Goal: Communication & Community: Answer question/provide support

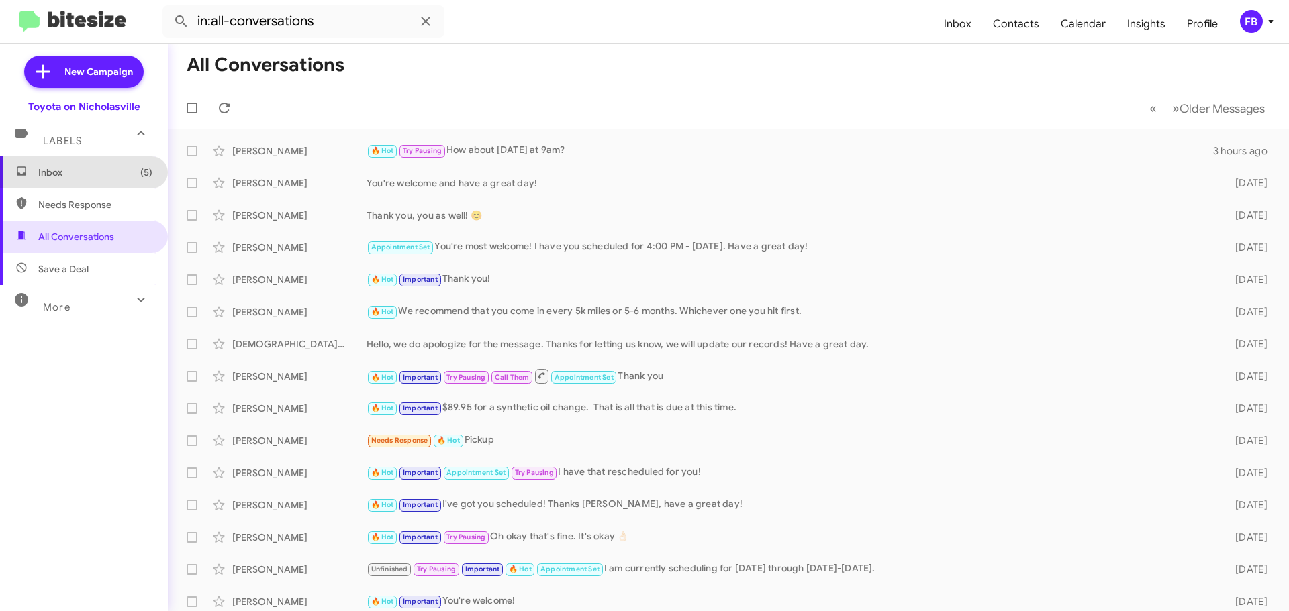
click at [130, 186] on span "Inbox (5)" at bounding box center [84, 172] width 168 height 32
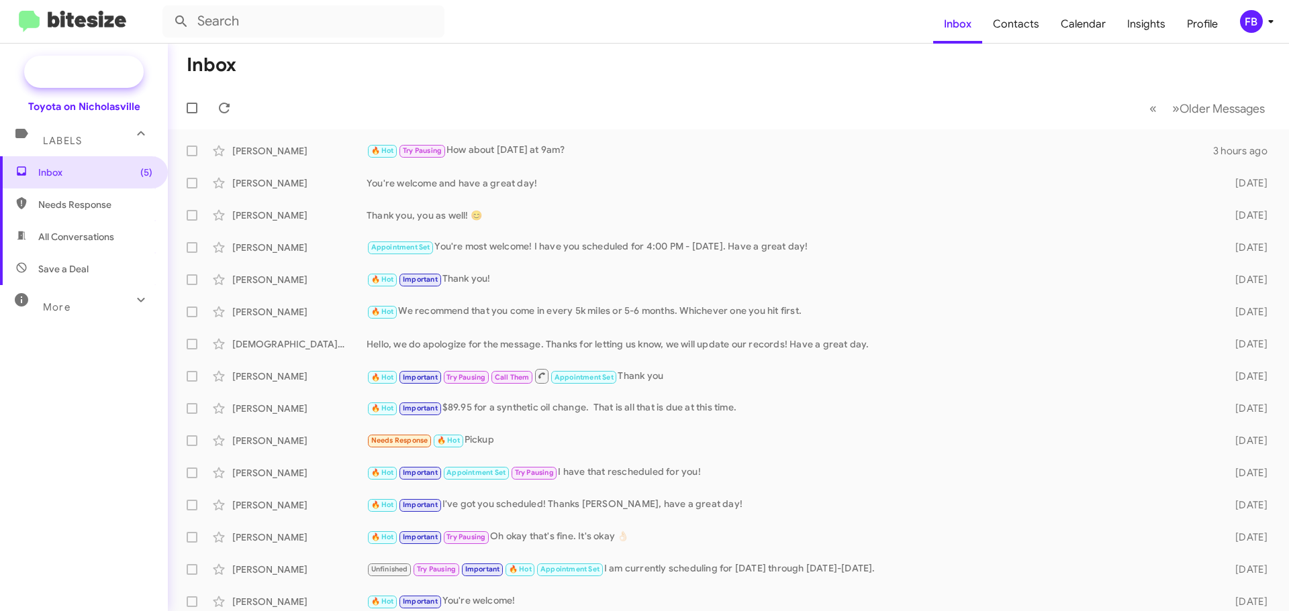
click at [89, 77] on span "New Campaign" at bounding box center [98, 71] width 68 height 13
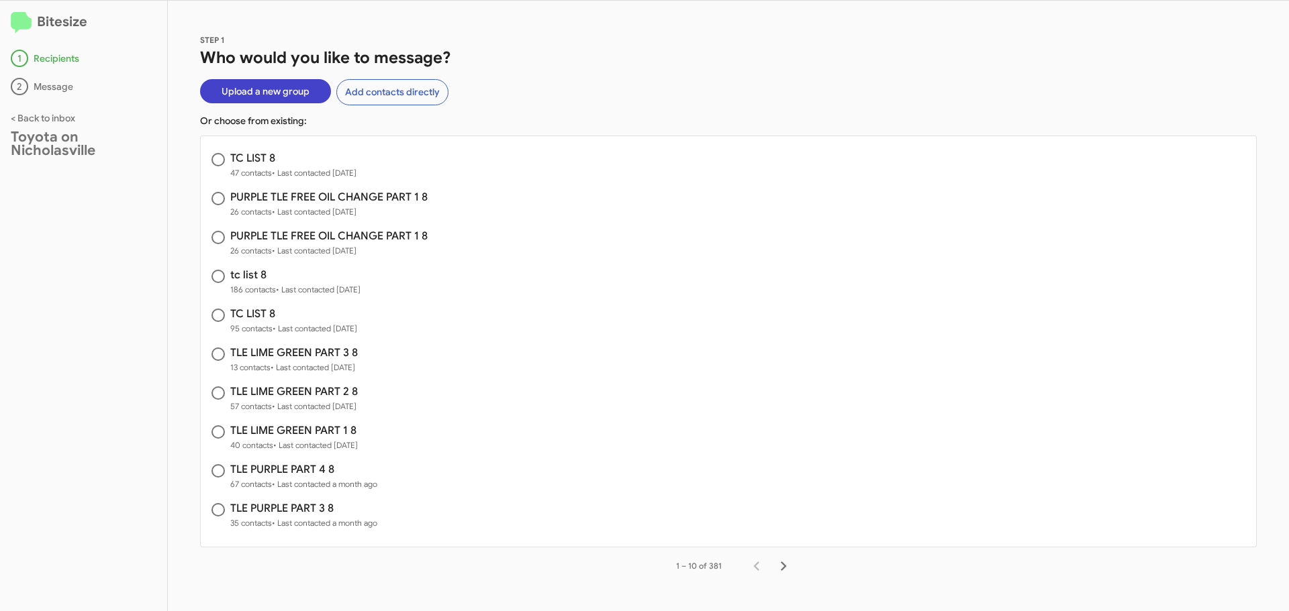
click at [309, 89] on button "Upload a new group" at bounding box center [265, 91] width 131 height 24
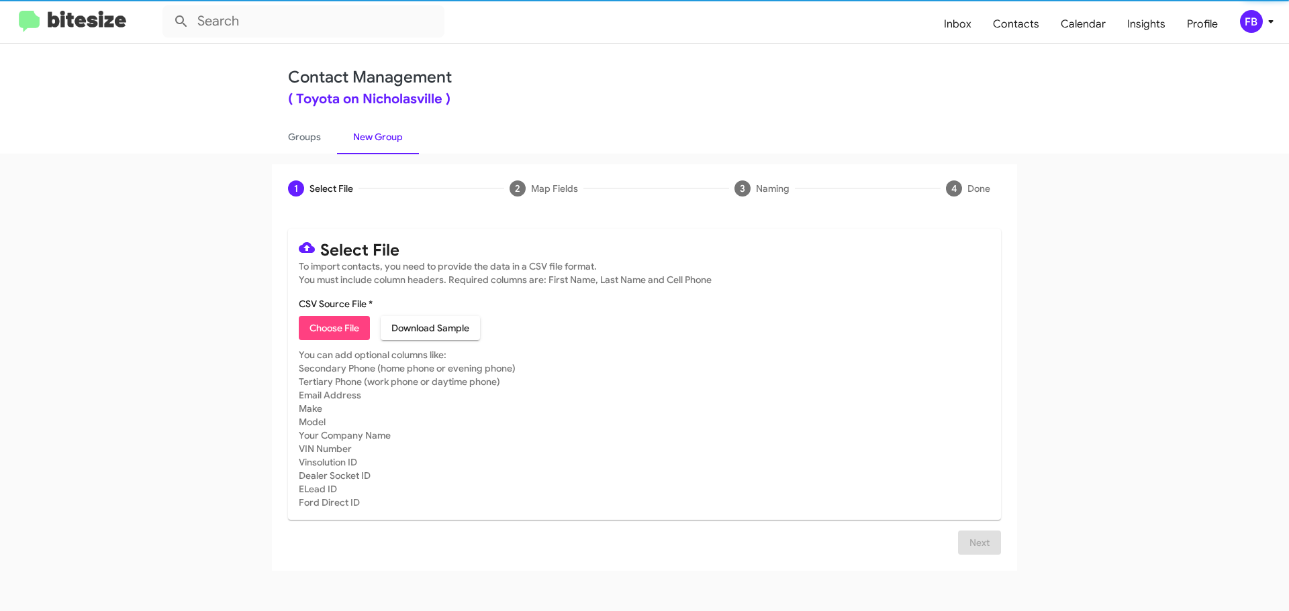
click at [344, 323] on span "Choose File" at bounding box center [334, 328] width 50 height 24
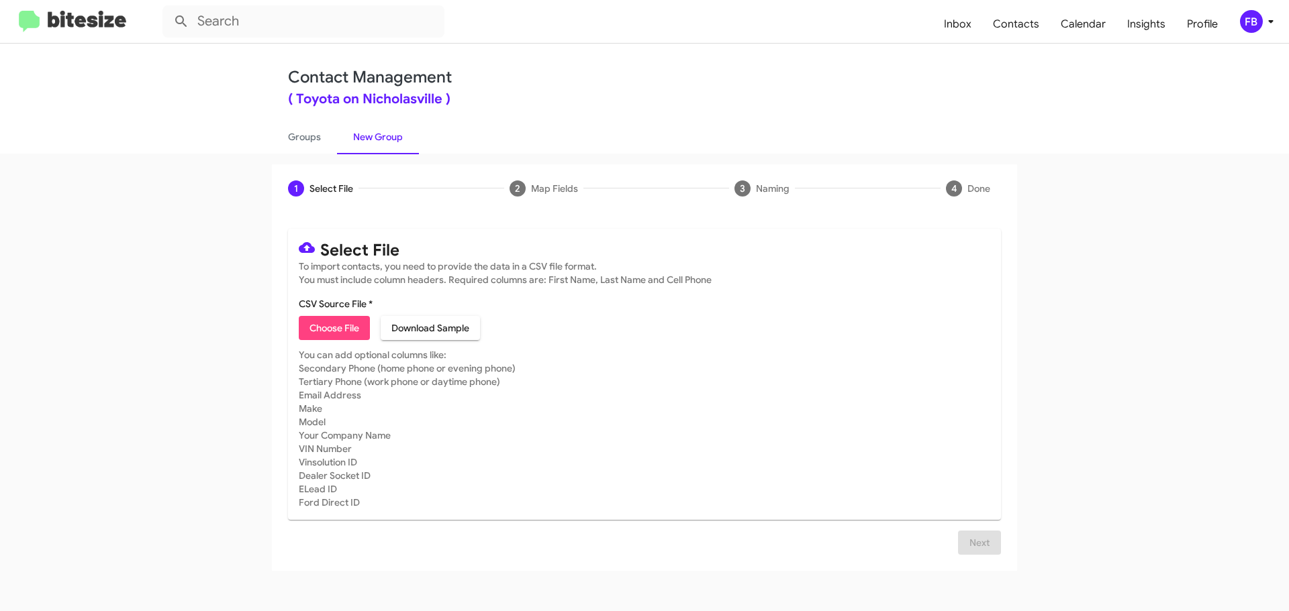
type input "september tc list 9"
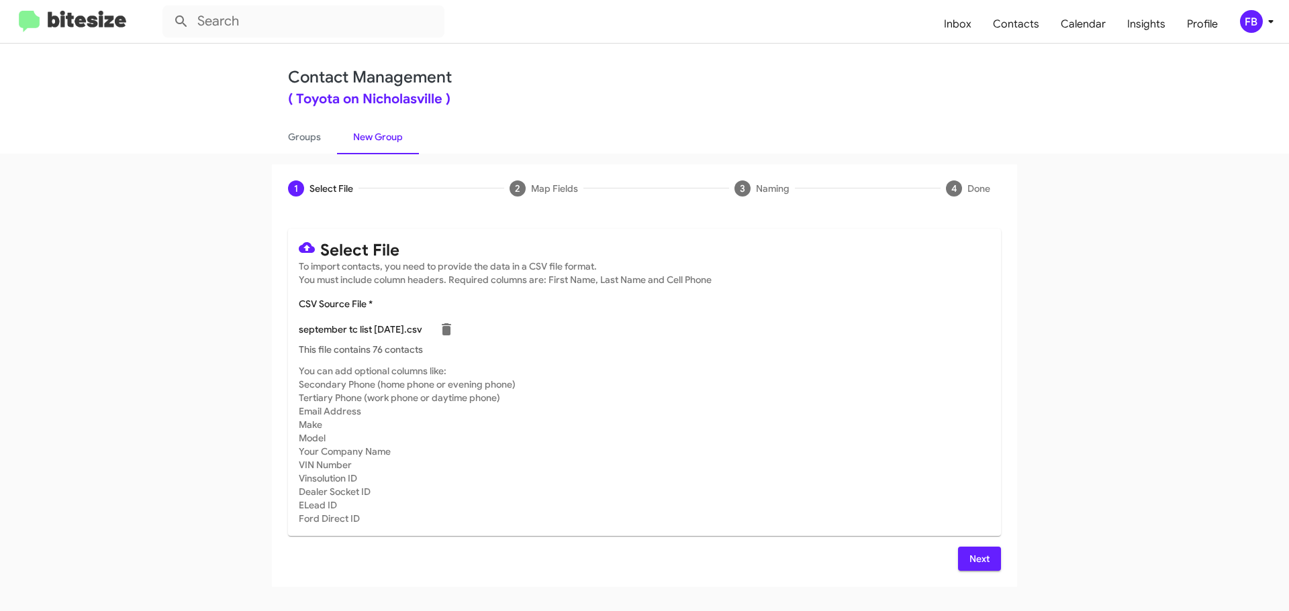
click at [989, 551] on span "Next" at bounding box center [979, 559] width 21 height 24
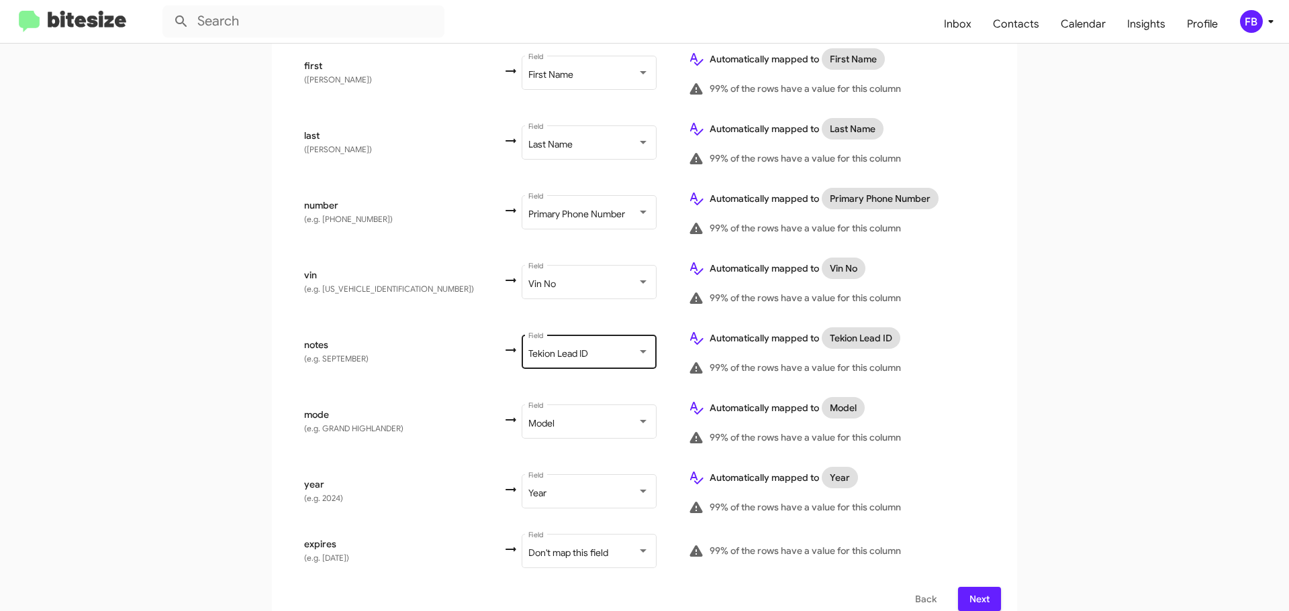
scroll to position [299, 0]
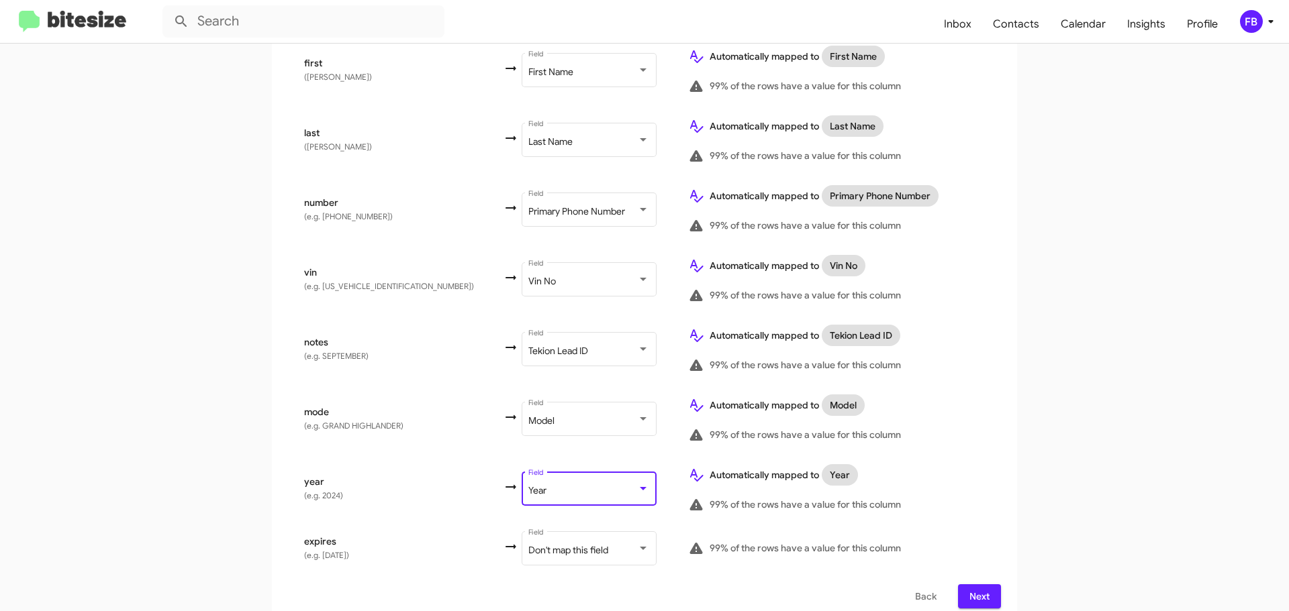
click at [528, 486] on div "Year" at bounding box center [582, 491] width 109 height 11
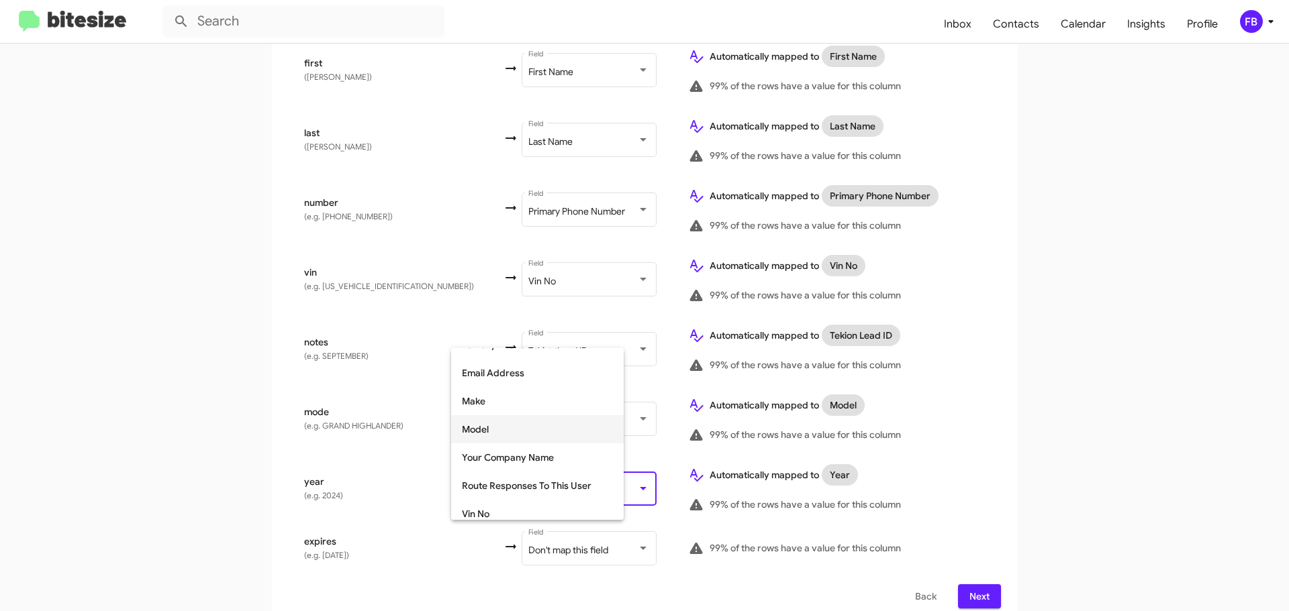
scroll to position [169, 0]
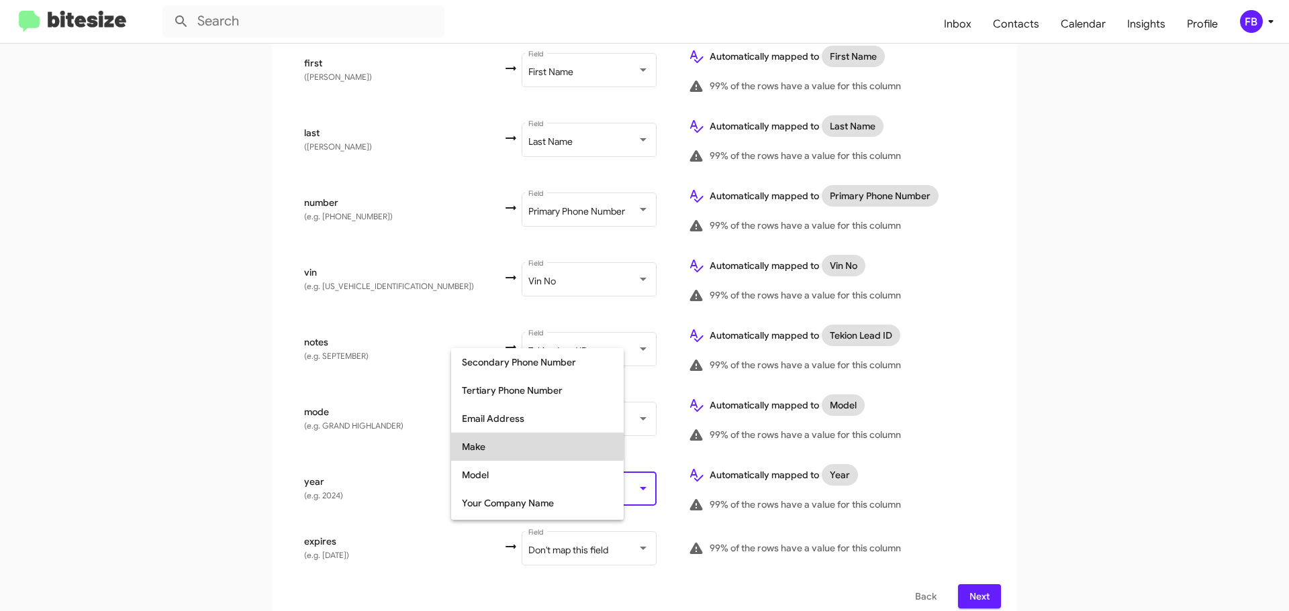
click at [515, 446] on span "Make" at bounding box center [537, 447] width 151 height 28
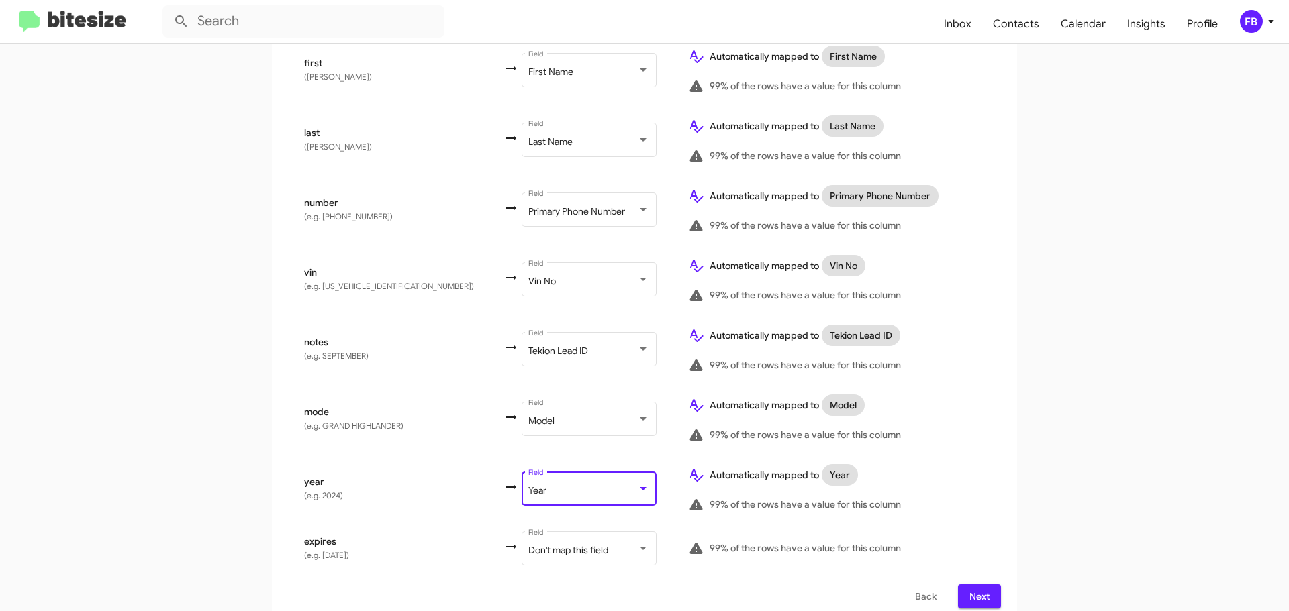
scroll to position [279, 0]
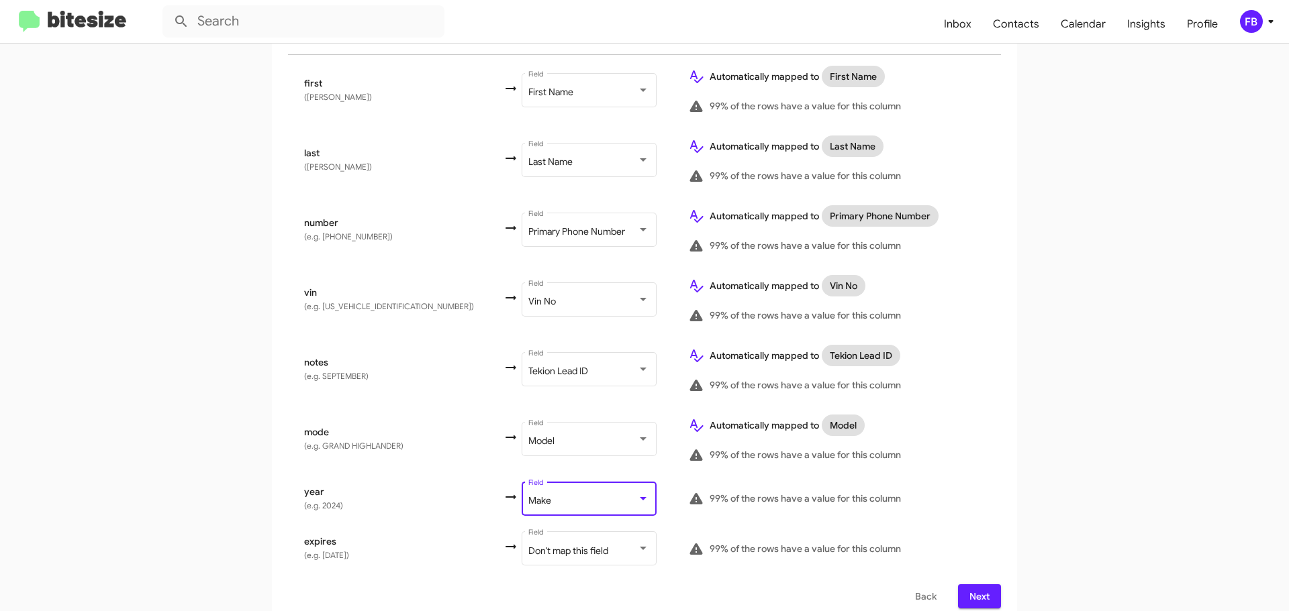
click at [958, 585] on button "Next" at bounding box center [979, 597] width 43 height 24
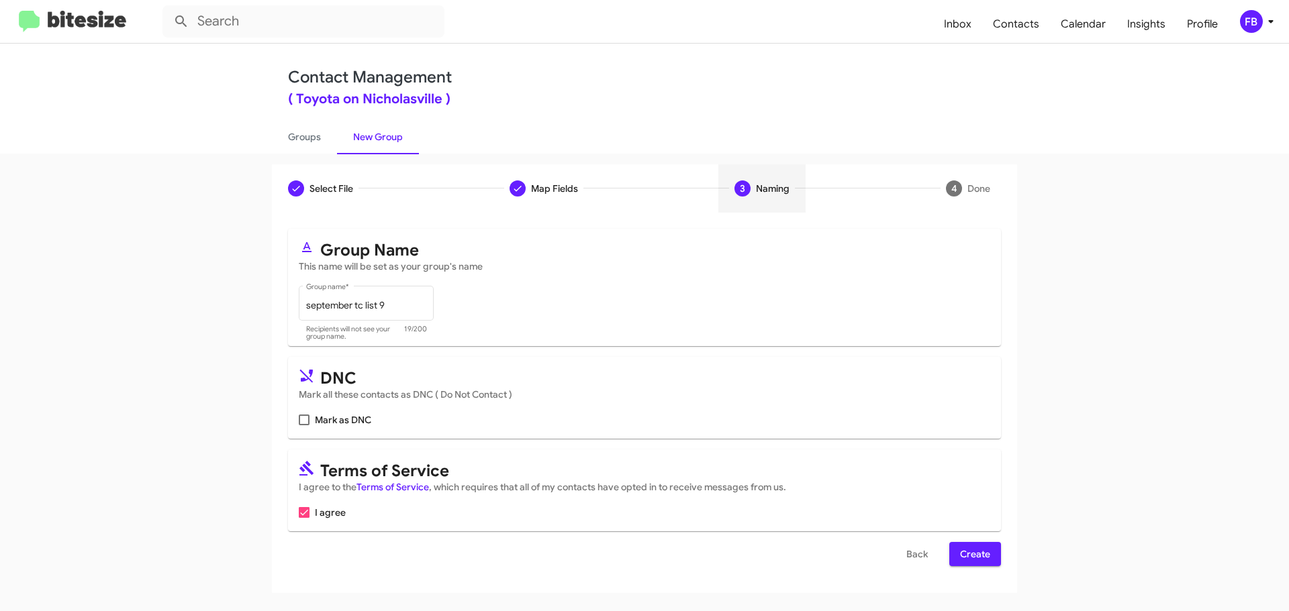
scroll to position [0, 0]
click at [968, 559] on span "Create" at bounding box center [975, 554] width 30 height 24
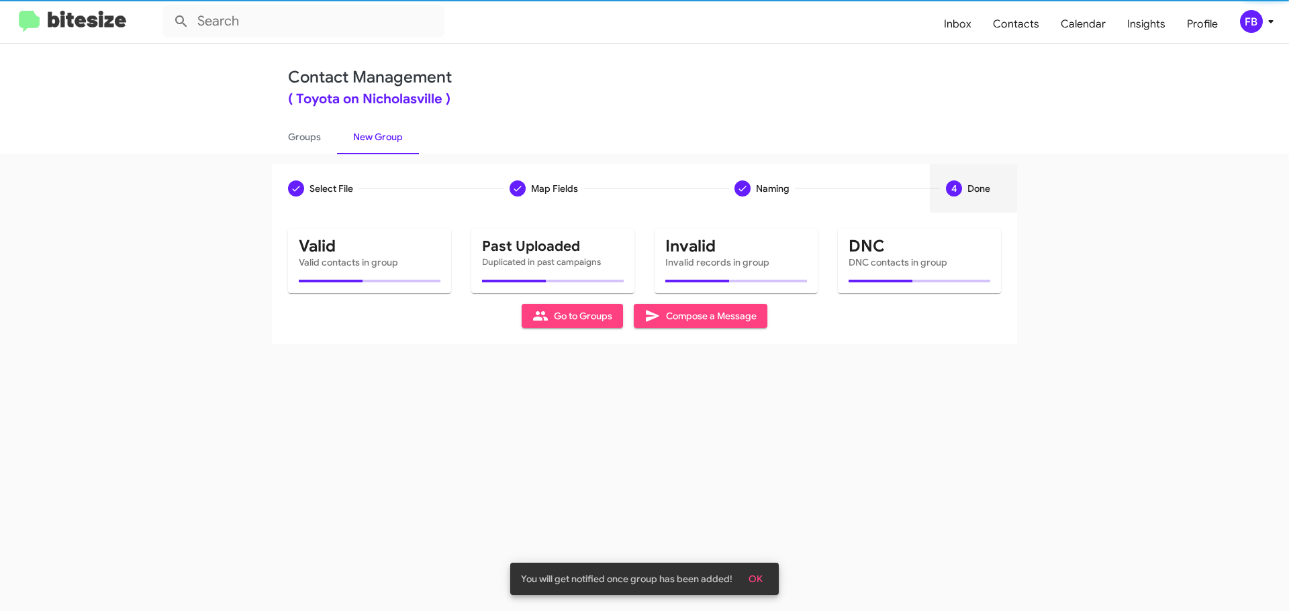
click at [693, 308] on span "Compose a Message" at bounding box center [700, 316] width 112 height 24
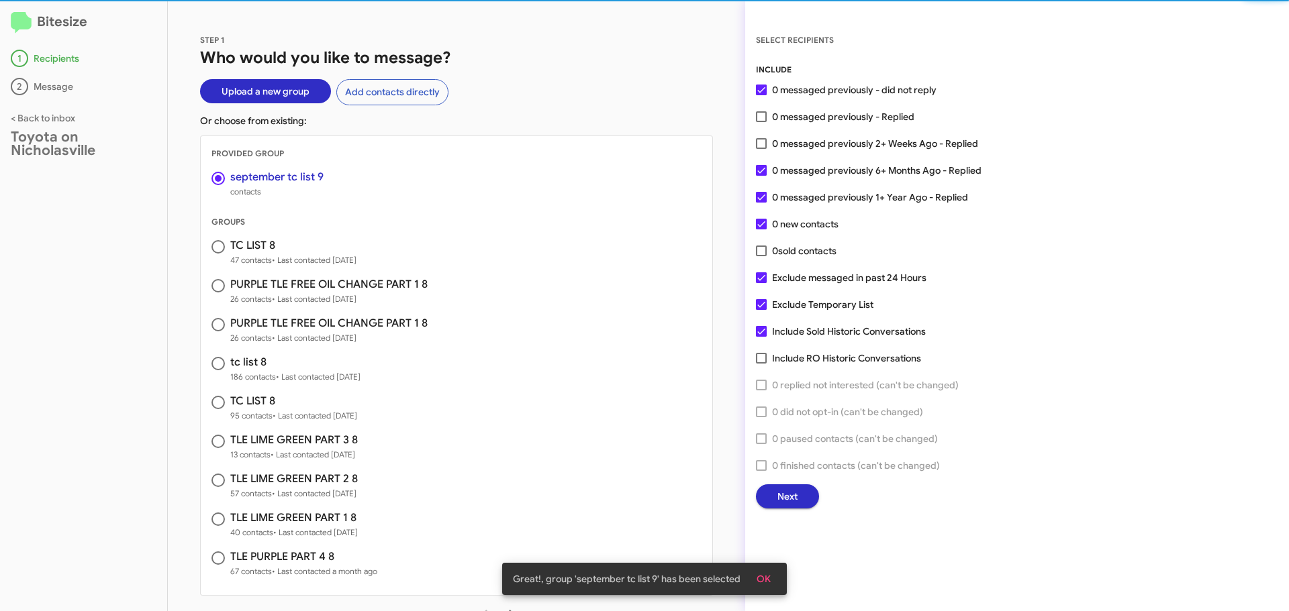
click at [211, 247] on span at bounding box center [217, 246] width 13 height 13
click at [211, 247] on input "radio" at bounding box center [217, 246] width 13 height 13
radio input "false"
radio input "true"
drag, startPoint x: 232, startPoint y: 177, endPoint x: 225, endPoint y: 175, distance: 7.7
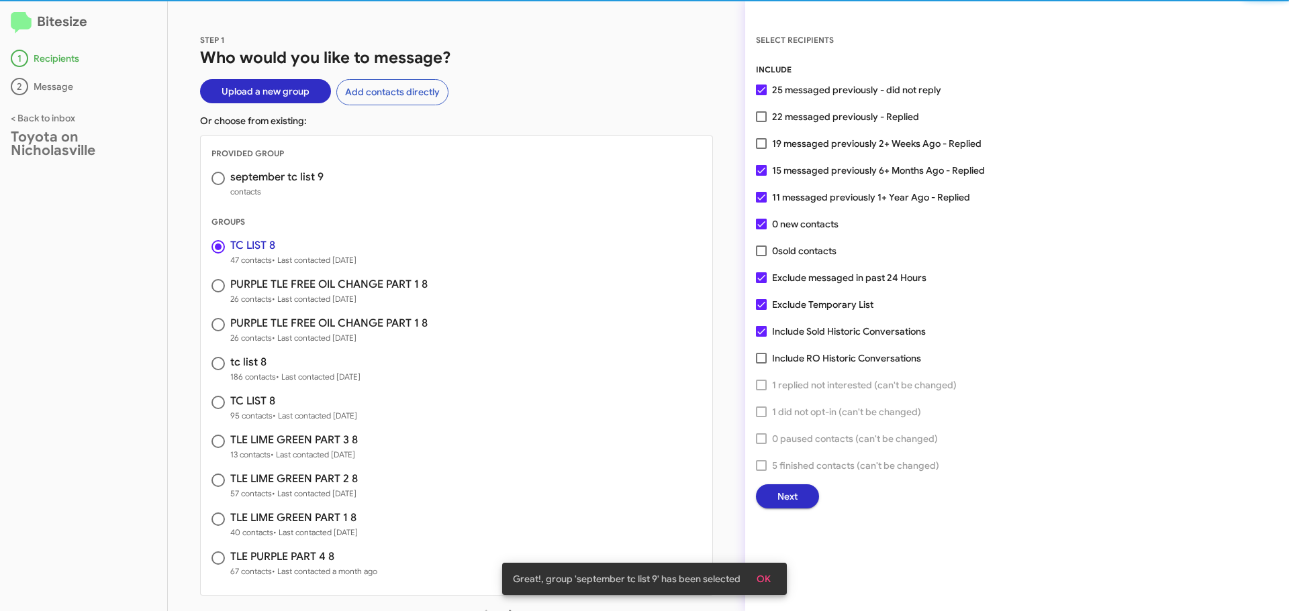
click at [232, 176] on h3 "september tc list 9" at bounding box center [276, 177] width 93 height 11
radio input "true"
radio input "false"
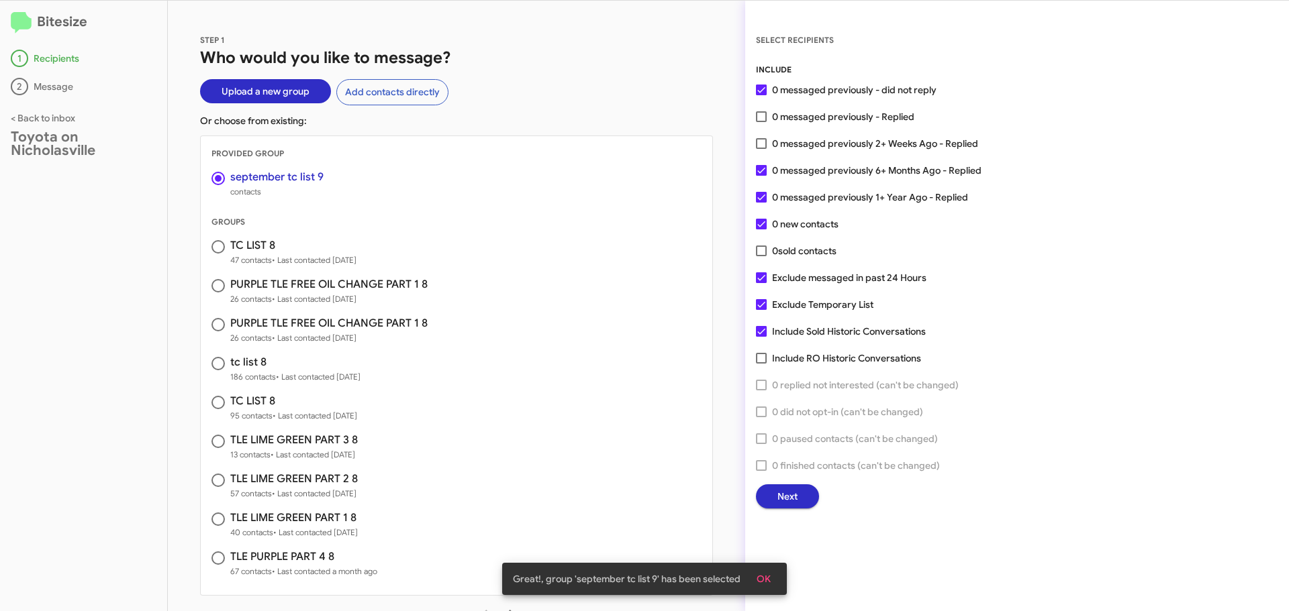
drag, startPoint x: 769, startPoint y: 332, endPoint x: 766, endPoint y: 315, distance: 16.2
click at [769, 332] on label "Include Sold Historic Conversations" at bounding box center [841, 332] width 170 height 16
click at [761, 337] on input "Include Sold Historic Conversations" at bounding box center [760, 337] width 1 height 1
checkbox input "false"
click at [756, 299] on label "Exclude Temporary List" at bounding box center [814, 305] width 117 height 16
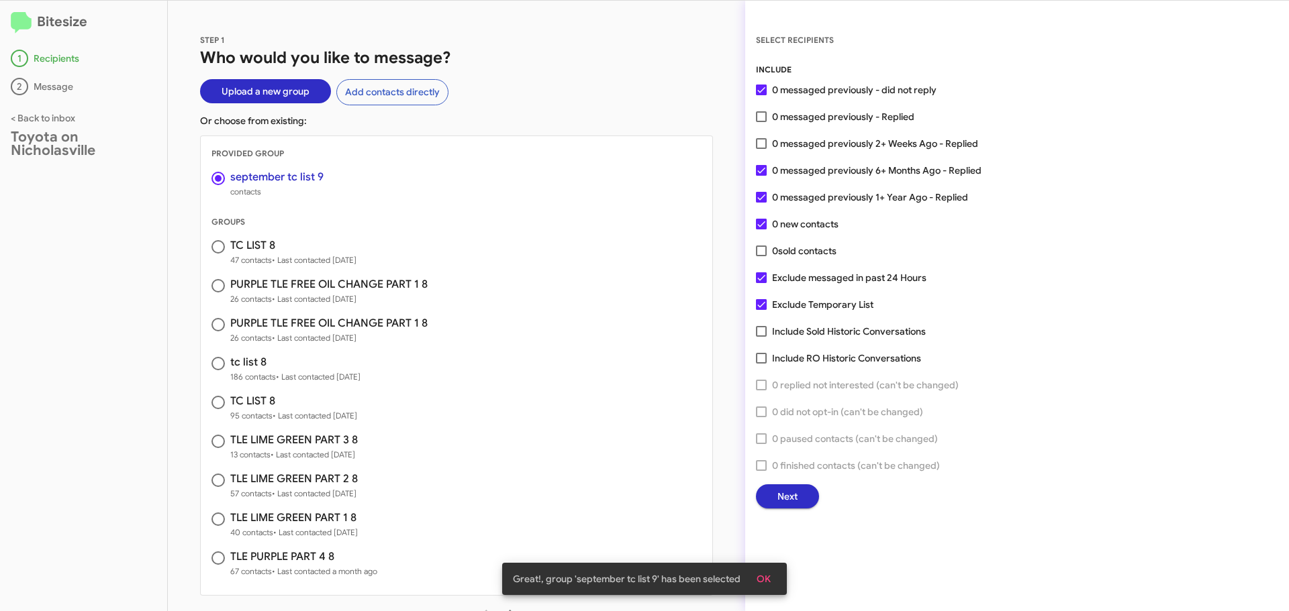
click at [760, 310] on input "Exclude Temporary List" at bounding box center [760, 310] width 1 height 1
checkbox input "false"
drag, startPoint x: 221, startPoint y: 250, endPoint x: 213, endPoint y: 205, distance: 45.7
click at [221, 248] on span at bounding box center [217, 246] width 13 height 13
click at [221, 248] on input "radio" at bounding box center [217, 246] width 13 height 13
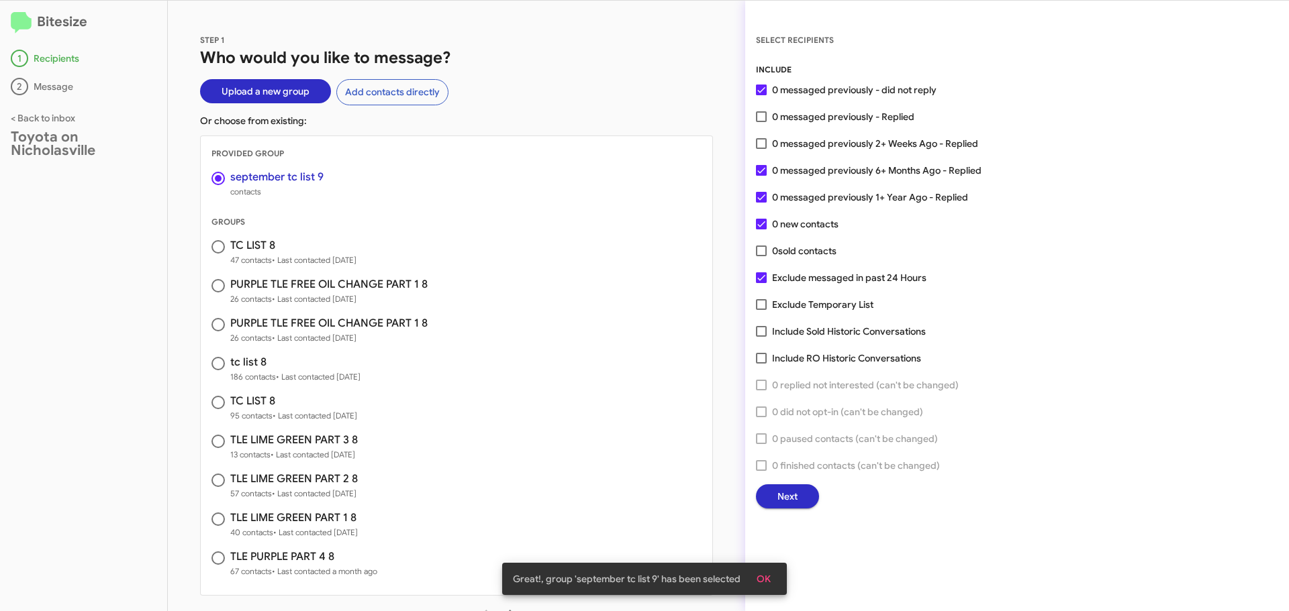
radio input "false"
radio input "true"
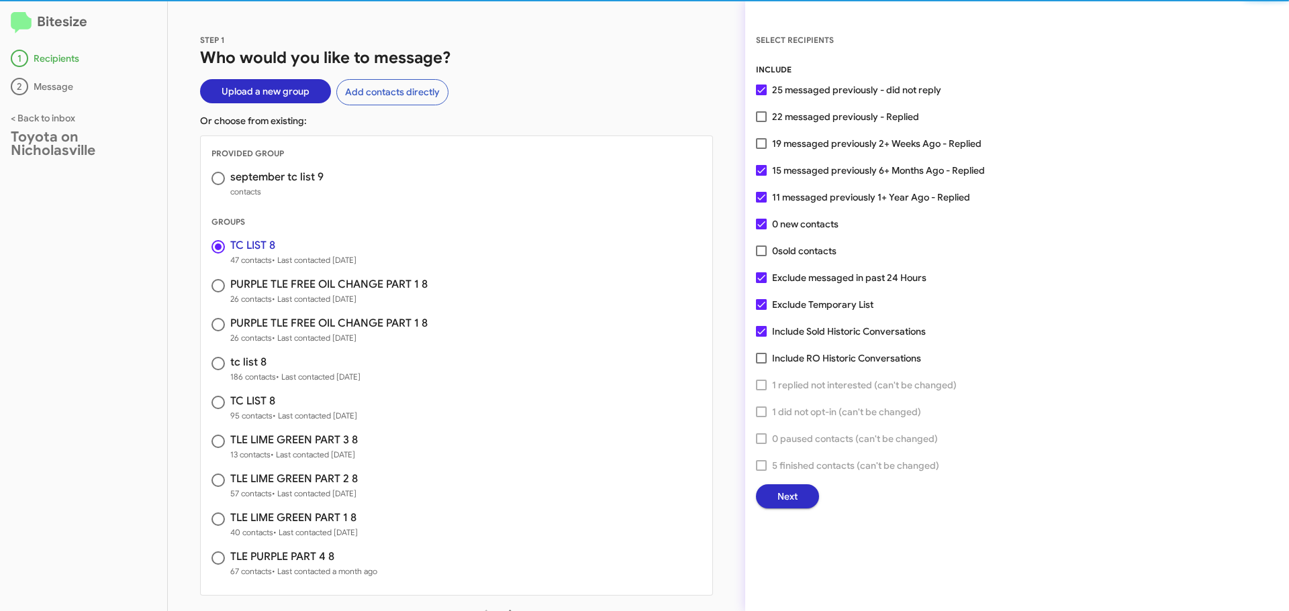
click at [218, 182] on span at bounding box center [217, 178] width 13 height 13
click at [218, 182] on input "radio" at bounding box center [217, 178] width 13 height 13
radio input "true"
radio input "false"
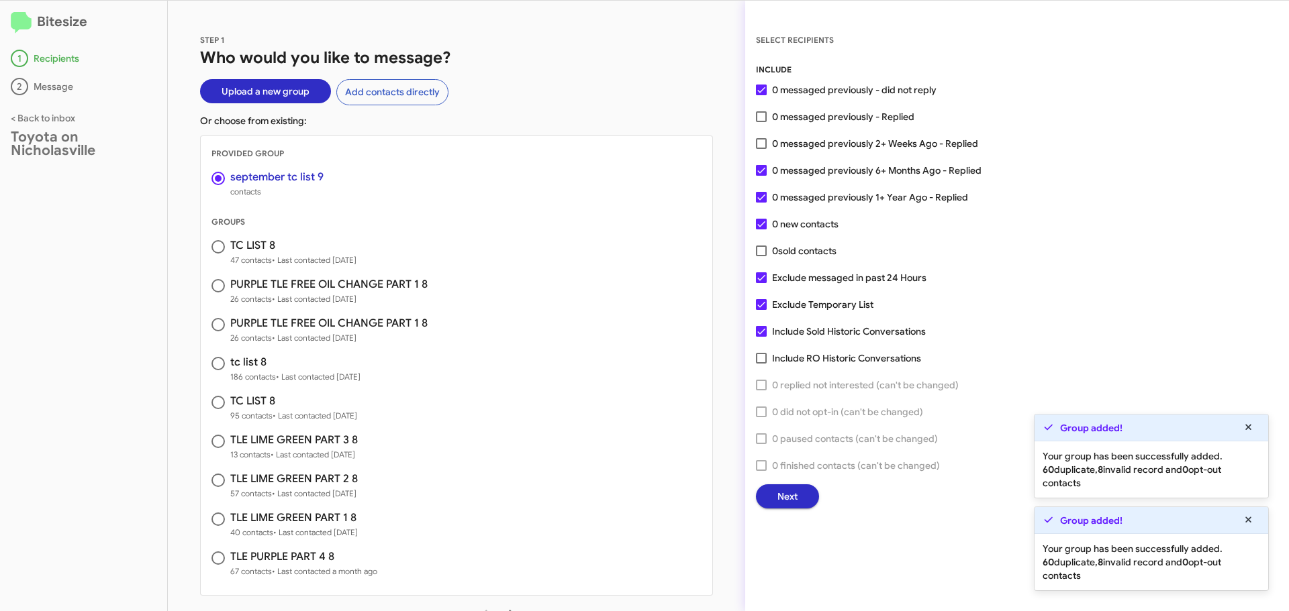
click at [228, 249] on label at bounding box center [220, 246] width 19 height 13
click at [225, 249] on input "radio" at bounding box center [217, 246] width 13 height 13
radio input "false"
radio input "true"
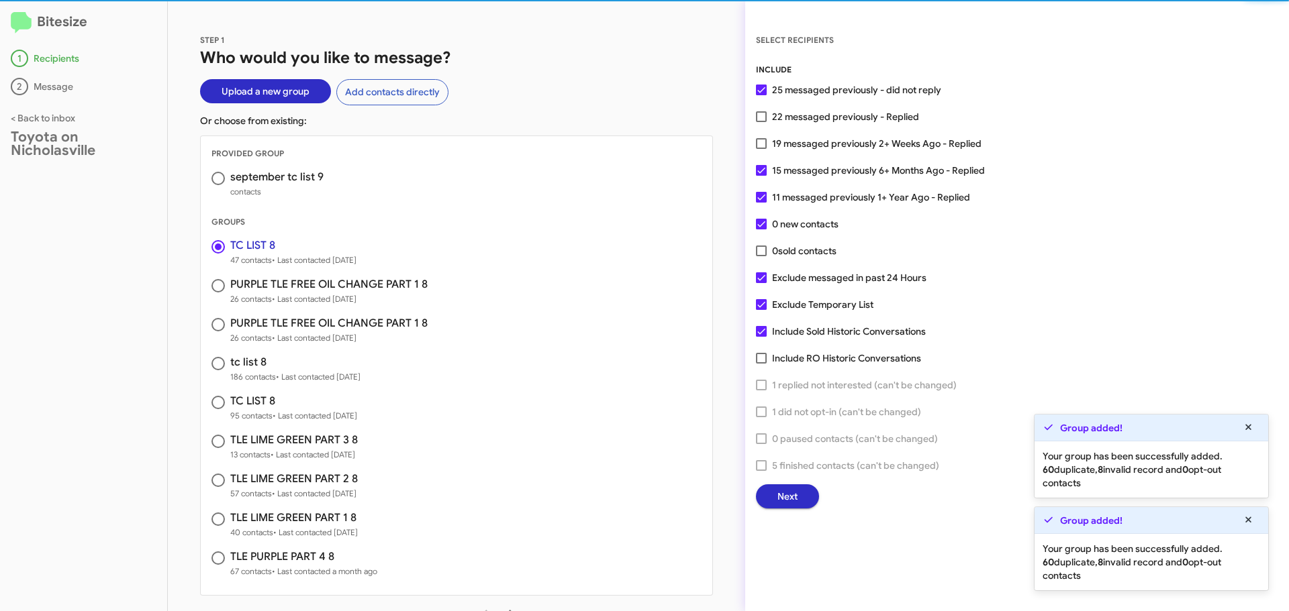
drag, startPoint x: 217, startPoint y: 181, endPoint x: 613, endPoint y: 231, distance: 398.4
click at [221, 183] on span at bounding box center [217, 178] width 13 height 13
click at [221, 183] on input "radio" at bounding box center [217, 178] width 13 height 13
radio input "true"
radio input "false"
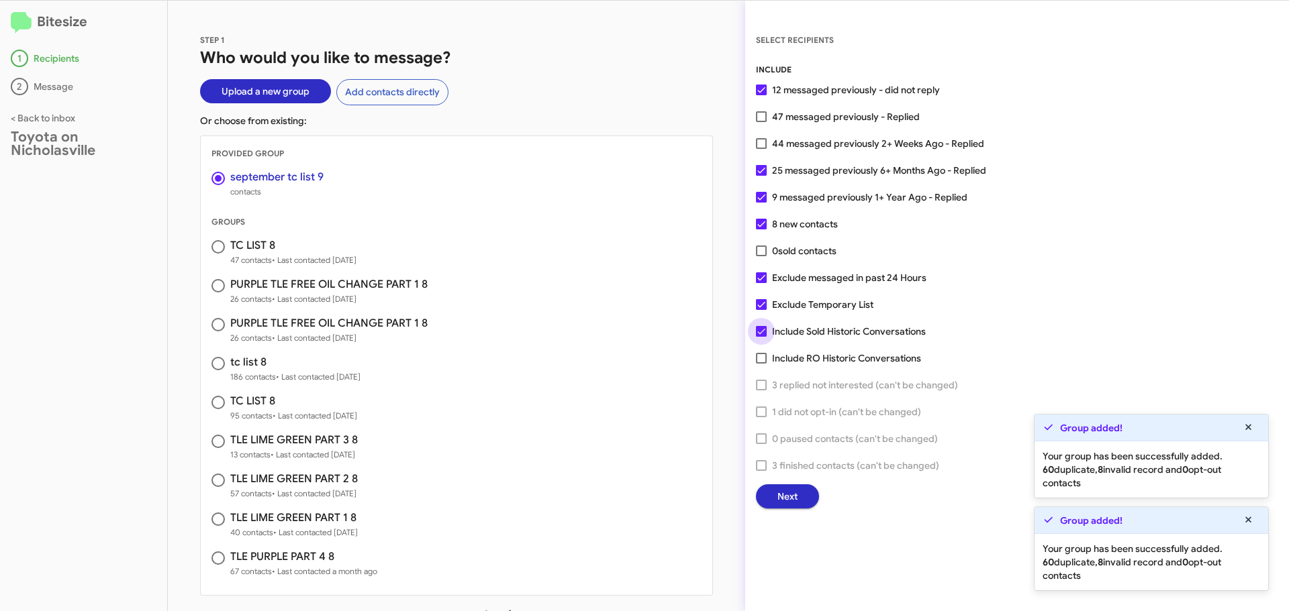
click at [756, 330] on span at bounding box center [761, 331] width 11 height 11
click at [760, 337] on input "Include Sold Historic Conversations" at bounding box center [760, 337] width 1 height 1
checkbox input "false"
drag, startPoint x: 760, startPoint y: 304, endPoint x: 793, endPoint y: 424, distance: 124.7
click at [760, 305] on span at bounding box center [761, 304] width 11 height 11
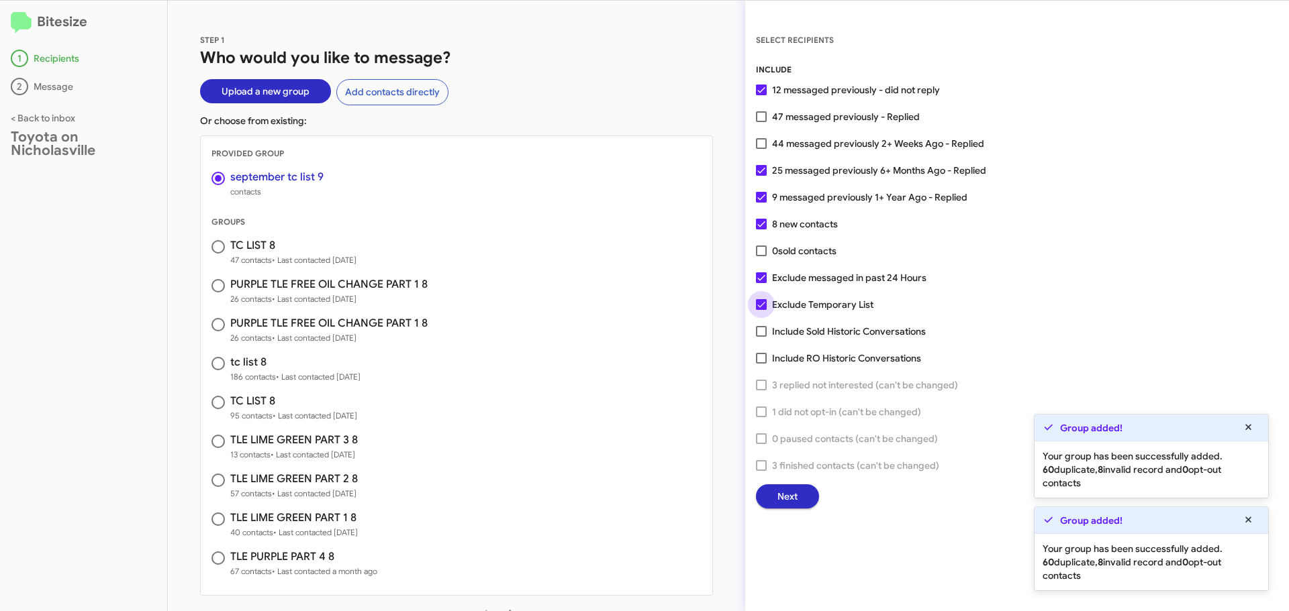
click at [760, 310] on input "Exclude Temporary List" at bounding box center [760, 310] width 1 height 1
checkbox input "false"
click at [776, 494] on button "Next" at bounding box center [787, 497] width 63 height 24
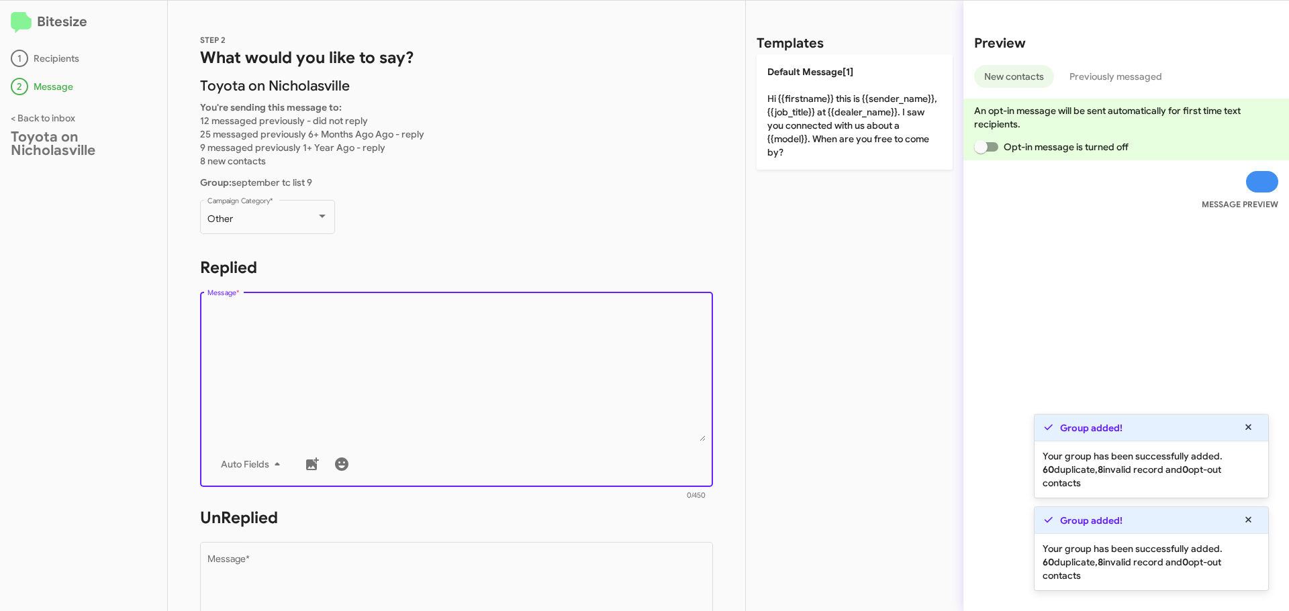
click at [328, 357] on textarea "Message *" at bounding box center [456, 373] width 499 height 137
paste textarea "Hi {{firstname}}, this is Faith with Toyota on Nicholasville. Your {{make}} {{m…"
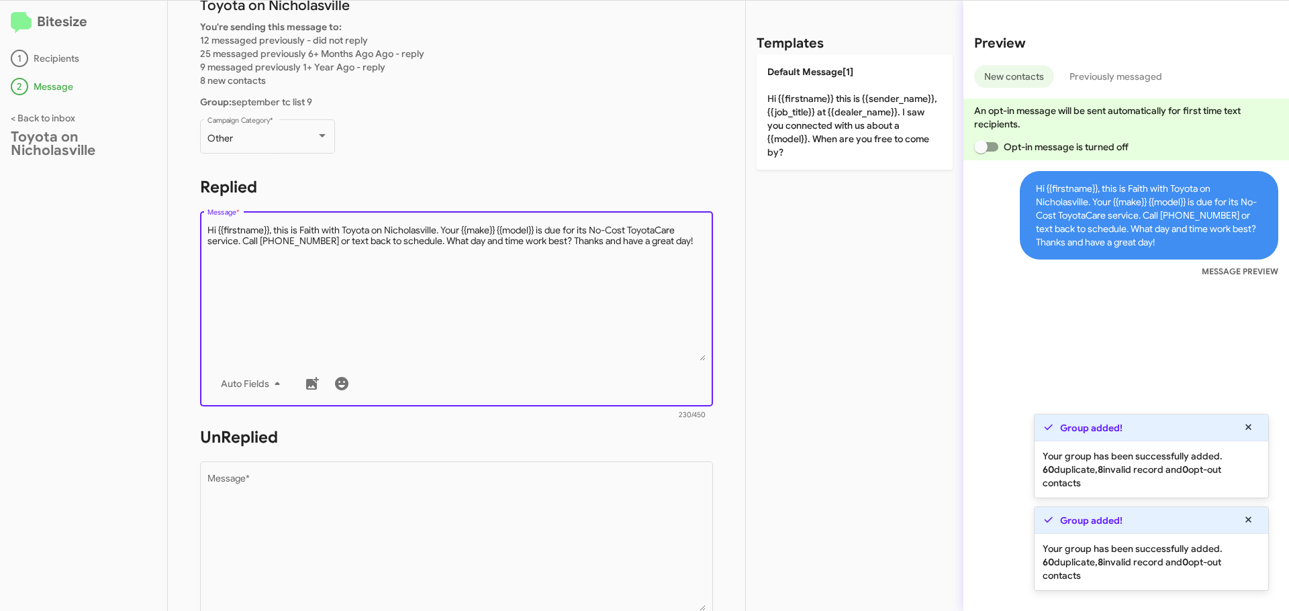
scroll to position [112, 0]
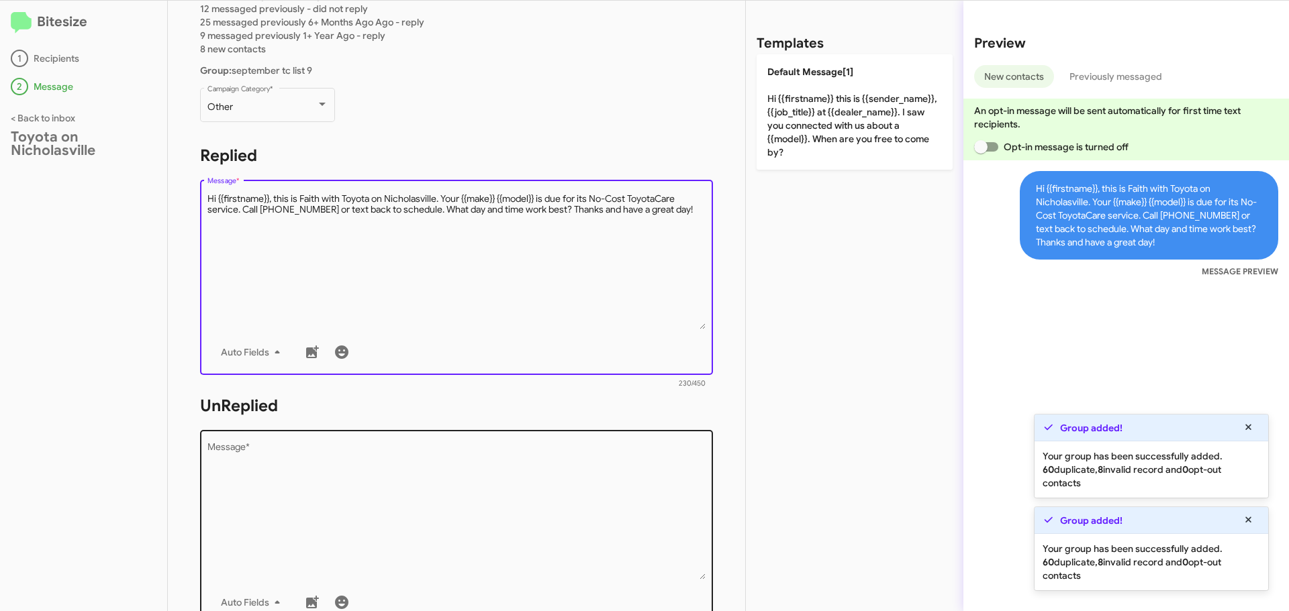
type textarea "Hi {{firstname}}, this is Faith with Toyota on Nicholasville. Your {{make}} {{m…"
click at [326, 483] on textarea "Message *" at bounding box center [456, 511] width 499 height 137
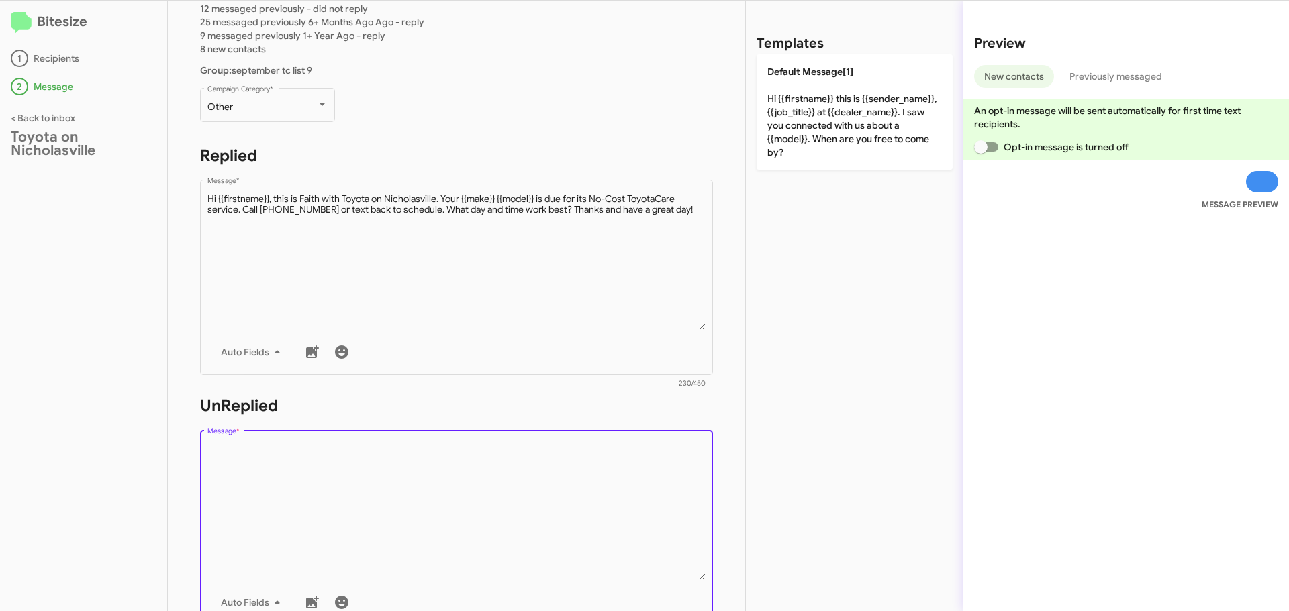
paste textarea "Hi {{firstname}}, this is Faith with Toyota on Nicholasville. Your {{make}} {{m…"
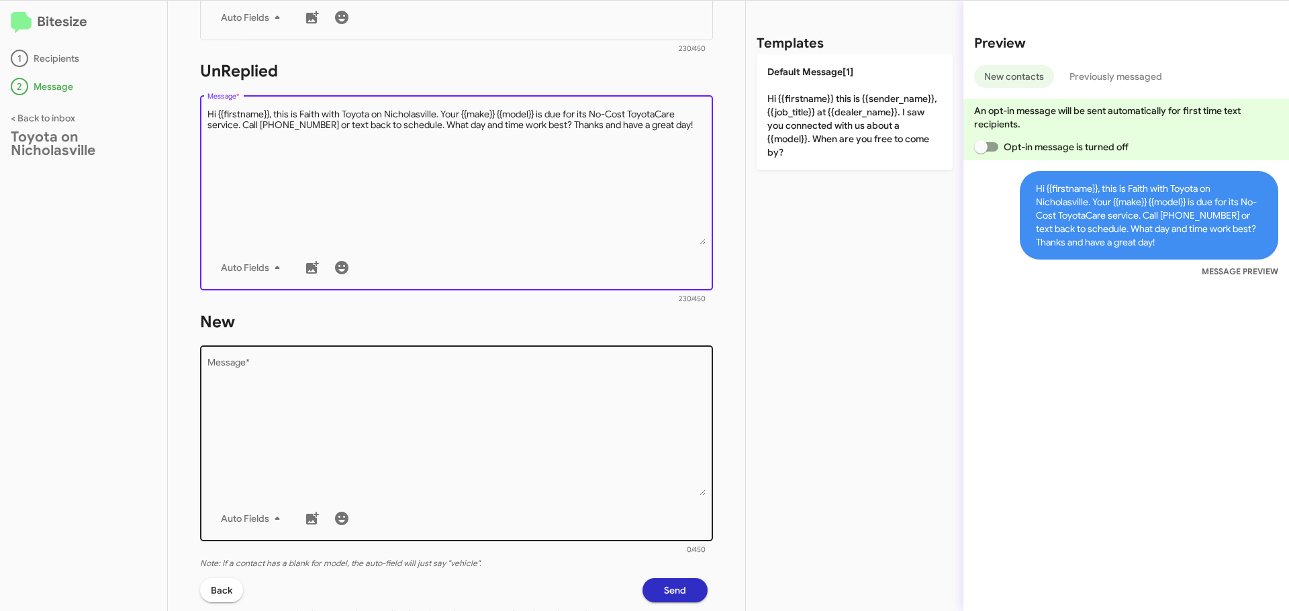
scroll to position [448, 0]
type textarea "Hi {{firstname}}, this is Faith with Toyota on Nicholasville. Your {{make}} {{m…"
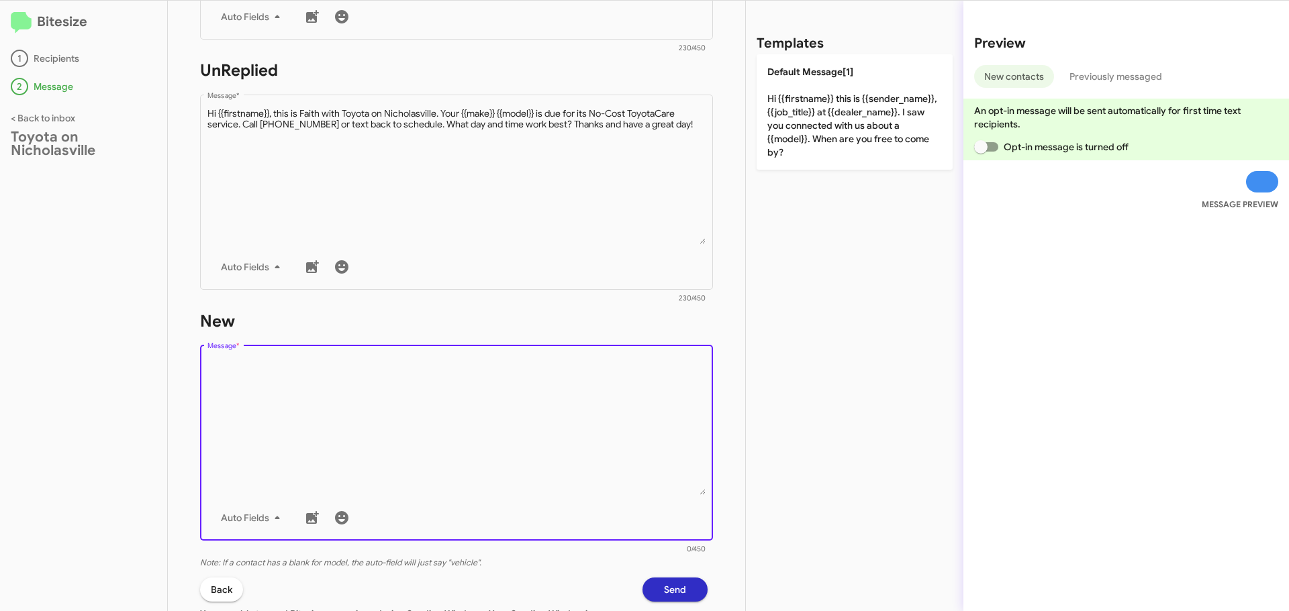
click at [273, 390] on textarea "Message *" at bounding box center [456, 426] width 499 height 137
paste textarea "Hi {{firstname}}, this is Faith with Toyota on Nicholasville. Your {{make}} {{m…"
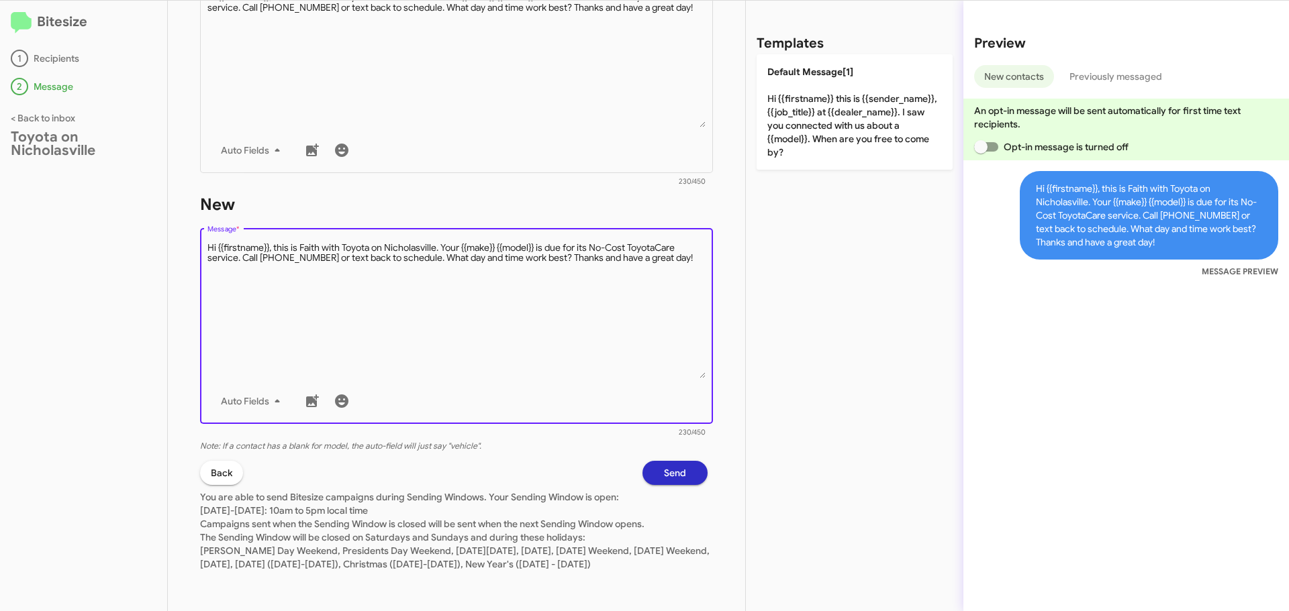
scroll to position [578, 0]
type textarea "Hi {{firstname}}, this is Faith with Toyota on Nicholasville. Your {{make}} {{m…"
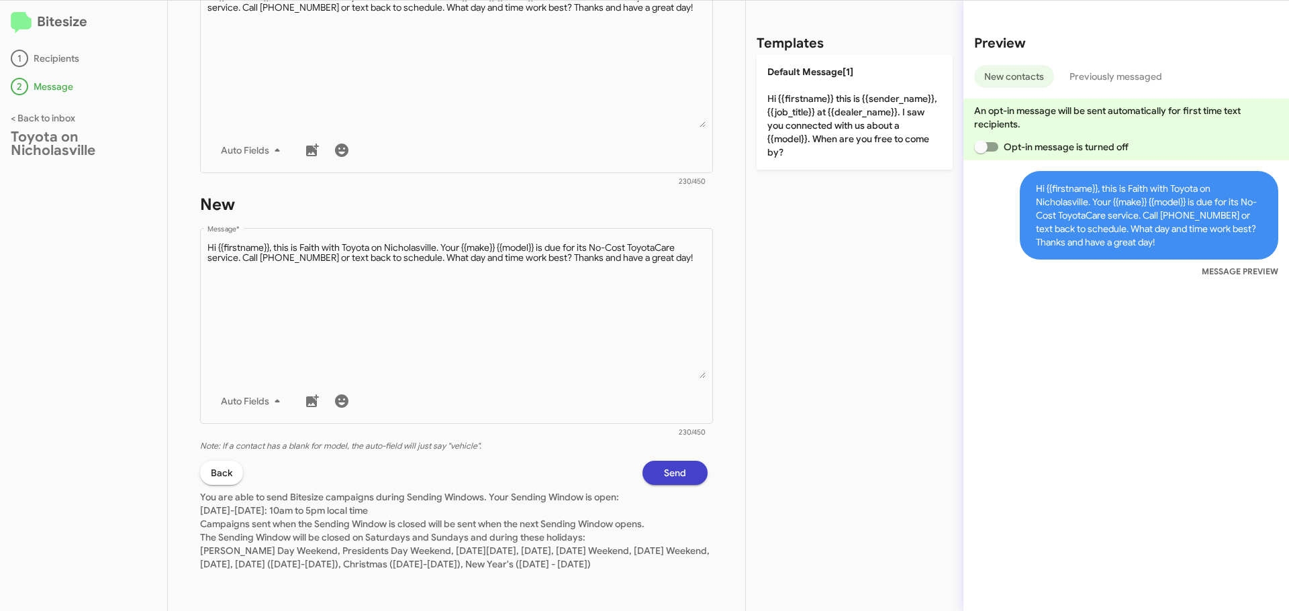
click at [664, 464] on span "Send" at bounding box center [675, 473] width 22 height 24
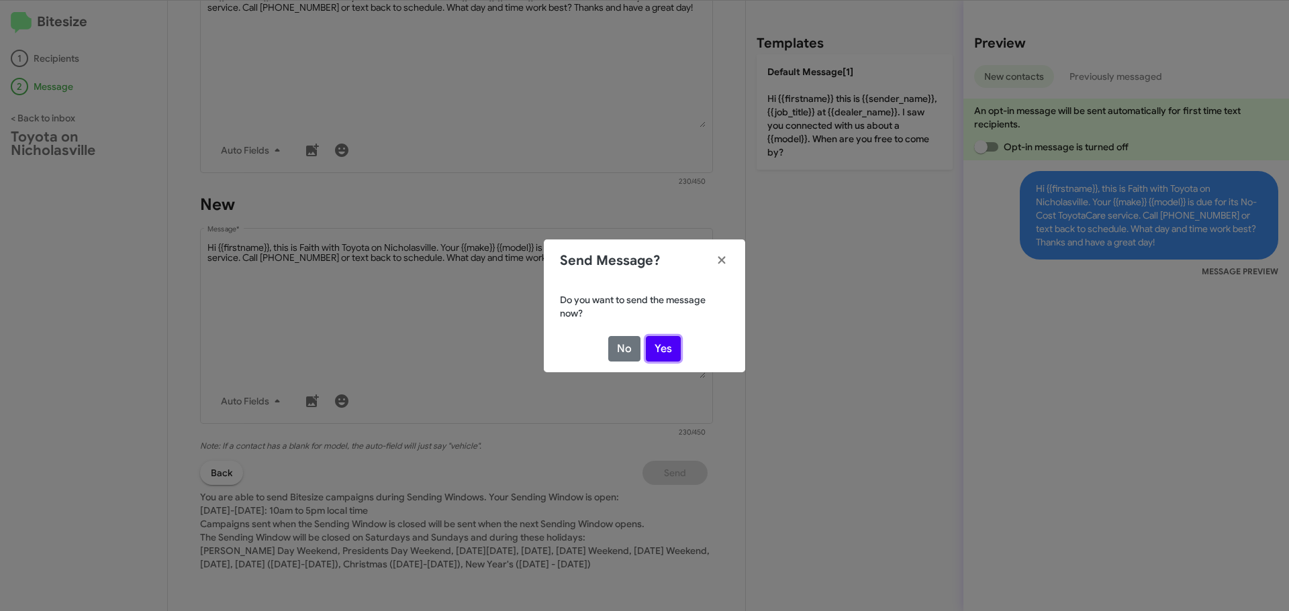
click at [660, 344] on button "Yes" at bounding box center [663, 349] width 35 height 26
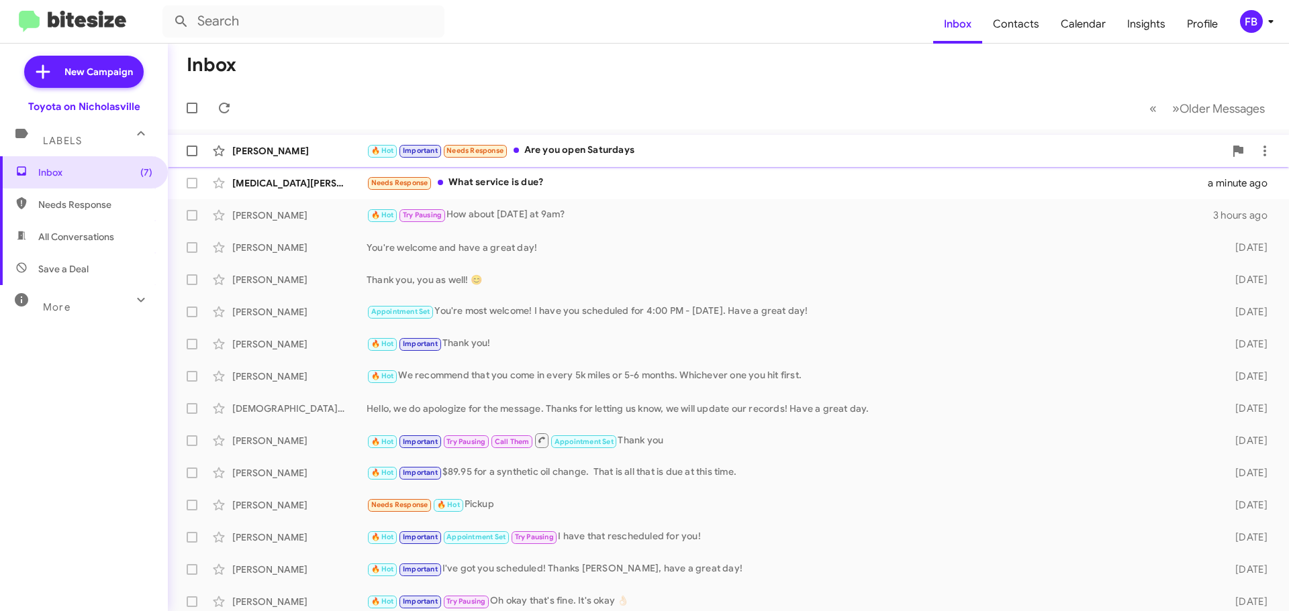
click at [648, 150] on div "🔥 Hot Important Needs Response Are you open Saturdays" at bounding box center [795, 150] width 858 height 15
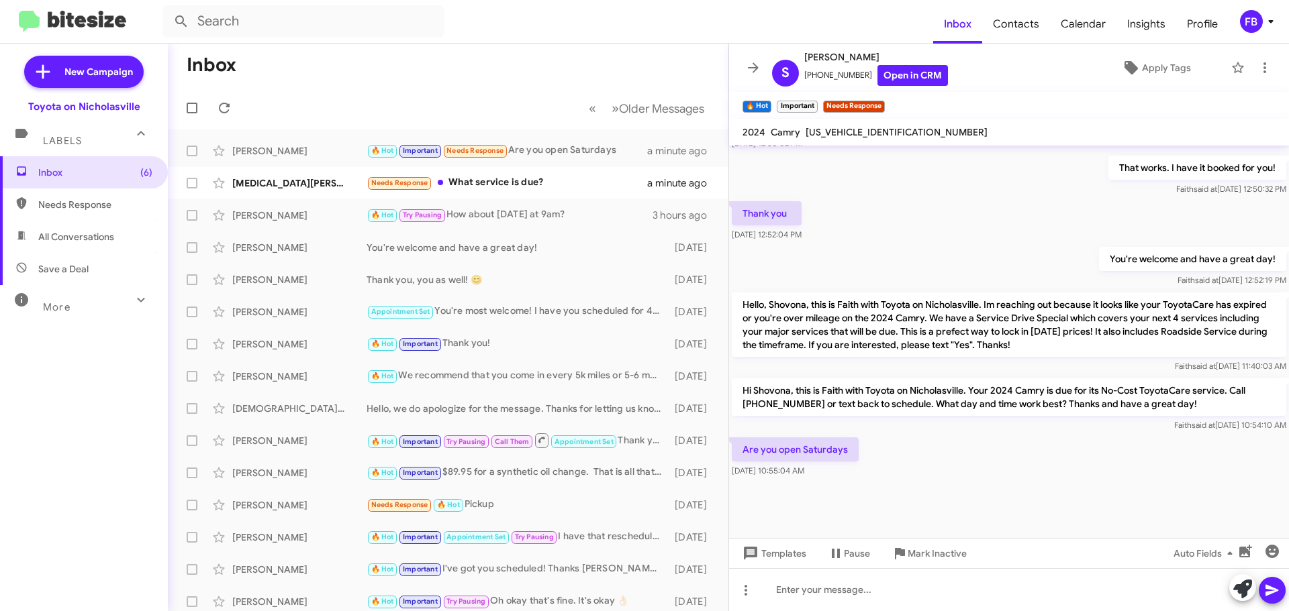
scroll to position [668, 0]
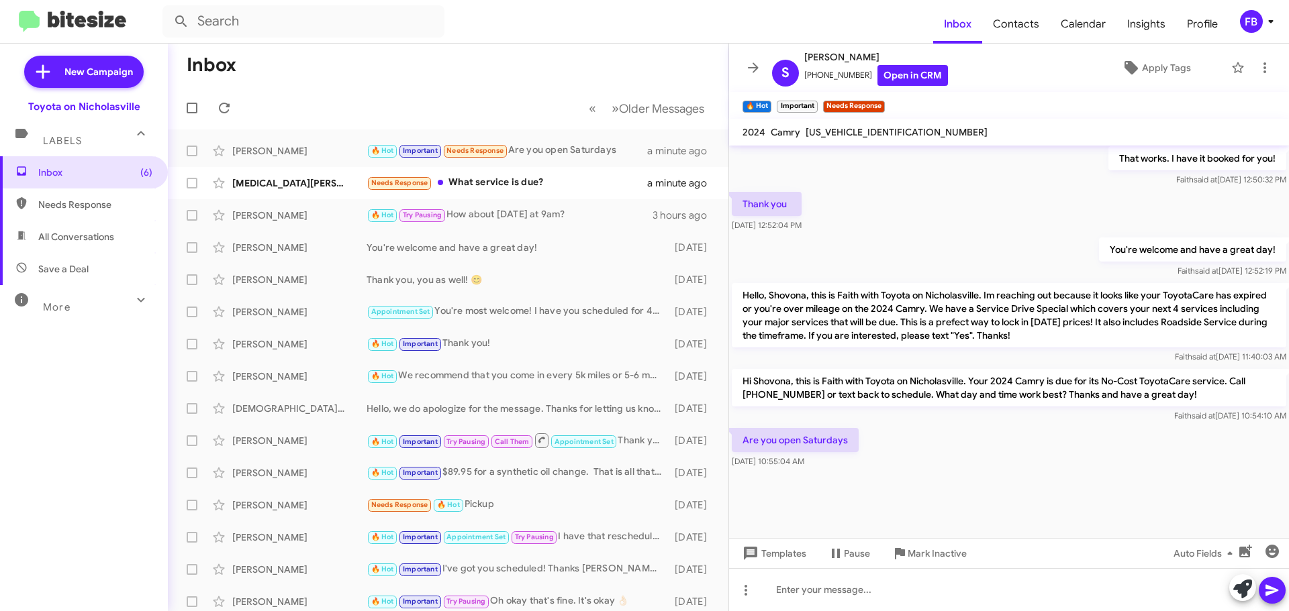
click at [874, 130] on span "[US_VEHICLE_IDENTIFICATION_NUMBER]" at bounding box center [896, 132] width 182 height 12
copy span "[US_VEHICLE_IDENTIFICATION_NUMBER]"
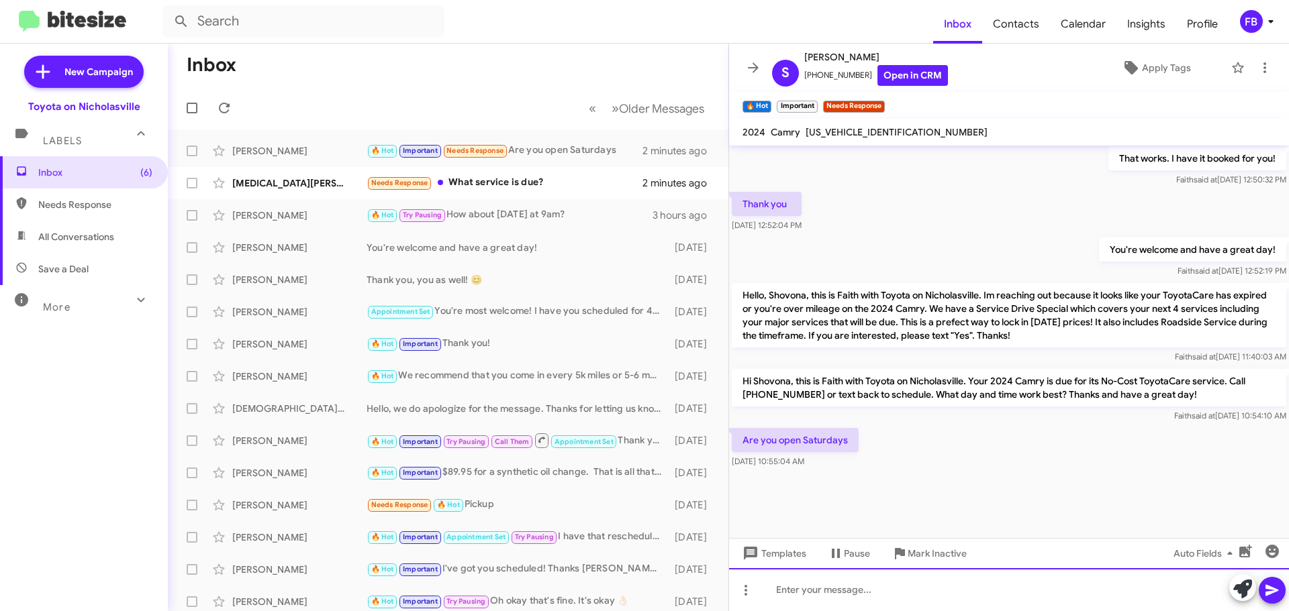
click at [788, 579] on div at bounding box center [1009, 589] width 560 height 43
click at [948, 591] on div "We are. We have 8:30, 11, and 1pm" at bounding box center [1009, 589] width 560 height 43
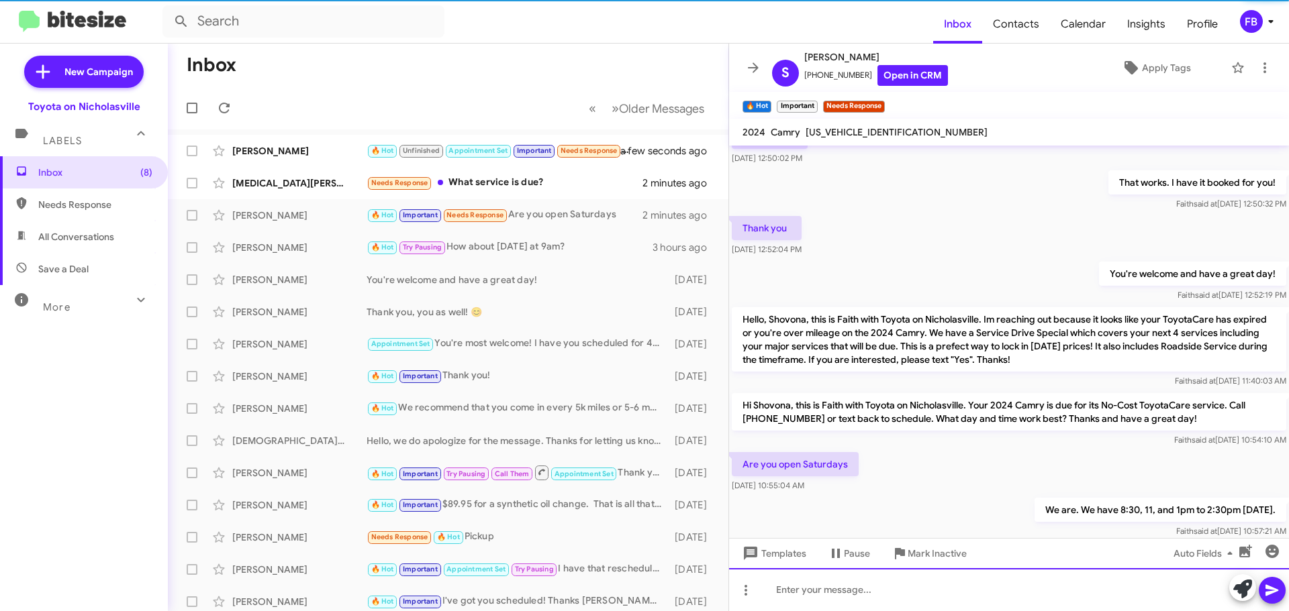
scroll to position [1073, 0]
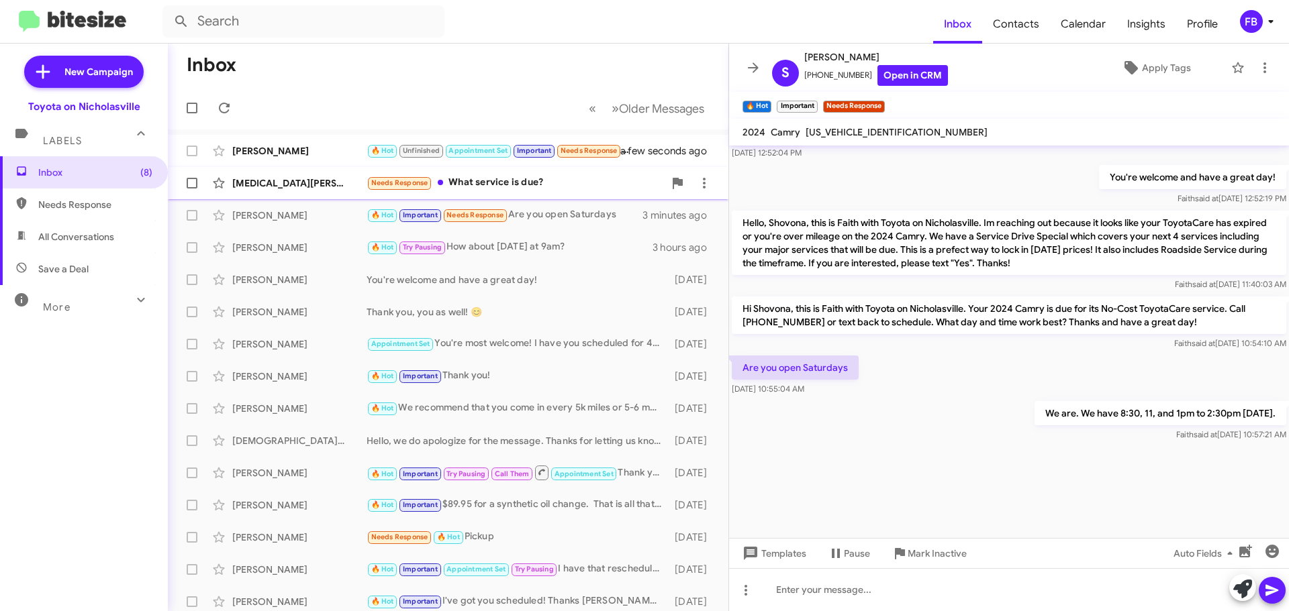
click at [284, 179] on div "[MEDICAL_DATA][PERSON_NAME]" at bounding box center [299, 183] width 134 height 13
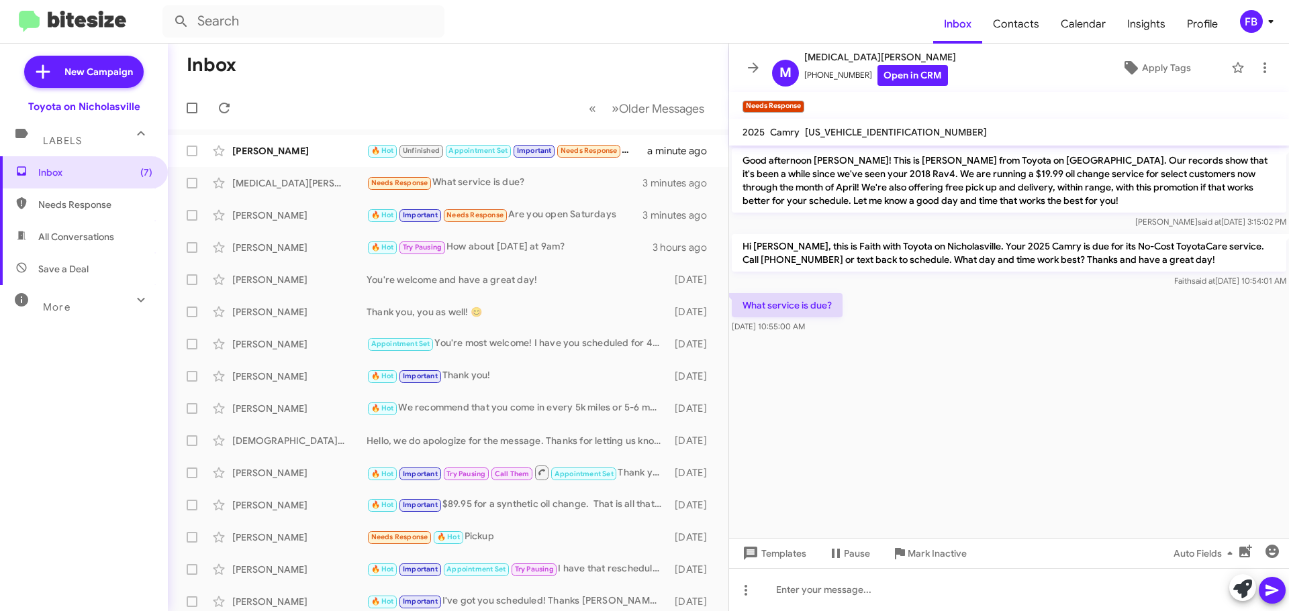
click at [862, 127] on span "[US_VEHICLE_IDENTIFICATION_NUMBER]" at bounding box center [896, 132] width 182 height 12
copy span "[US_VEHICLE_IDENTIFICATION_NUMBER]"
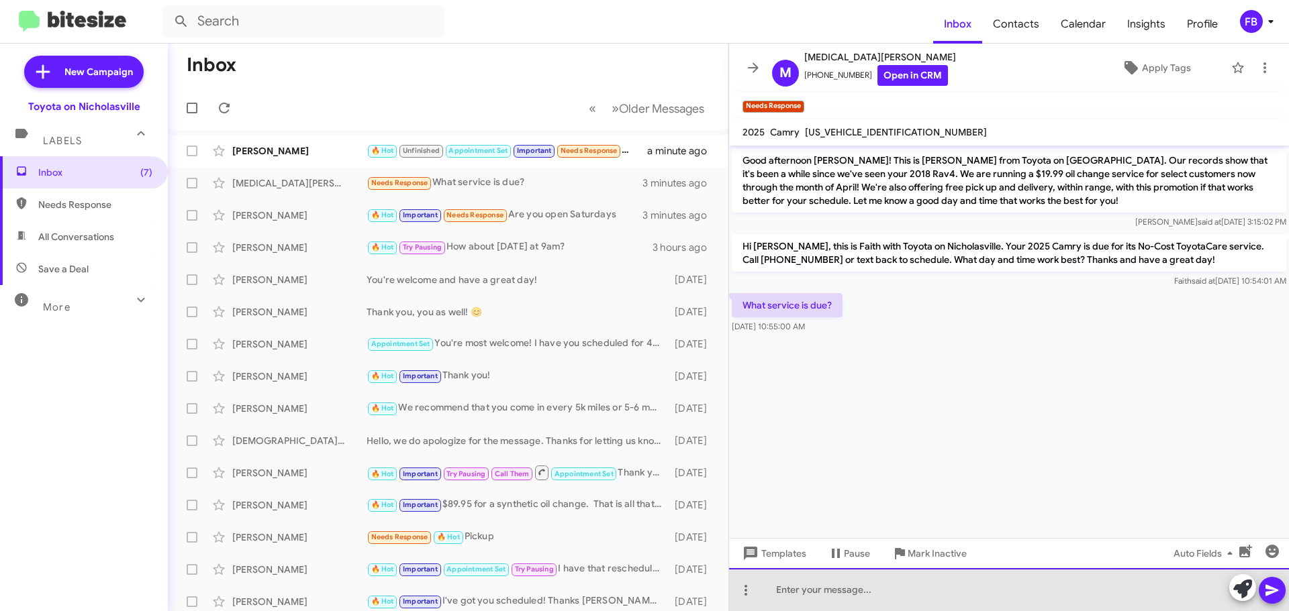
click at [776, 586] on div at bounding box center [1009, 589] width 560 height 43
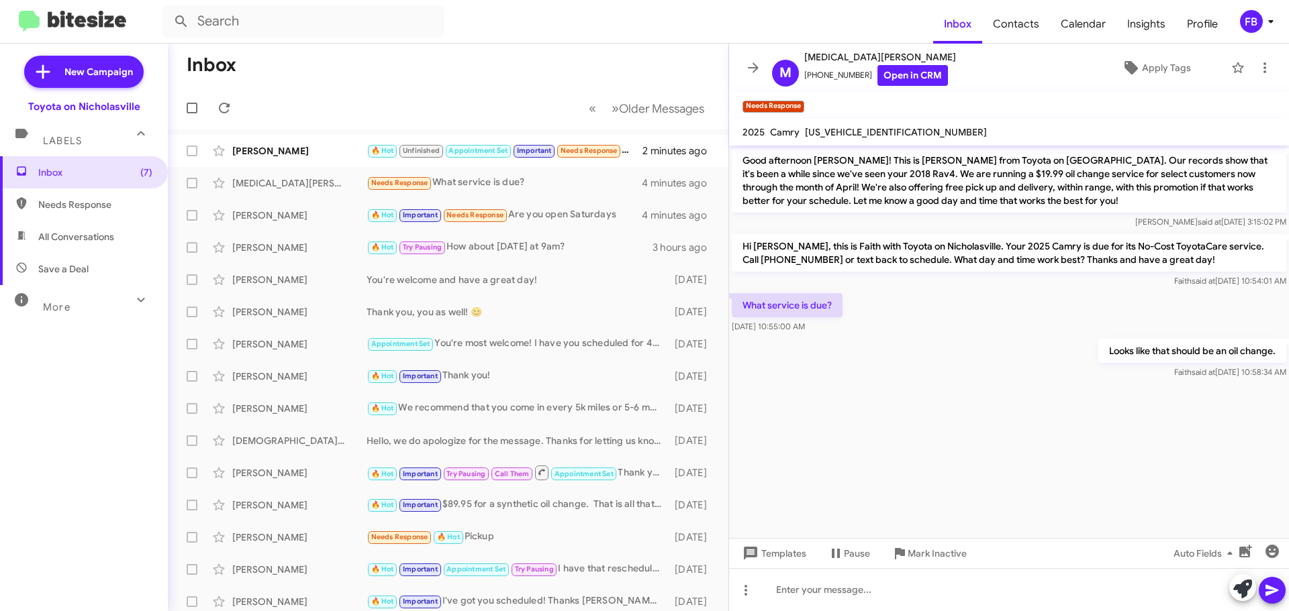
click at [873, 124] on div "[US_VEHICLE_IDENTIFICATION_NUMBER]" at bounding box center [895, 132] width 187 height 16
click at [873, 123] on mat-toolbar "2025 Camry [US_VEHICLE_IDENTIFICATION_NUMBER]" at bounding box center [1009, 132] width 560 height 27
copy span "[US_VEHICLE_IDENTIFICATION_NUMBER]"
click at [270, 142] on div "[PERSON_NAME] 🔥 Hot Unfinished Appointment Set Important Needs Response Hi. I w…" at bounding box center [448, 151] width 539 height 27
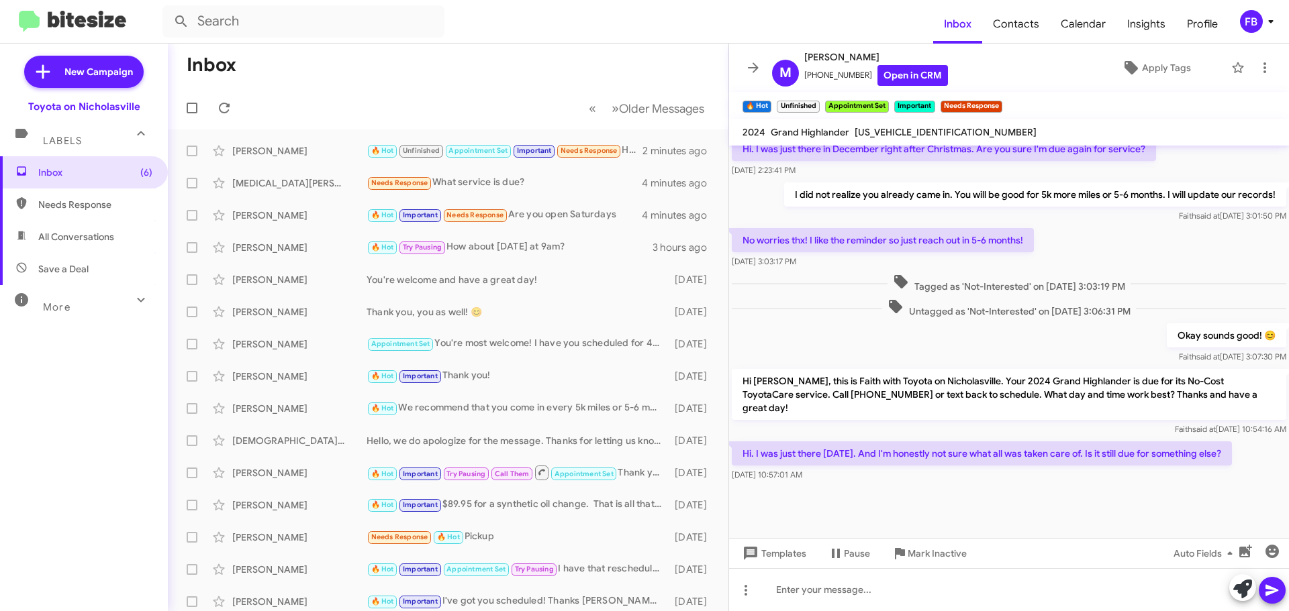
click at [905, 133] on span "[US_VEHICLE_IDENTIFICATION_NUMBER]" at bounding box center [945, 132] width 182 height 12
copy span "[US_VEHICLE_IDENTIFICATION_NUMBER]"
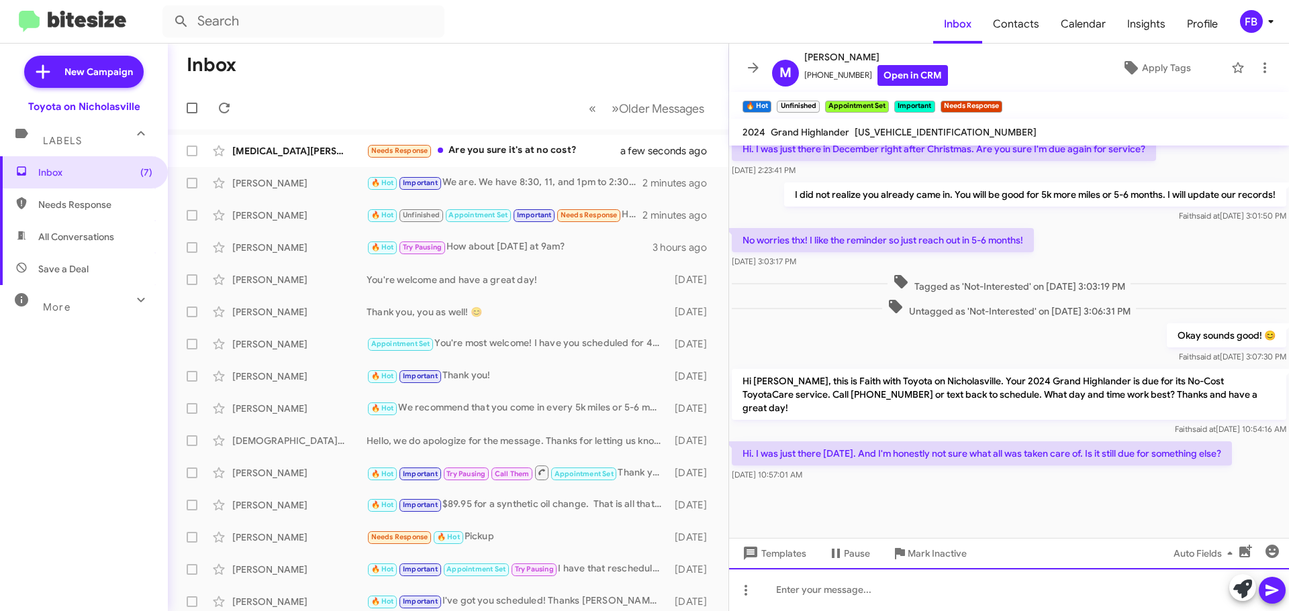
click at [834, 593] on div at bounding box center [1009, 589] width 560 height 43
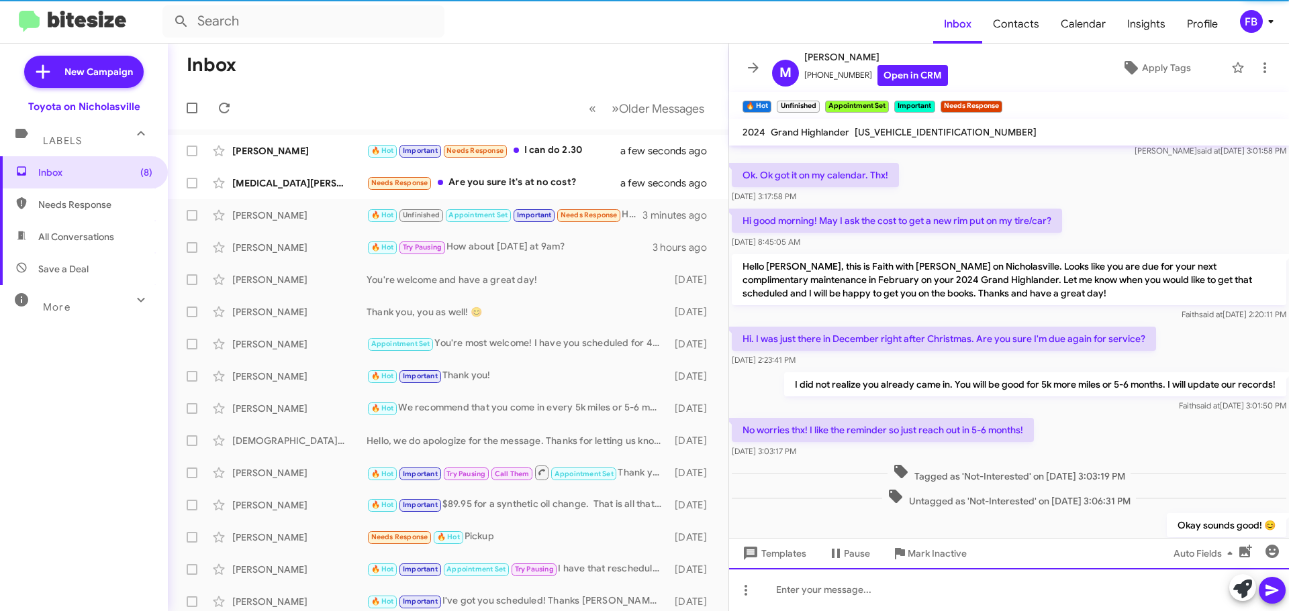
scroll to position [0, 0]
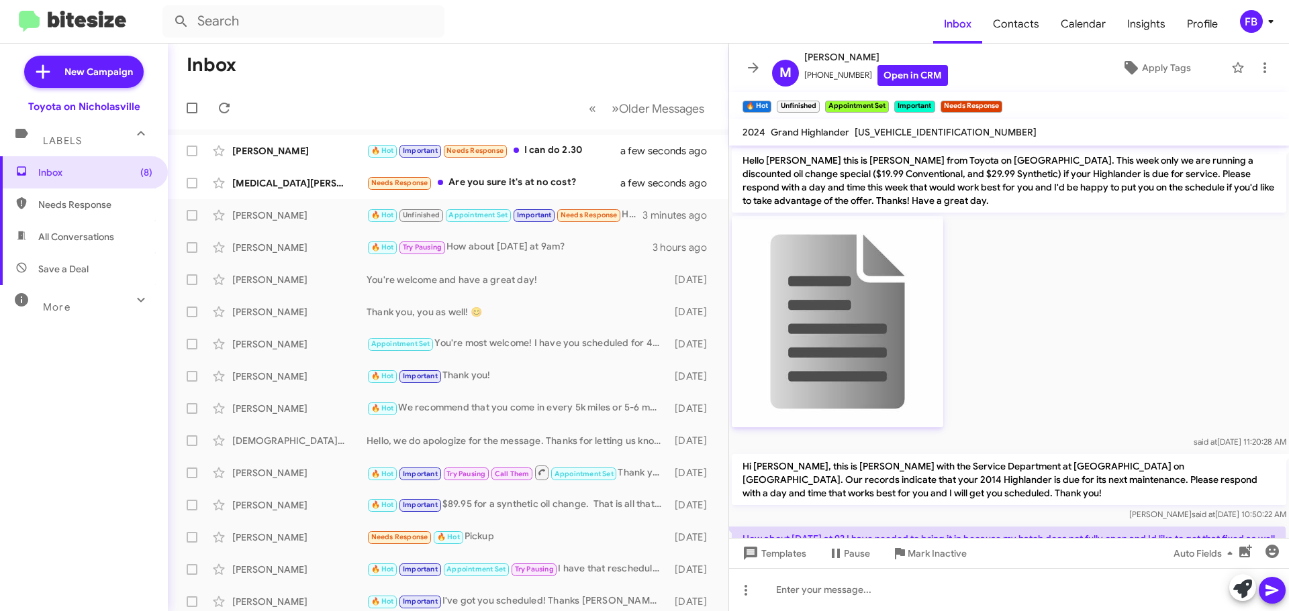
click at [906, 130] on span "[US_VEHICLE_IDENTIFICATION_NUMBER]" at bounding box center [945, 132] width 182 height 12
copy span "[US_VEHICLE_IDENTIFICATION_NUMBER]"
click at [552, 183] on div "Needs Response Are you sure it's at no cost?" at bounding box center [514, 182] width 297 height 15
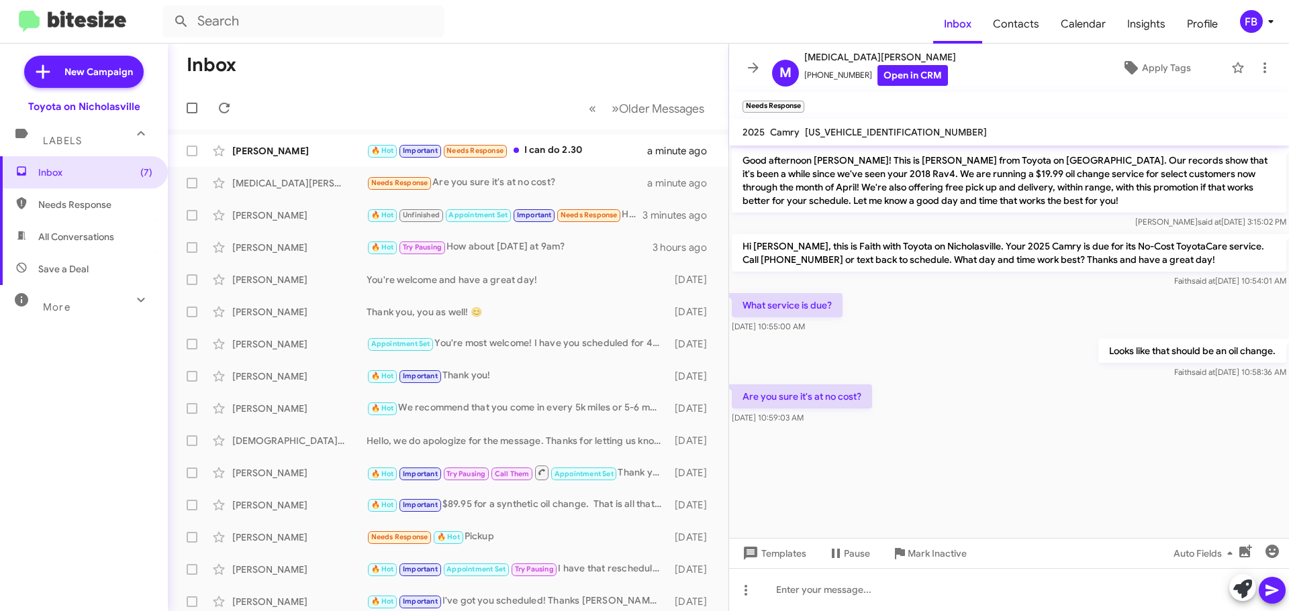
click at [878, 130] on span "[US_VEHICLE_IDENTIFICATION_NUMBER]" at bounding box center [896, 132] width 182 height 12
copy span "[US_VEHICLE_IDENTIFICATION_NUMBER]"
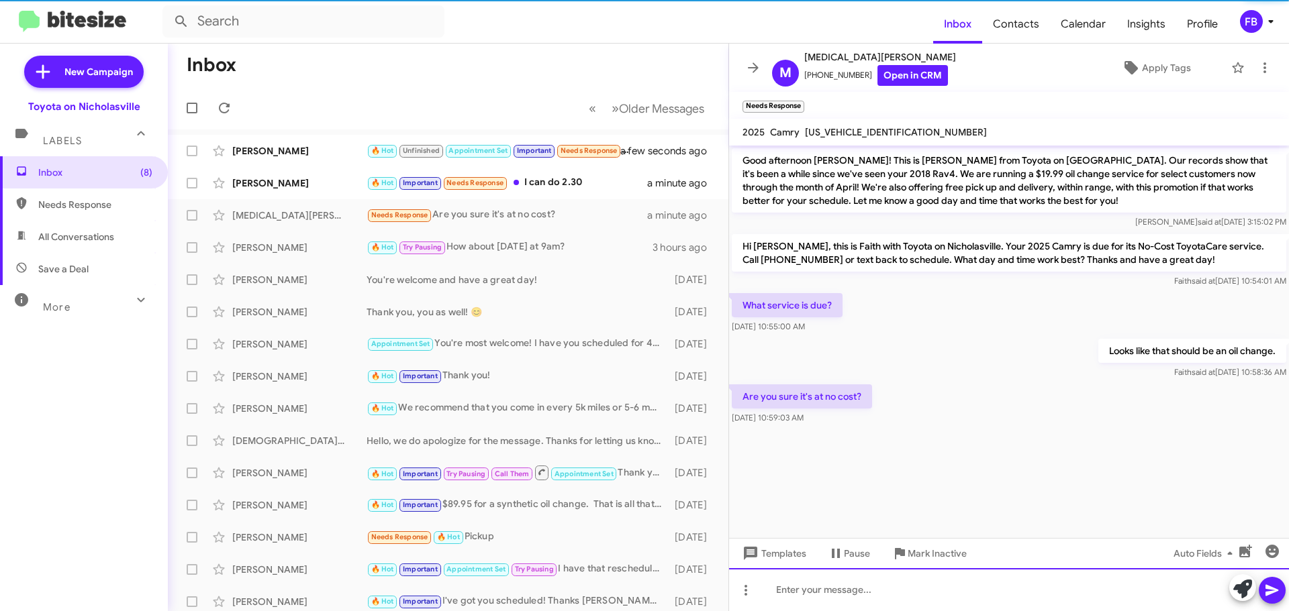
drag, startPoint x: 789, startPoint y: 594, endPoint x: 786, endPoint y: 580, distance: 14.5
click at [789, 589] on div at bounding box center [1009, 589] width 560 height 43
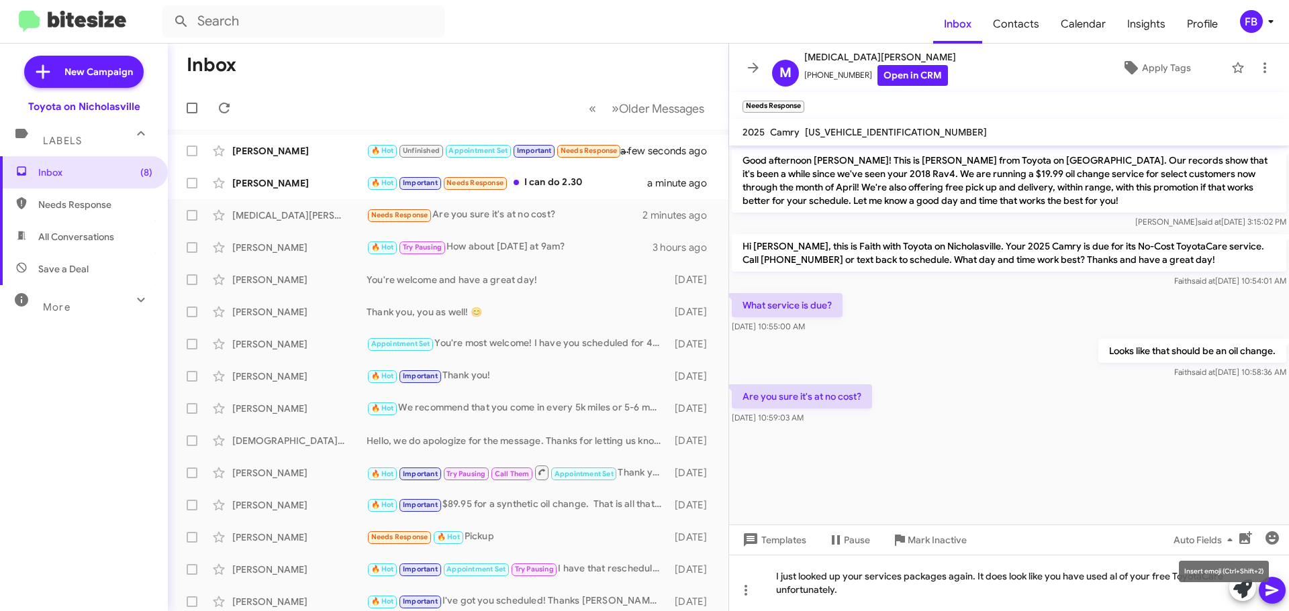
click at [1270, 585] on mat-tooltip-component "Insert emoji (Ctrl+Shift+2)" at bounding box center [1223, 572] width 109 height 40
click at [1269, 587] on mat-tooltip-component "Insert Media" at bounding box center [1244, 572] width 68 height 40
click at [1271, 593] on icon at bounding box center [1271, 590] width 13 height 11
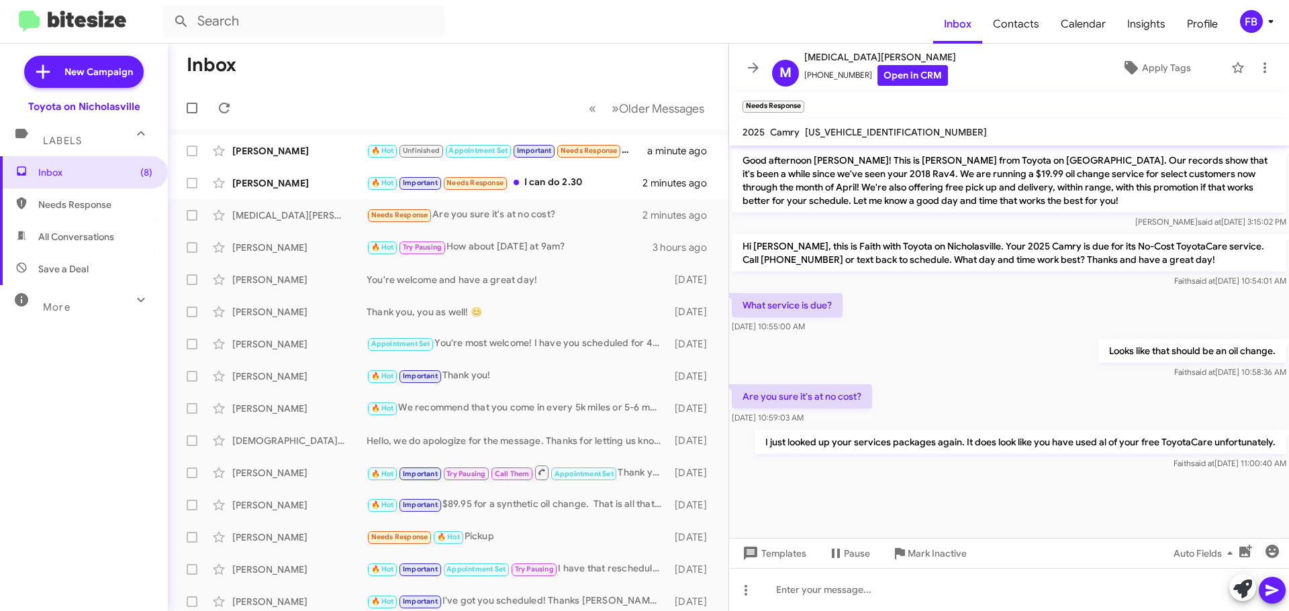
click at [841, 128] on span "[US_VEHICLE_IDENTIFICATION_NUMBER]" at bounding box center [896, 132] width 182 height 12
copy span "[US_VEHICLE_IDENTIFICATION_NUMBER]"
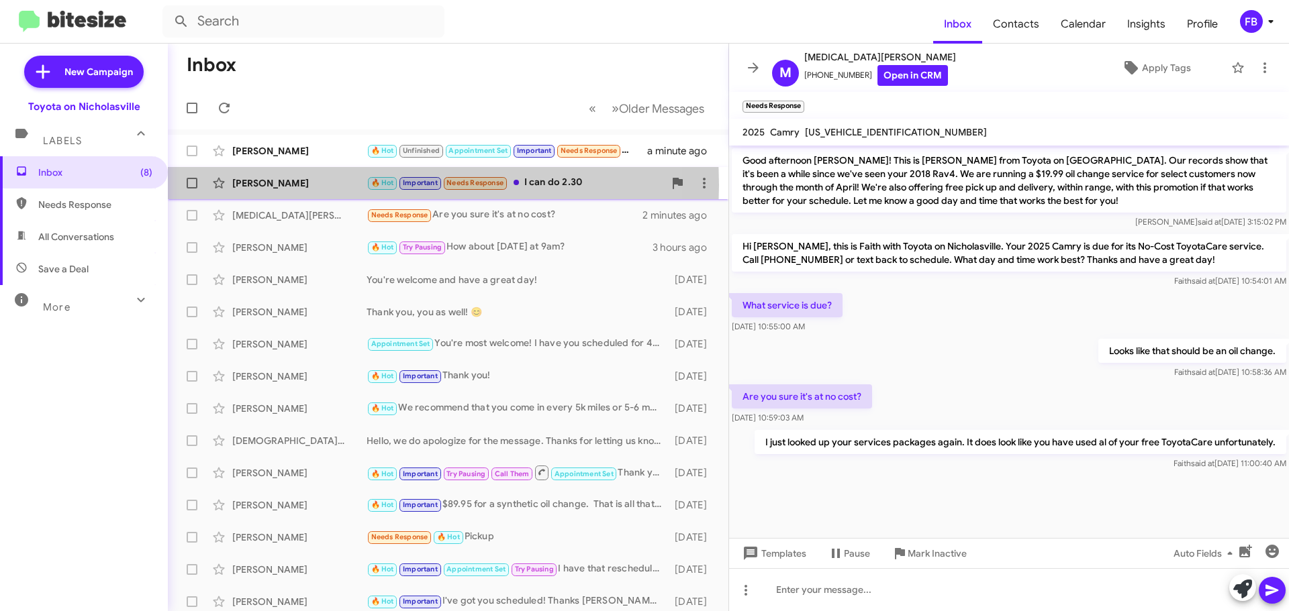
click at [274, 185] on div "[PERSON_NAME]" at bounding box center [299, 183] width 134 height 13
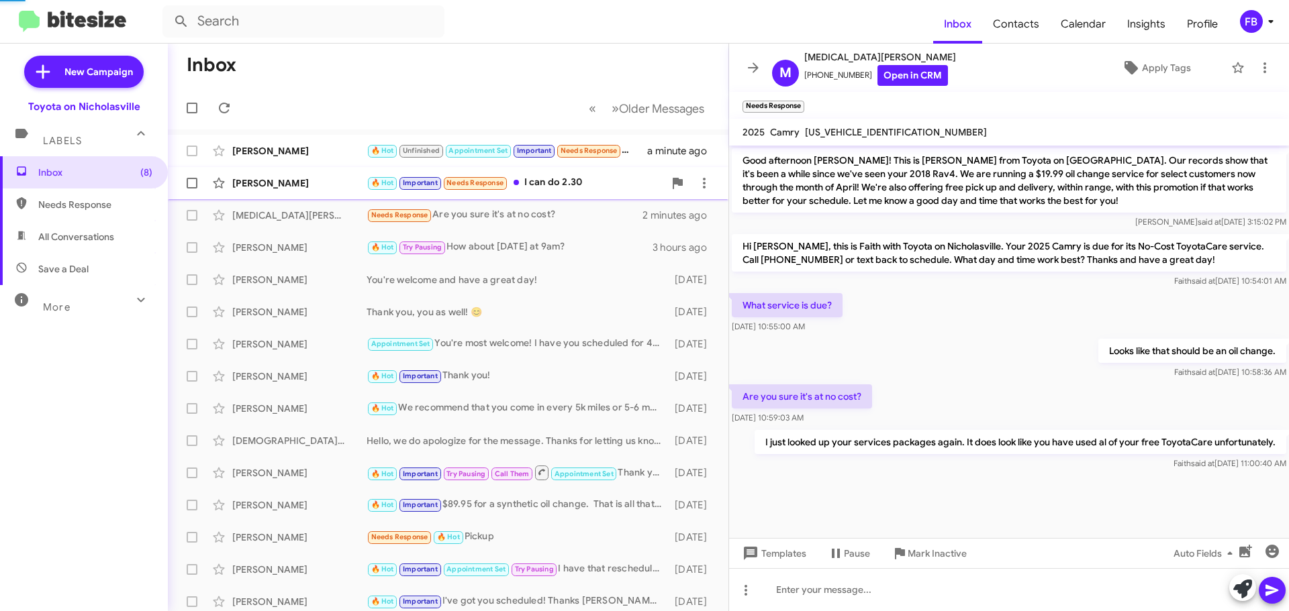
scroll to position [668, 0]
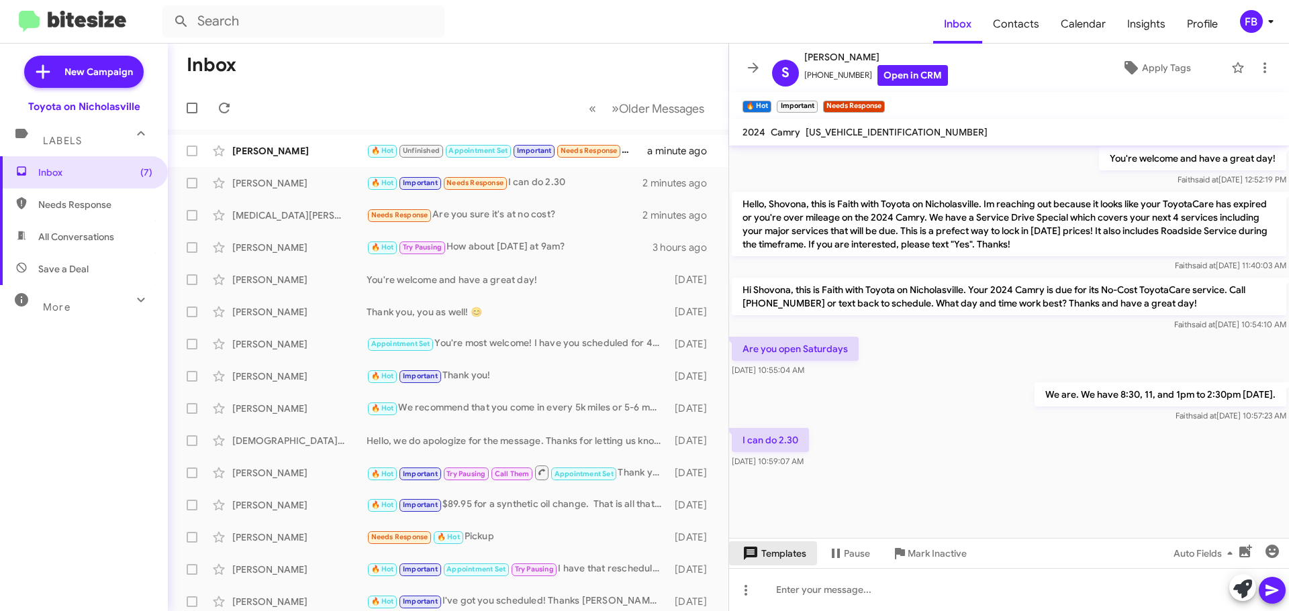
click at [775, 553] on span "Templates" at bounding box center [773, 554] width 66 height 24
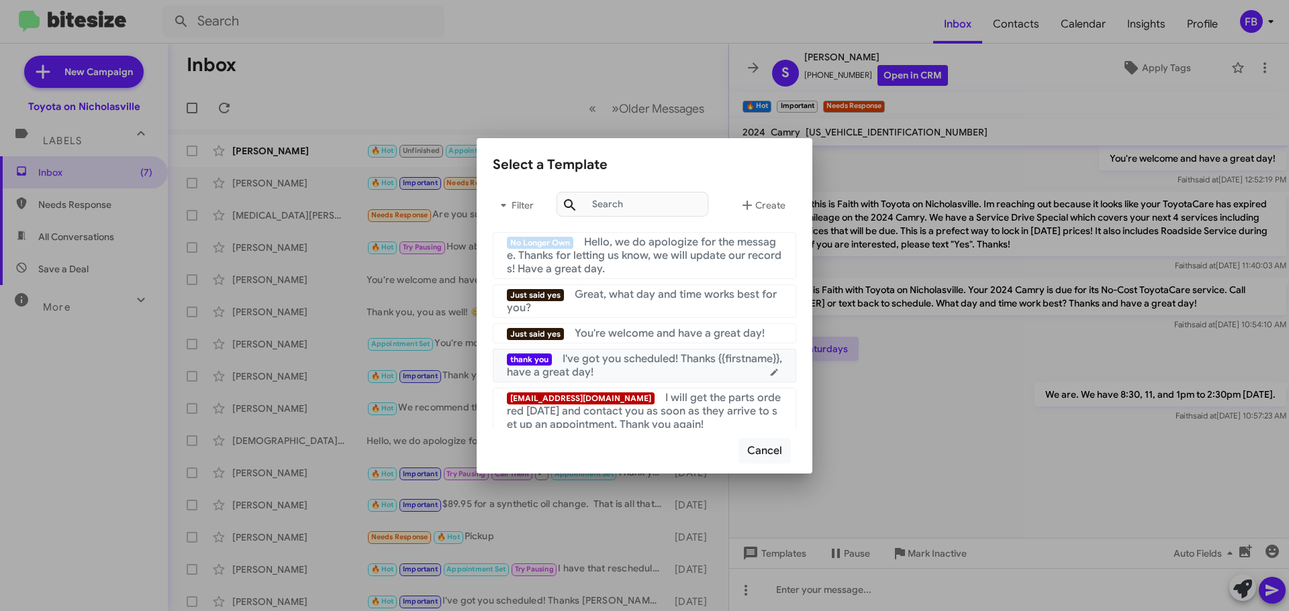
click at [672, 365] on span "I've got you scheduled! Thanks {{firstname}}, have a great day!" at bounding box center [644, 365] width 275 height 27
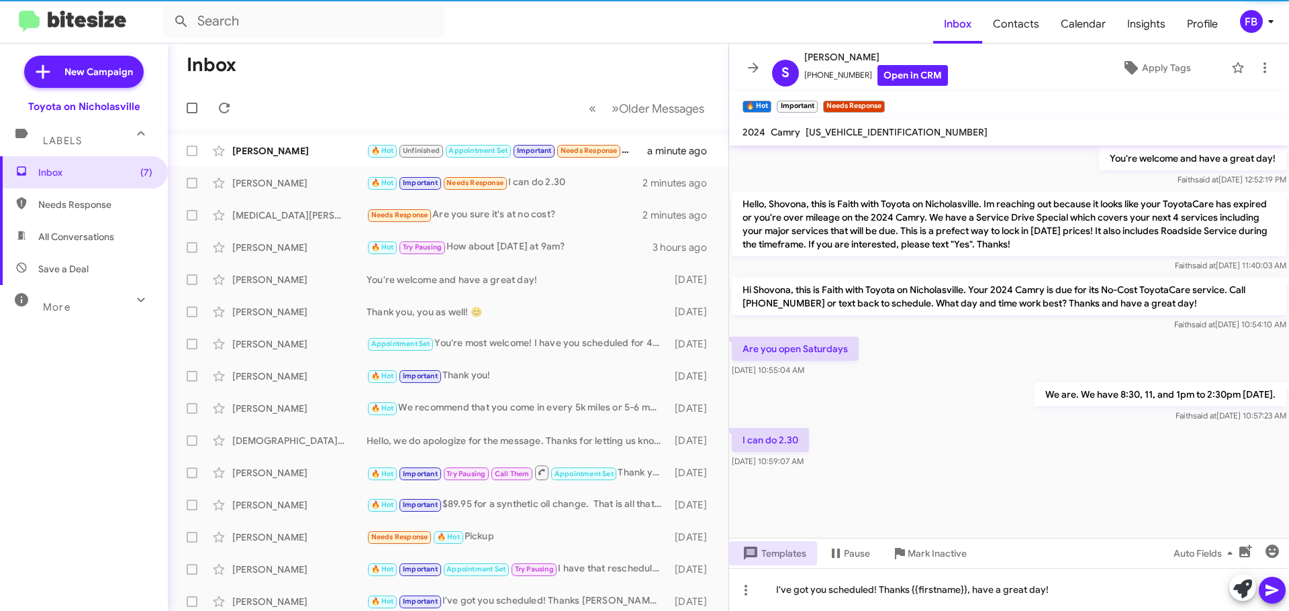
click at [1274, 592] on icon at bounding box center [1271, 590] width 13 height 11
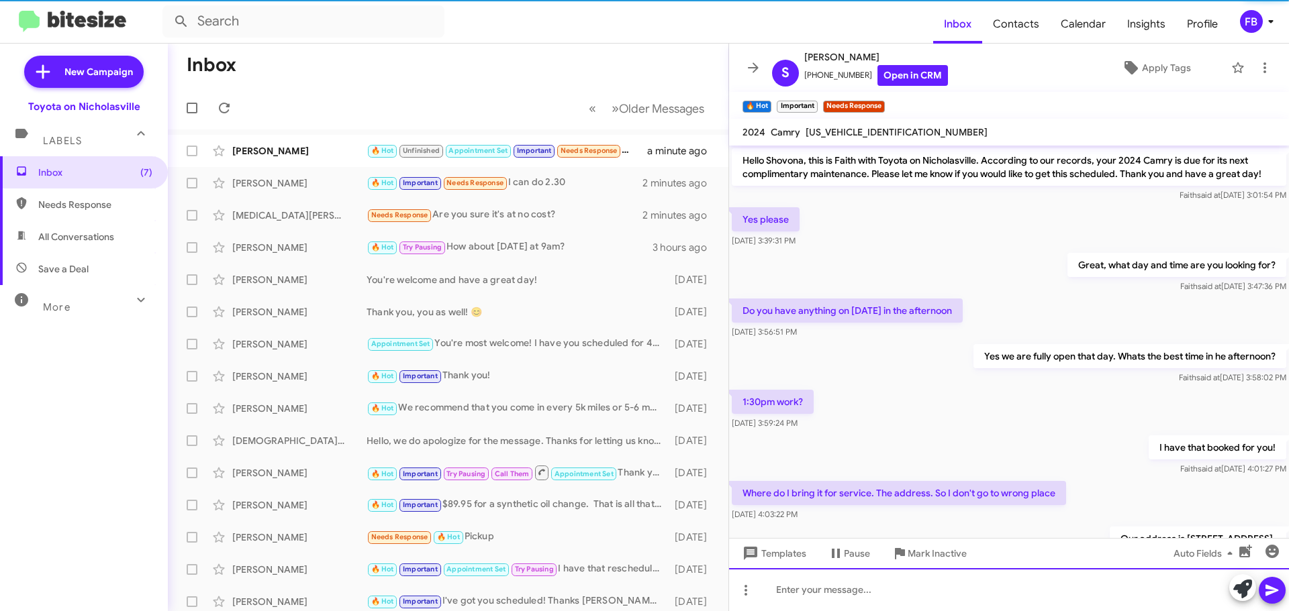
scroll to position [67, 0]
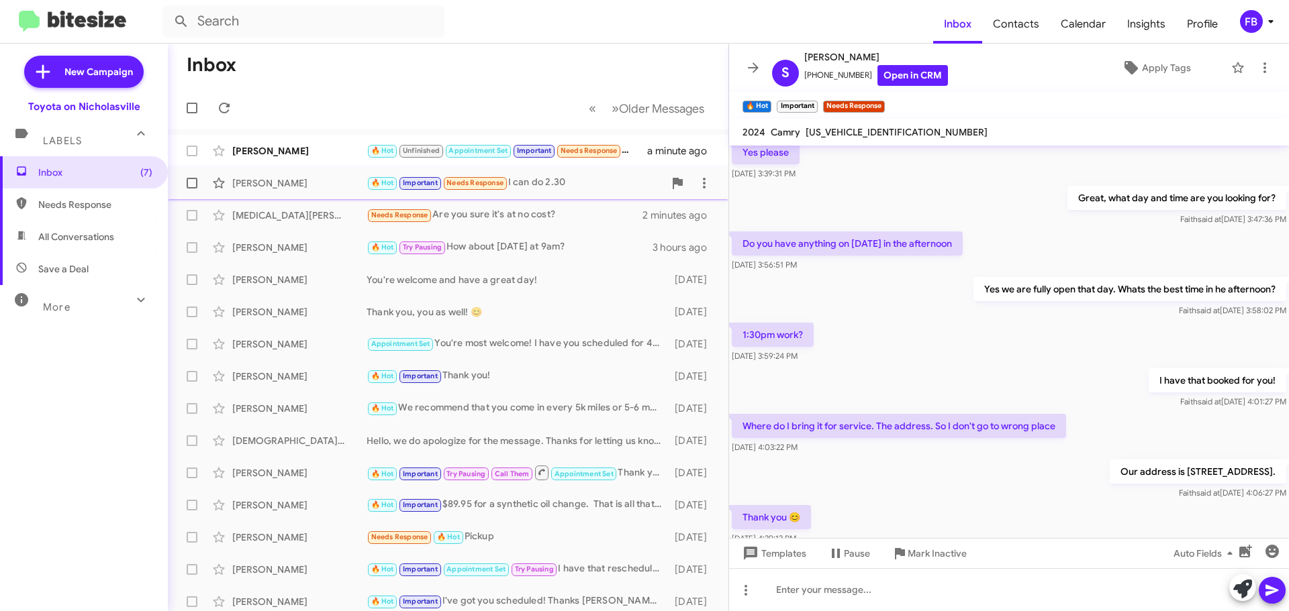
drag, startPoint x: 287, startPoint y: 165, endPoint x: 364, endPoint y: 169, distance: 76.6
click at [287, 165] on span "[PERSON_NAME] 🔥 Hot Unfinished Appointment Set Important Needs Response No worr…" at bounding box center [448, 151] width 560 height 32
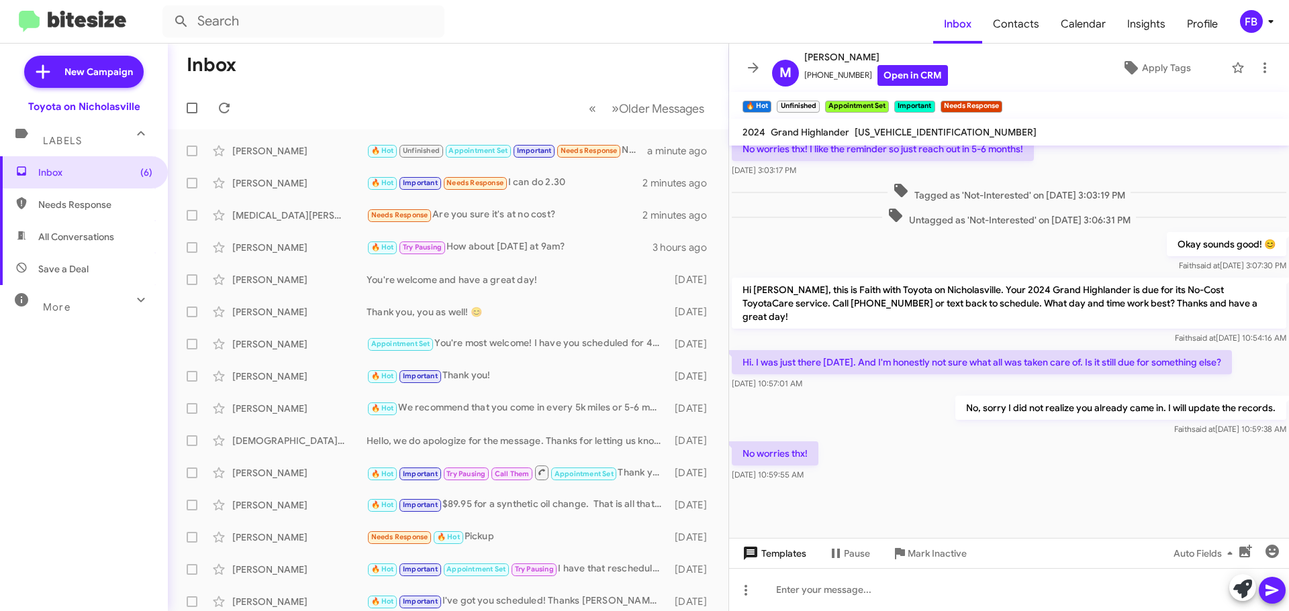
click at [767, 556] on span "Templates" at bounding box center [773, 554] width 66 height 24
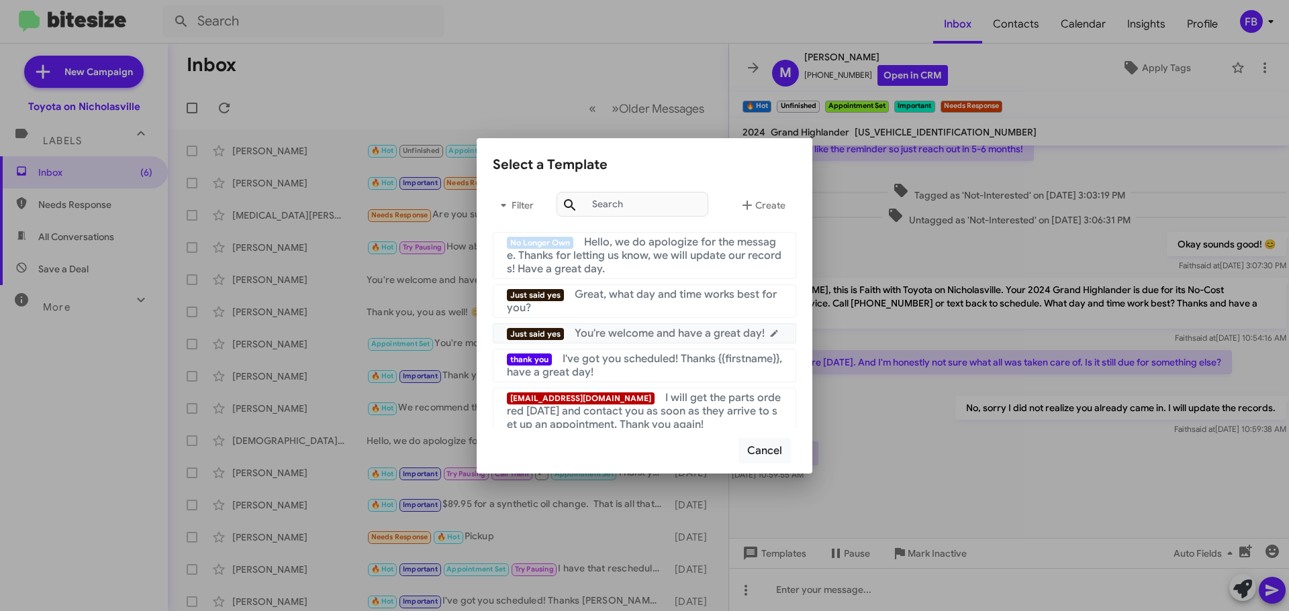
click at [697, 328] on span "You're welcome and have a great day!" at bounding box center [670, 333] width 190 height 13
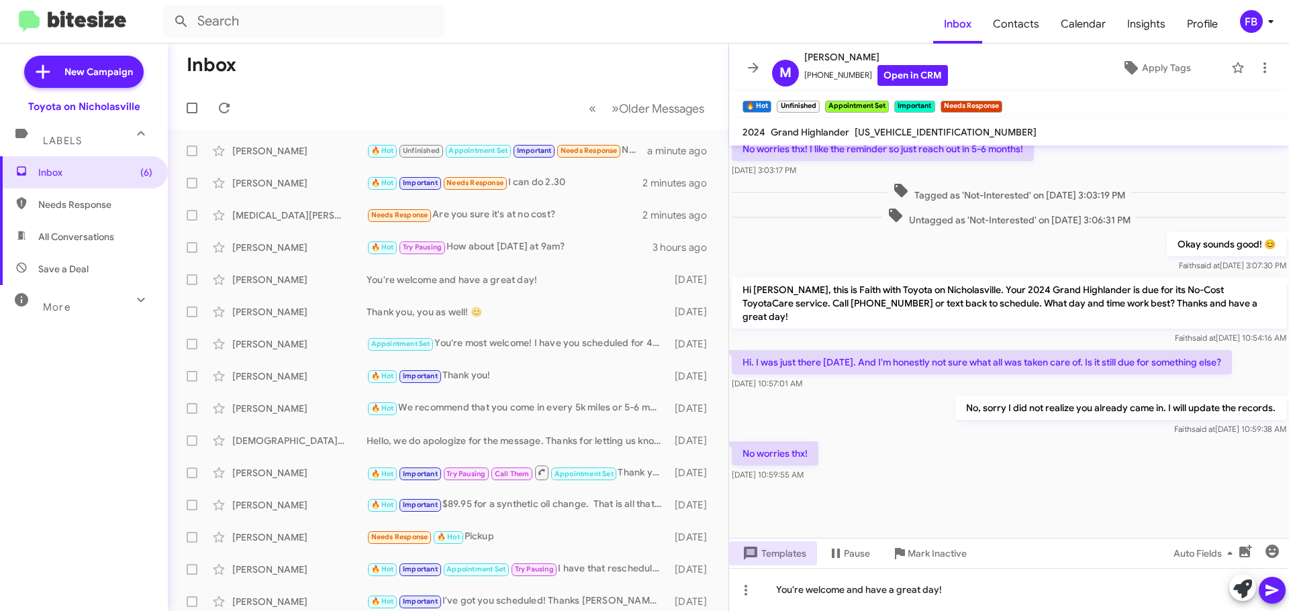
click at [1274, 587] on icon at bounding box center [1272, 591] width 16 height 16
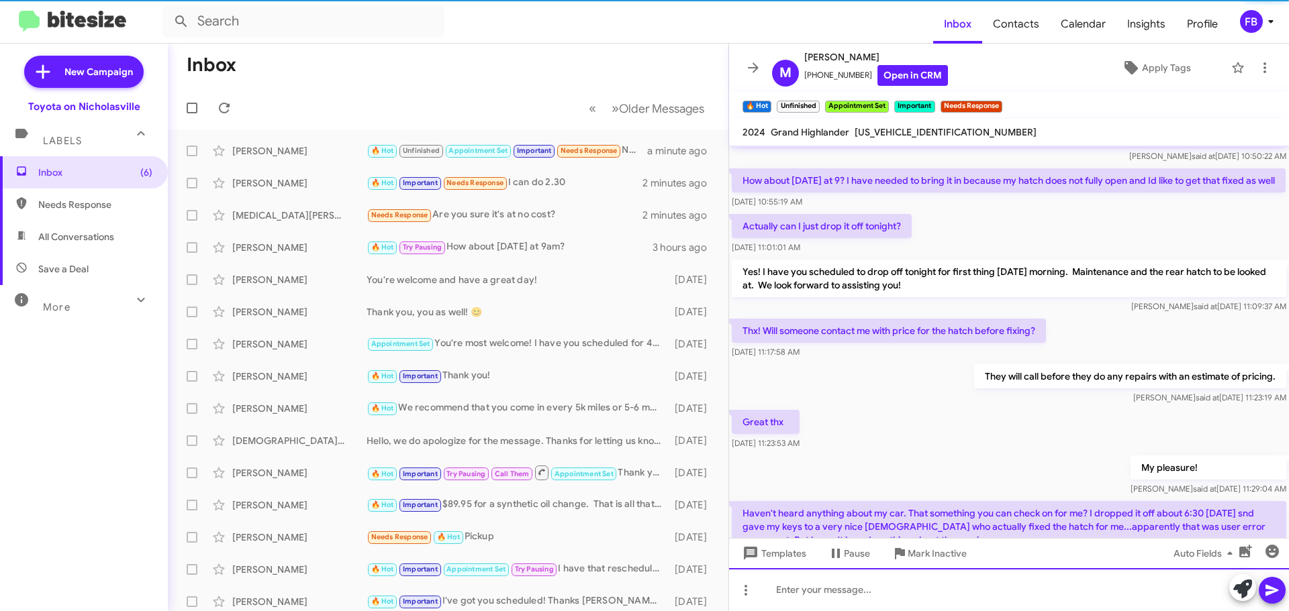
scroll to position [0, 0]
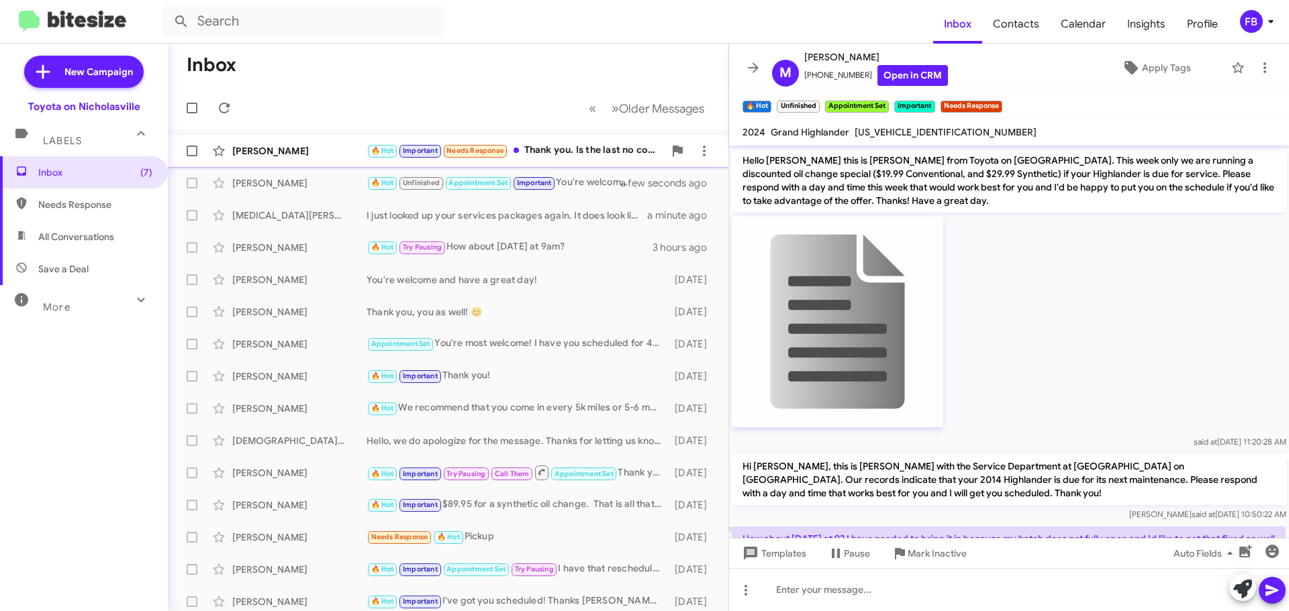
click at [275, 151] on div "[PERSON_NAME]" at bounding box center [299, 150] width 134 height 13
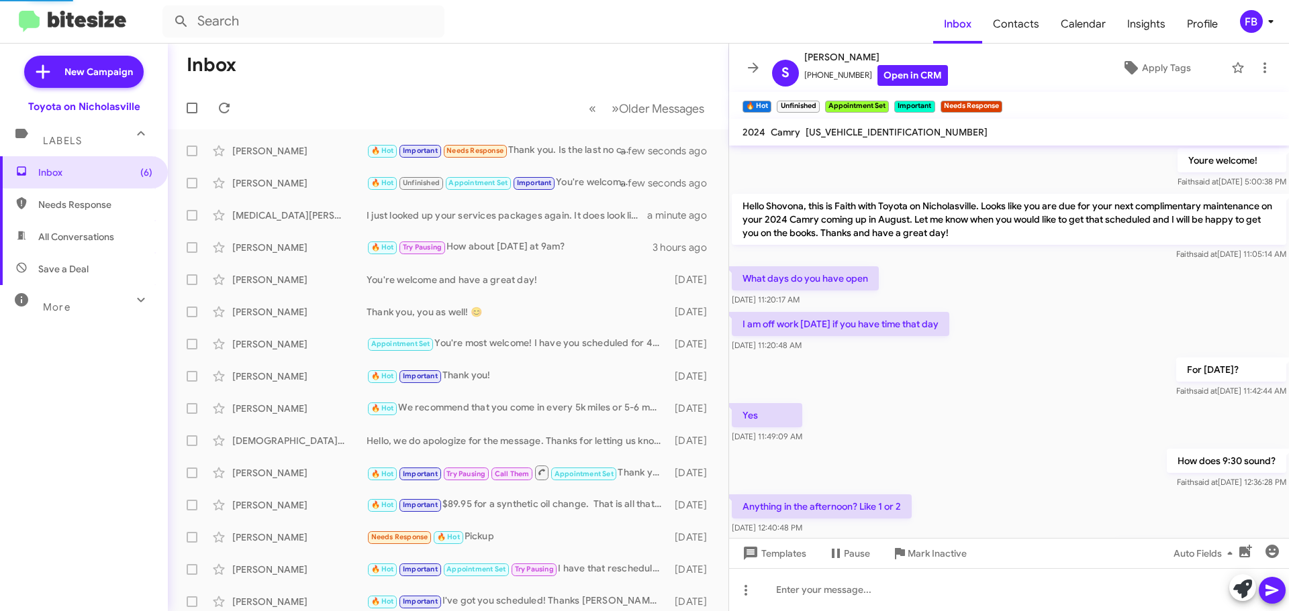
scroll to position [668, 0]
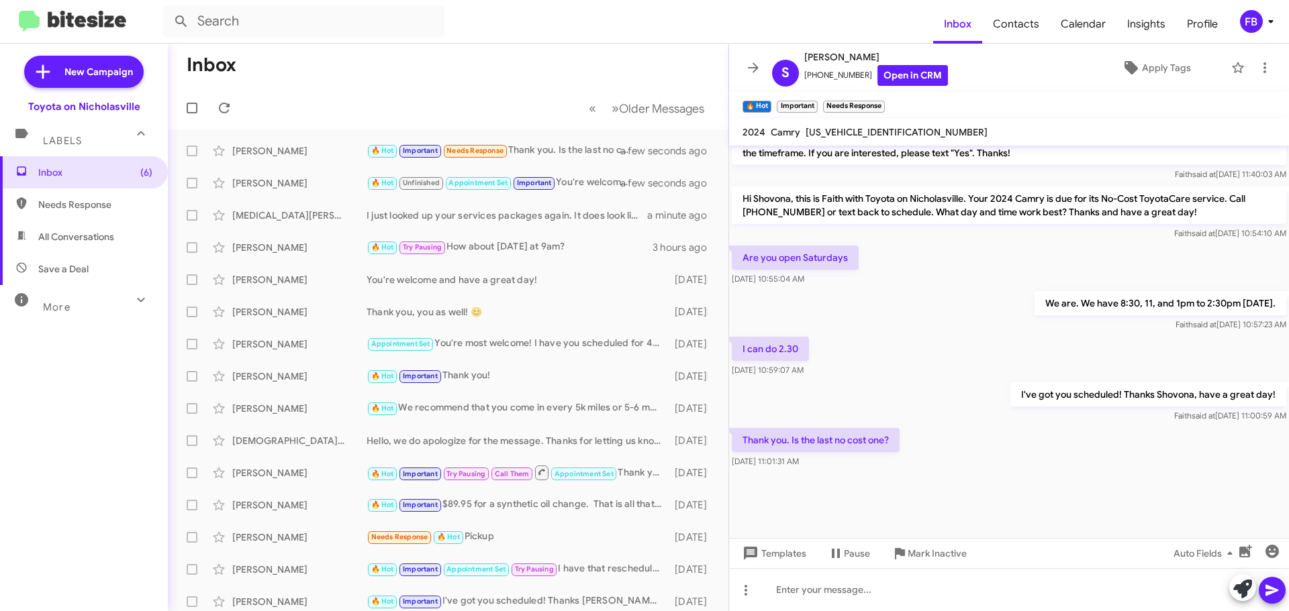
click at [849, 135] on span "[US_VEHICLE_IDENTIFICATION_NUMBER]" at bounding box center [896, 132] width 182 height 12
copy span "[US_VEHICLE_IDENTIFICATION_NUMBER]"
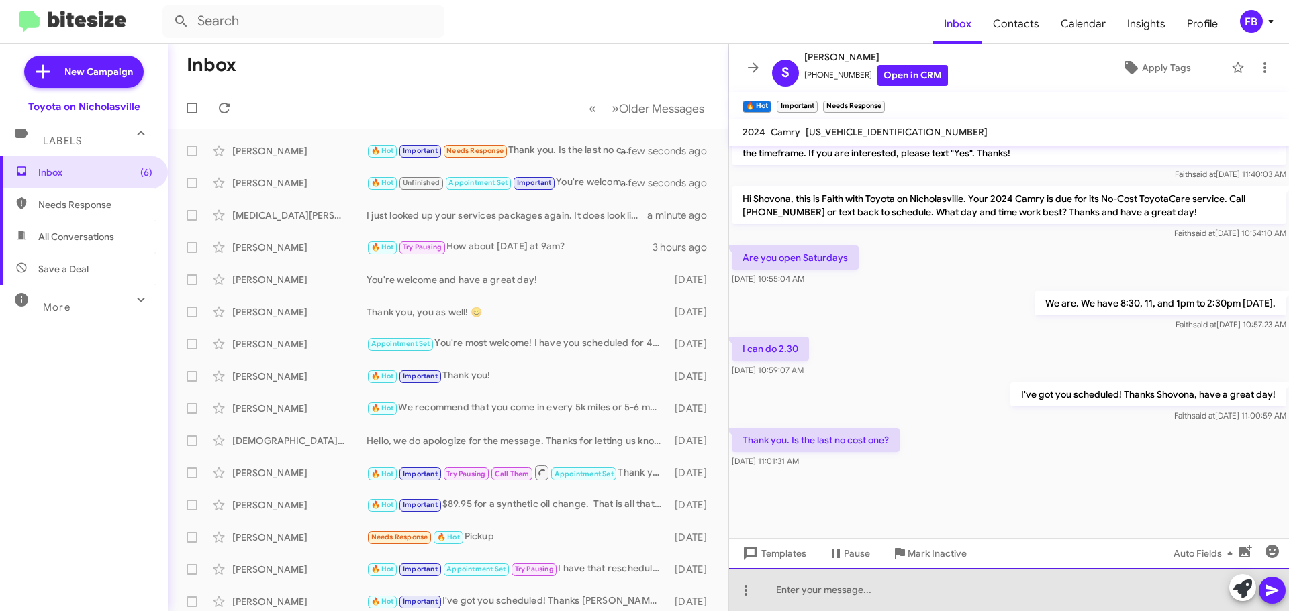
click at [804, 587] on div at bounding box center [1009, 589] width 560 height 43
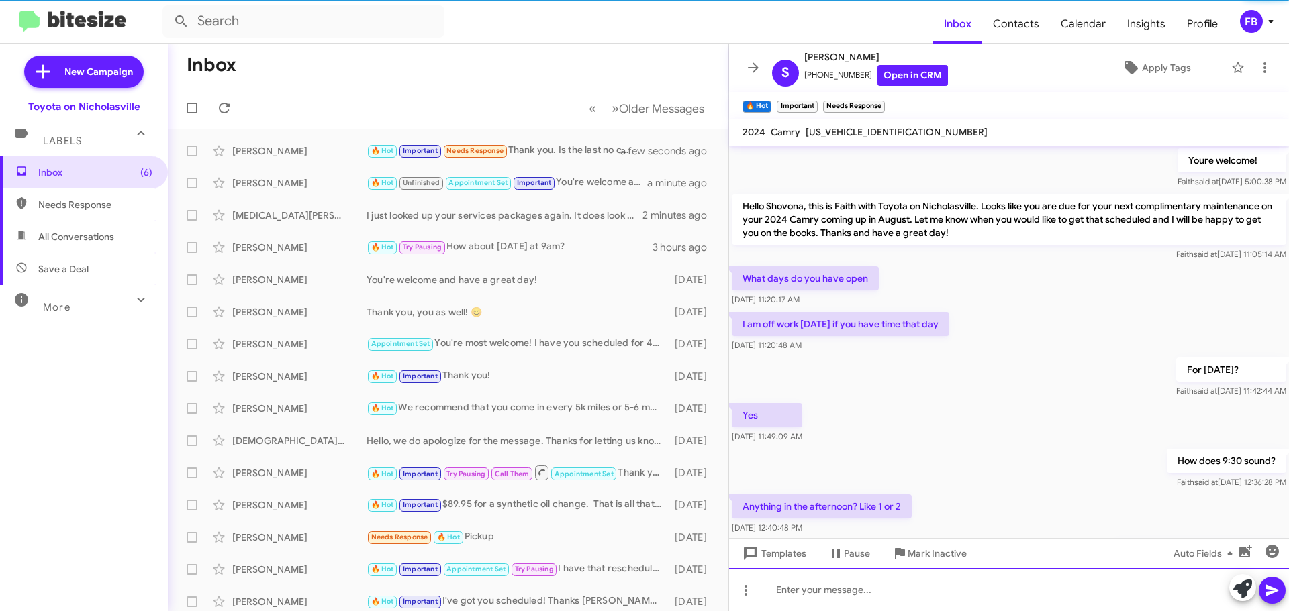
scroll to position [67, 0]
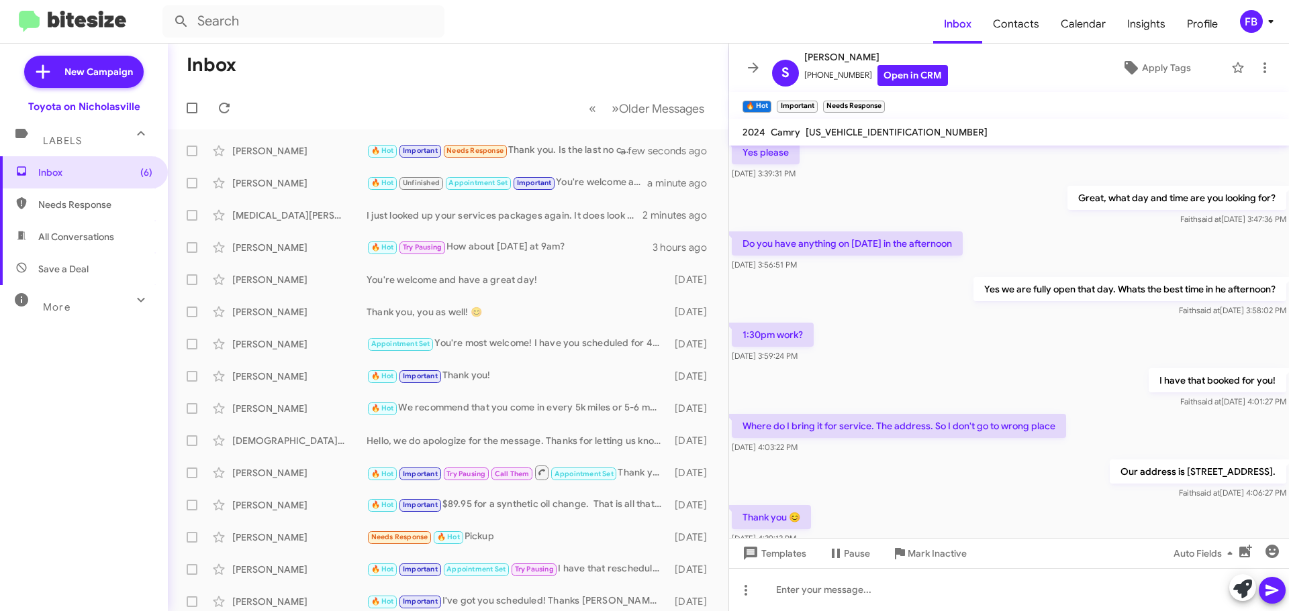
click at [107, 248] on span "All Conversations" at bounding box center [84, 237] width 168 height 32
type input "in:all-conversations"
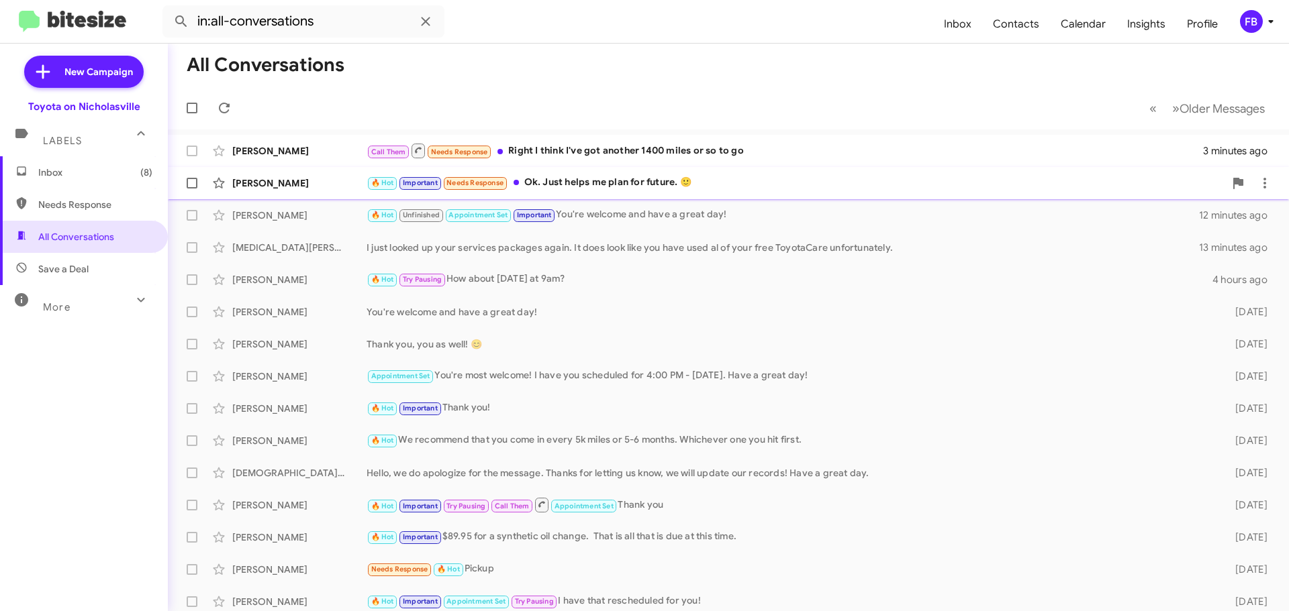
click at [701, 189] on div "🔥 Hot Important Needs Response Ok. Just helps me plan for future. 🙂" at bounding box center [795, 182] width 858 height 15
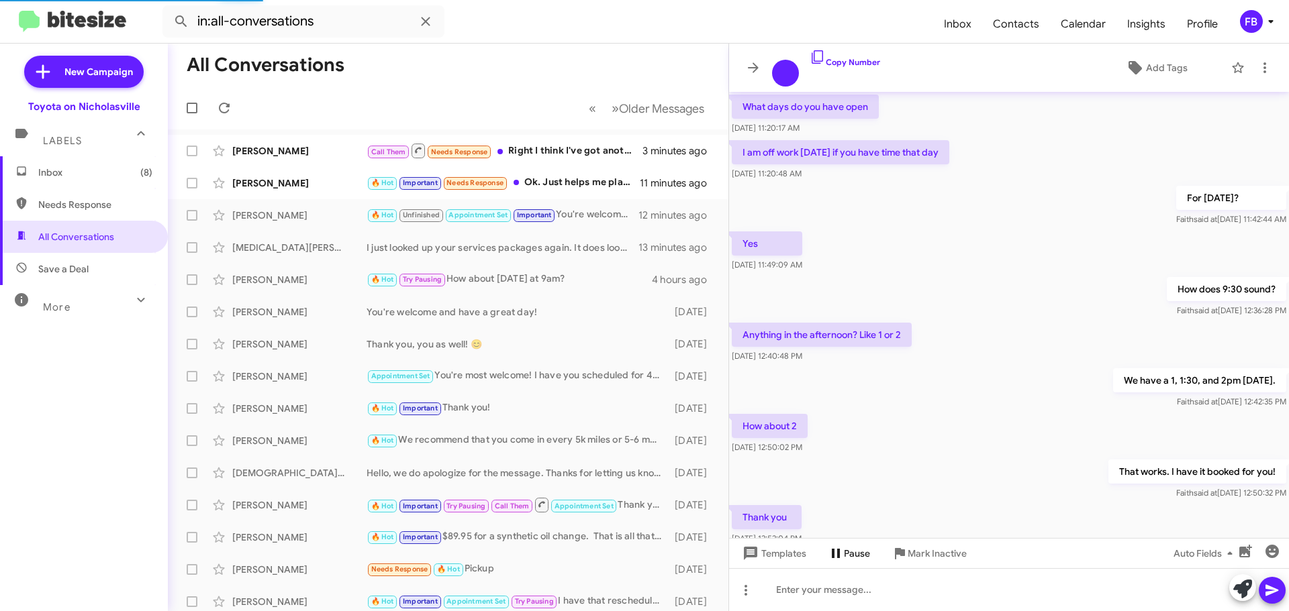
scroll to position [587, 0]
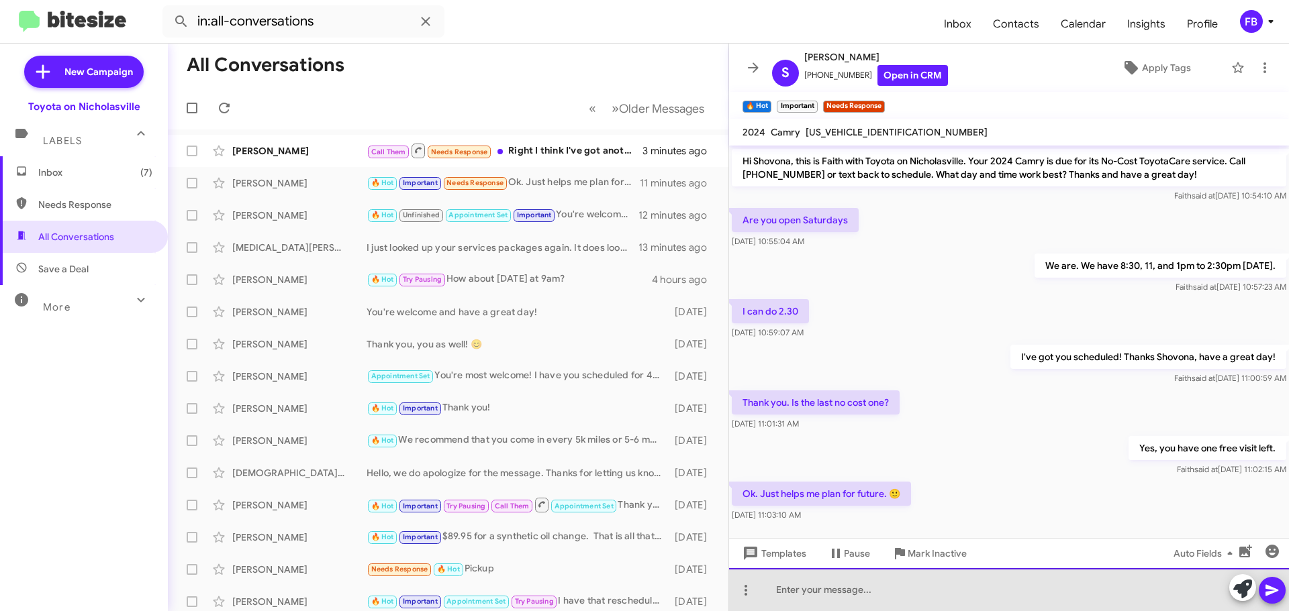
click at [810, 595] on div at bounding box center [1009, 589] width 560 height 43
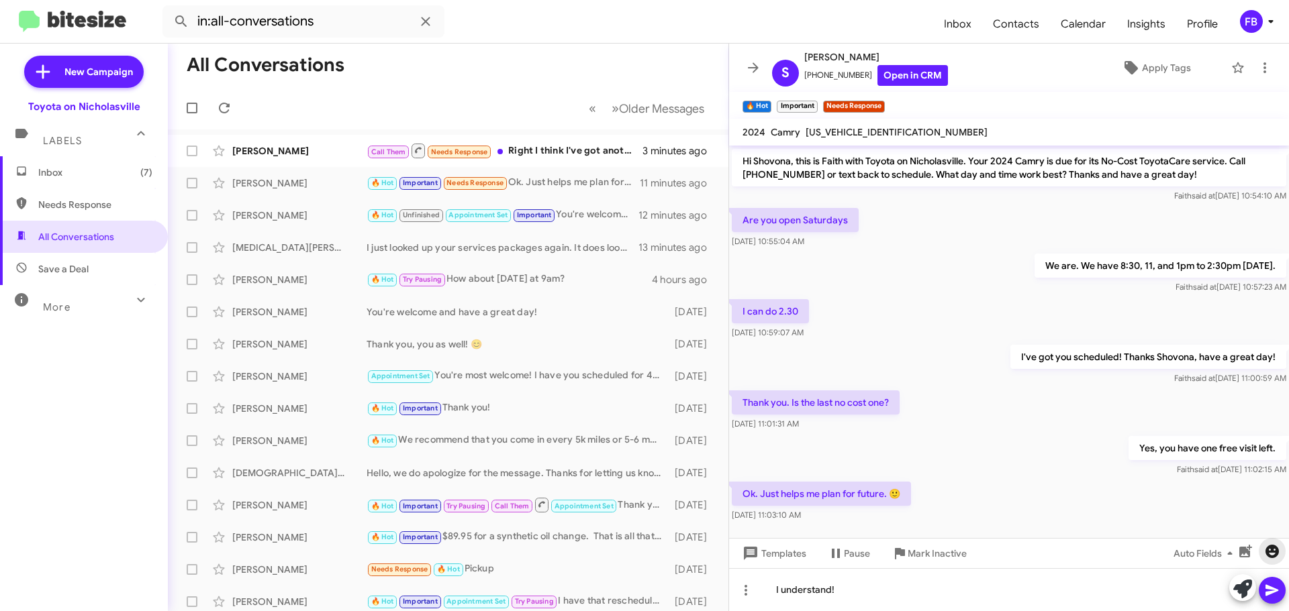
click at [1273, 561] on button "button" at bounding box center [1271, 551] width 27 height 27
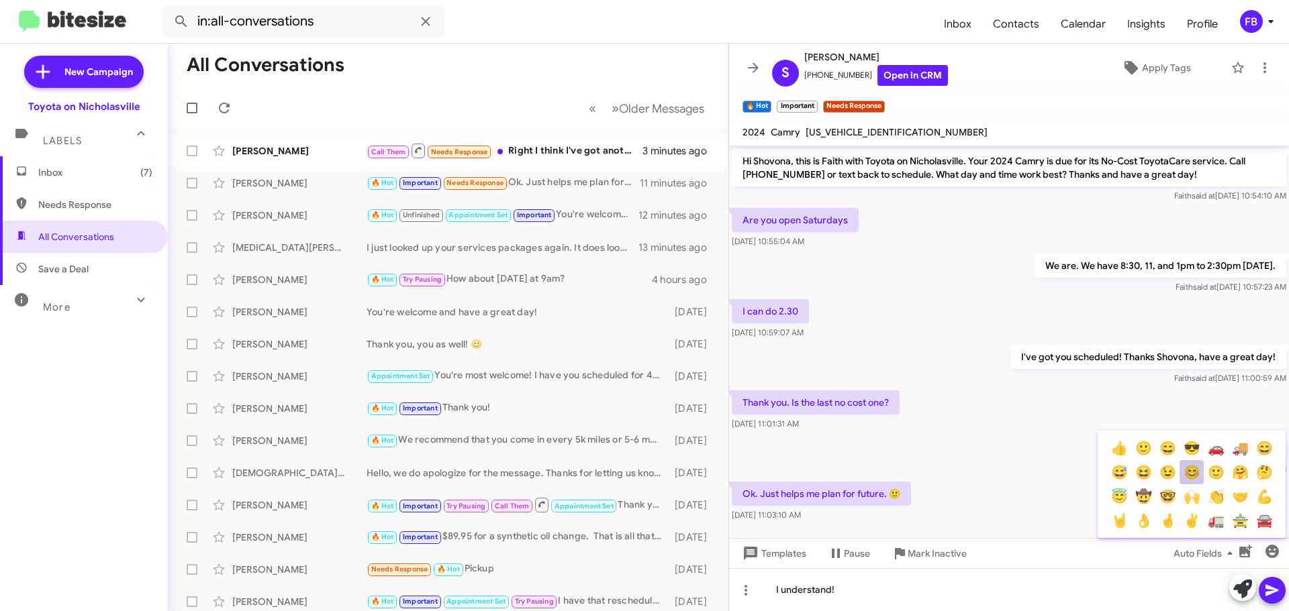
click at [1192, 474] on button "😊" at bounding box center [1191, 472] width 24 height 24
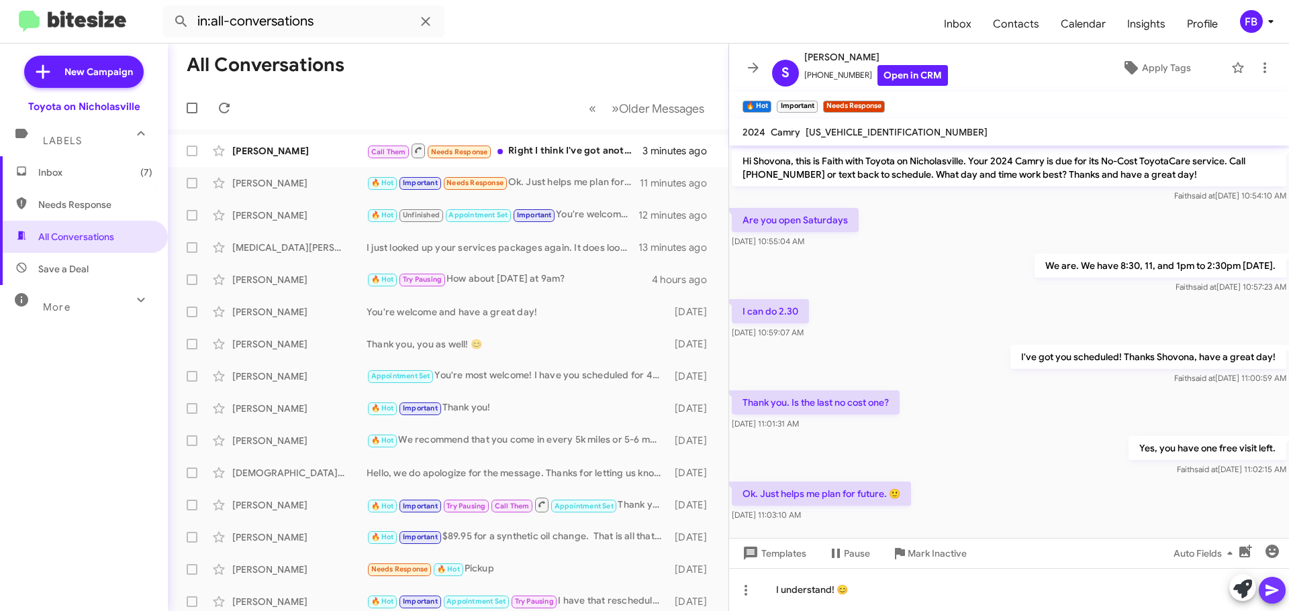
click at [1279, 599] on span at bounding box center [1272, 590] width 16 height 27
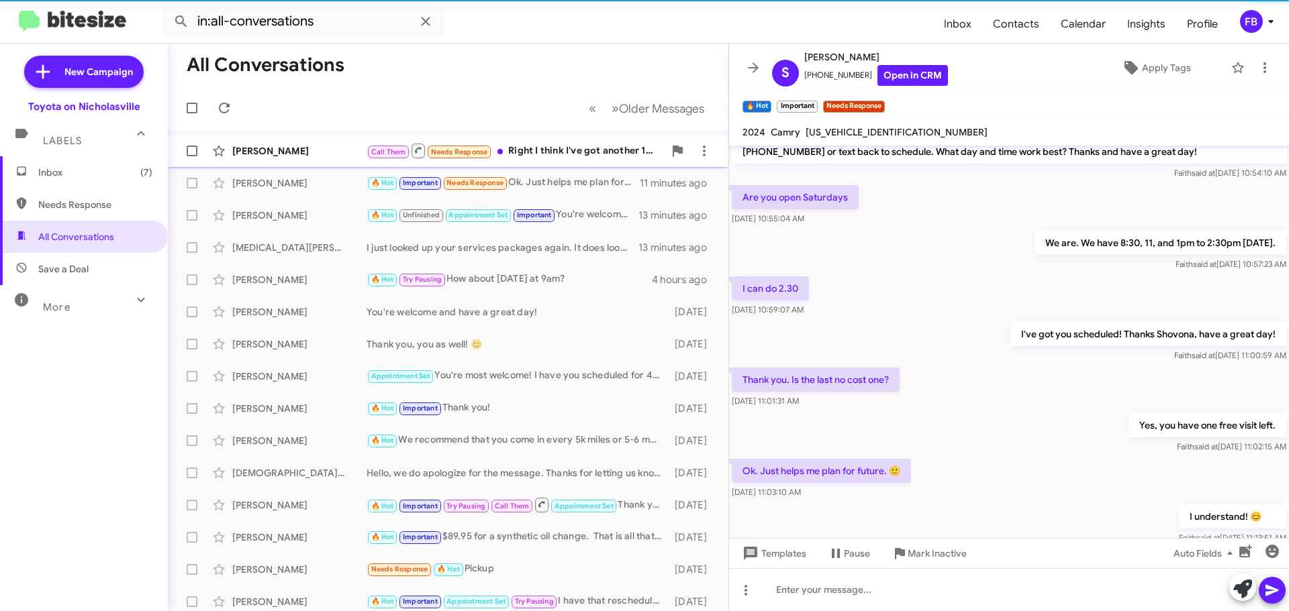
scroll to position [0, 0]
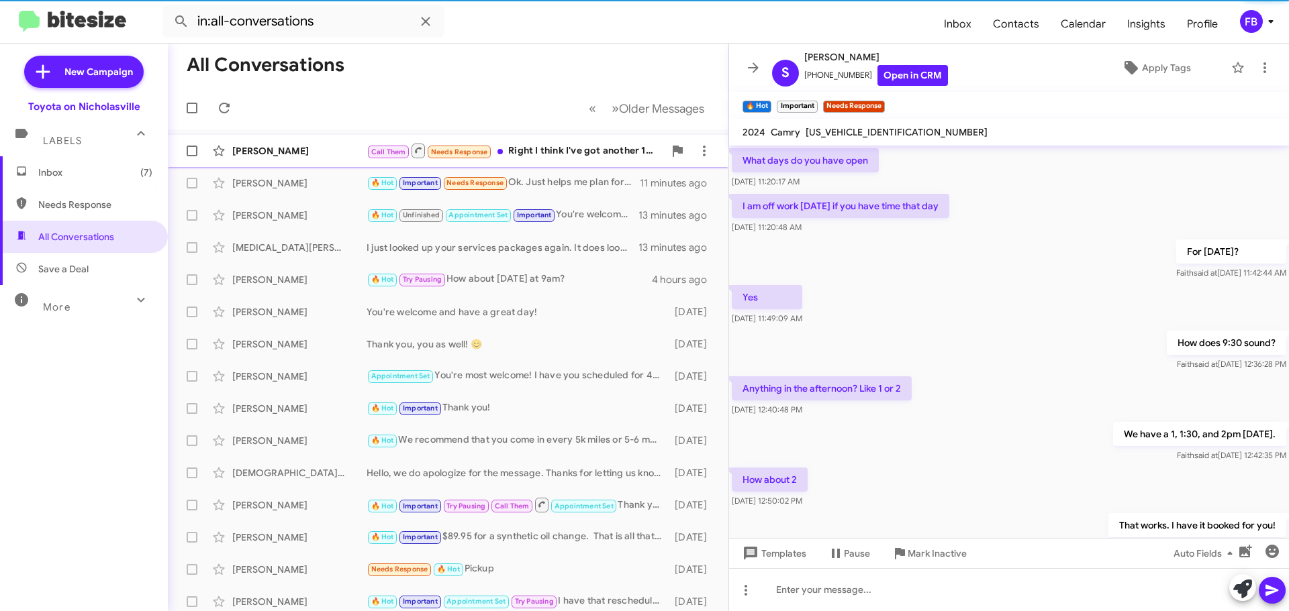
click at [303, 150] on div "[PERSON_NAME]" at bounding box center [299, 150] width 134 height 13
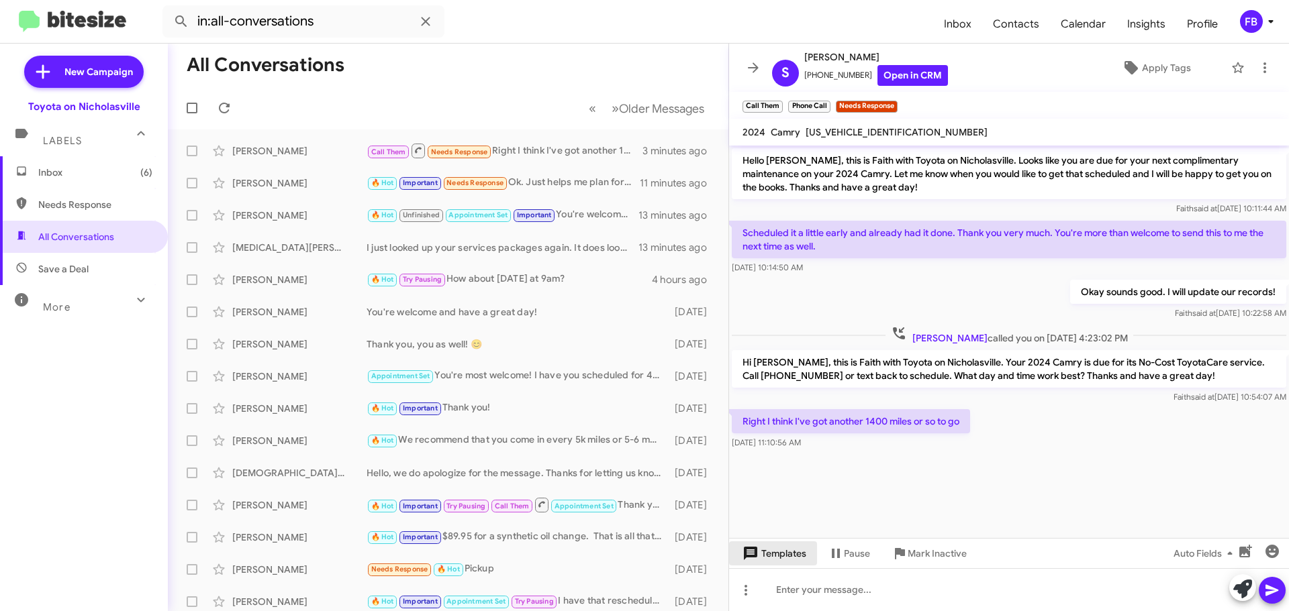
click at [785, 544] on span "Templates" at bounding box center [773, 554] width 66 height 24
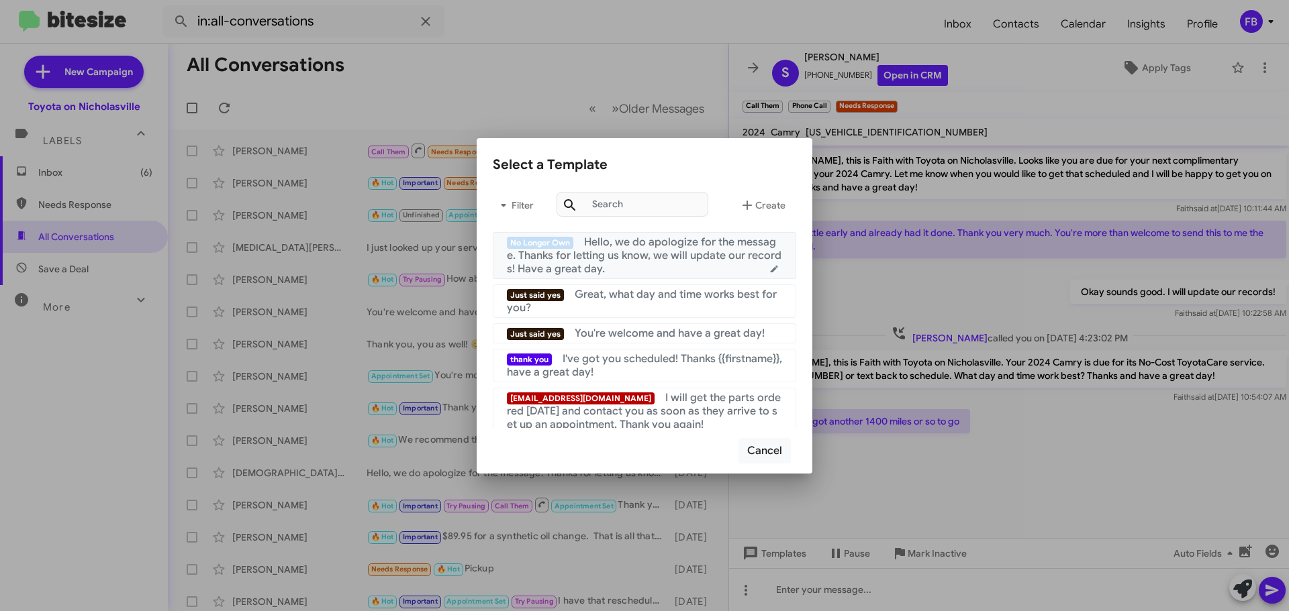
click at [679, 250] on span "Hello, we do apologize for the message. Thanks for letting us know, we will upd…" at bounding box center [644, 256] width 275 height 40
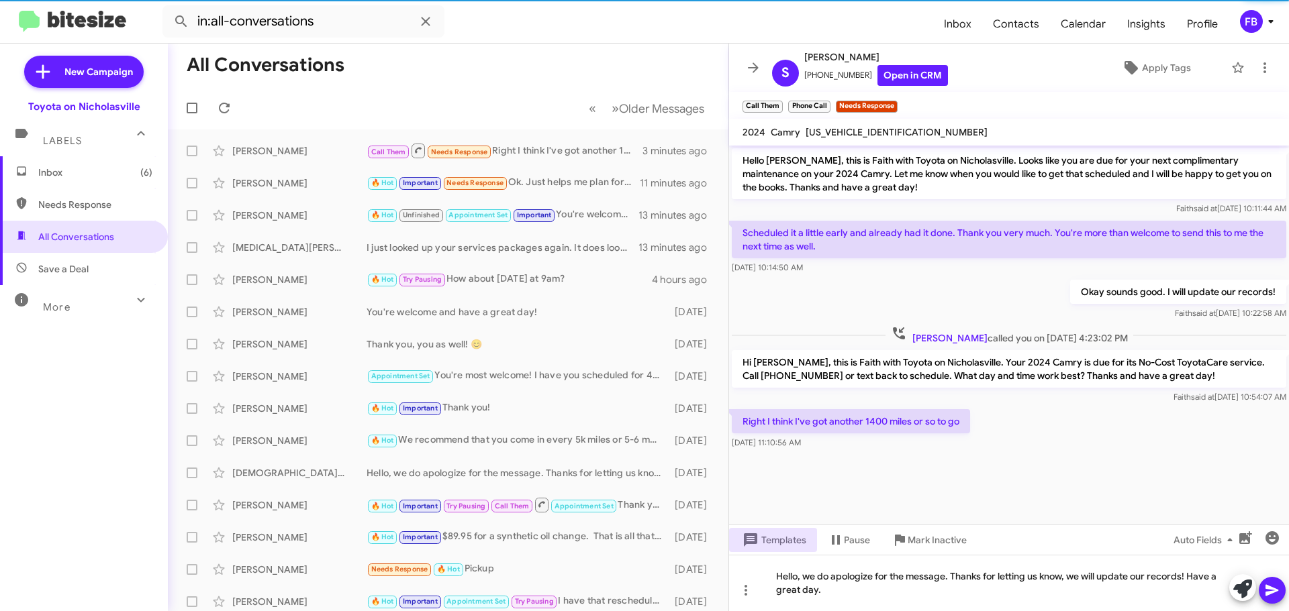
click at [1273, 594] on icon at bounding box center [1272, 591] width 16 height 16
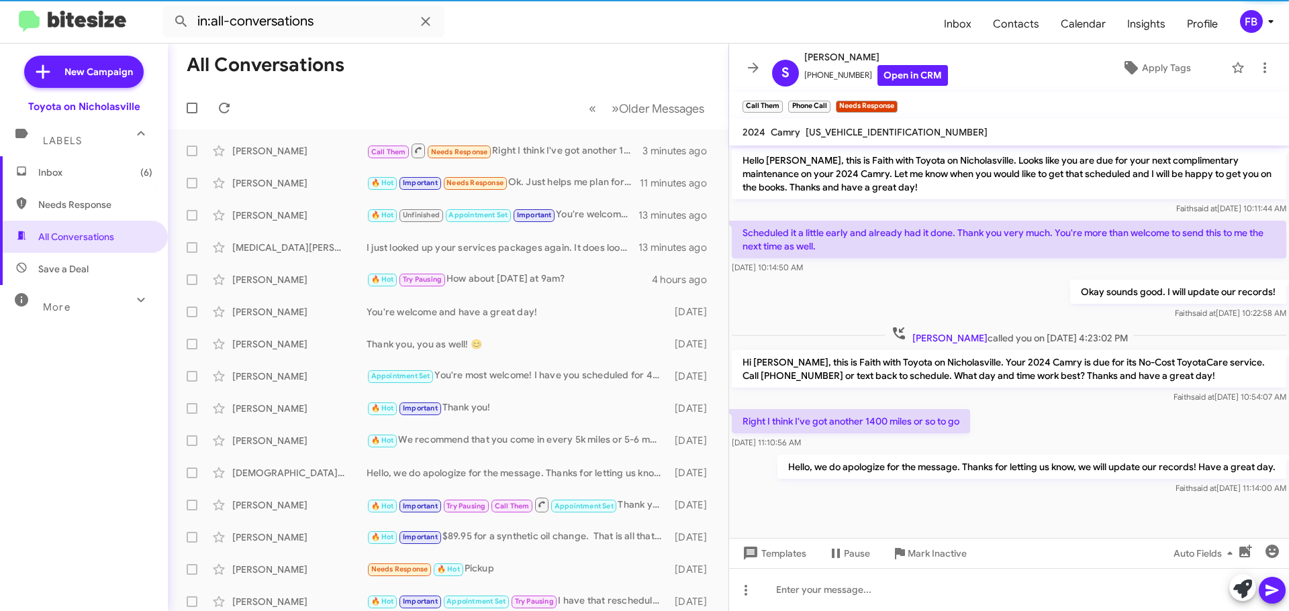
click at [848, 134] on span "[US_VEHICLE_IDENTIFICATION_NUMBER]" at bounding box center [896, 132] width 182 height 12
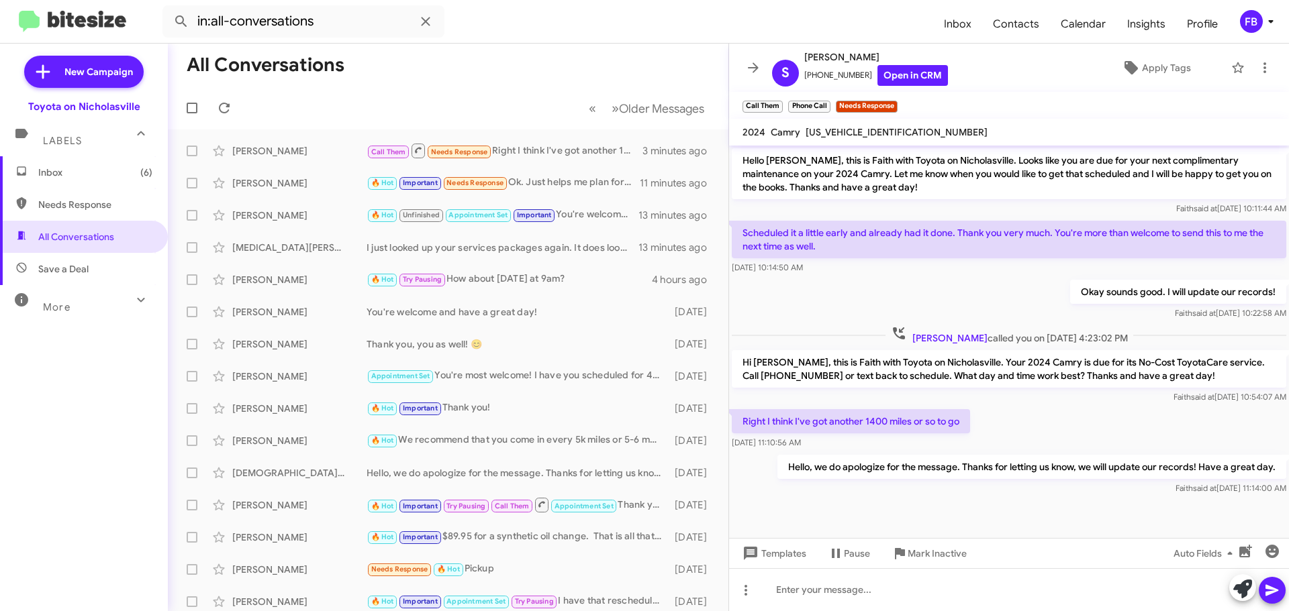
click at [848, 134] on span "[US_VEHICLE_IDENTIFICATION_NUMBER]" at bounding box center [896, 132] width 182 height 12
copy span "[US_VEHICLE_IDENTIFICATION_NUMBER]"
click at [83, 165] on span "Inbox (6)" at bounding box center [84, 172] width 168 height 32
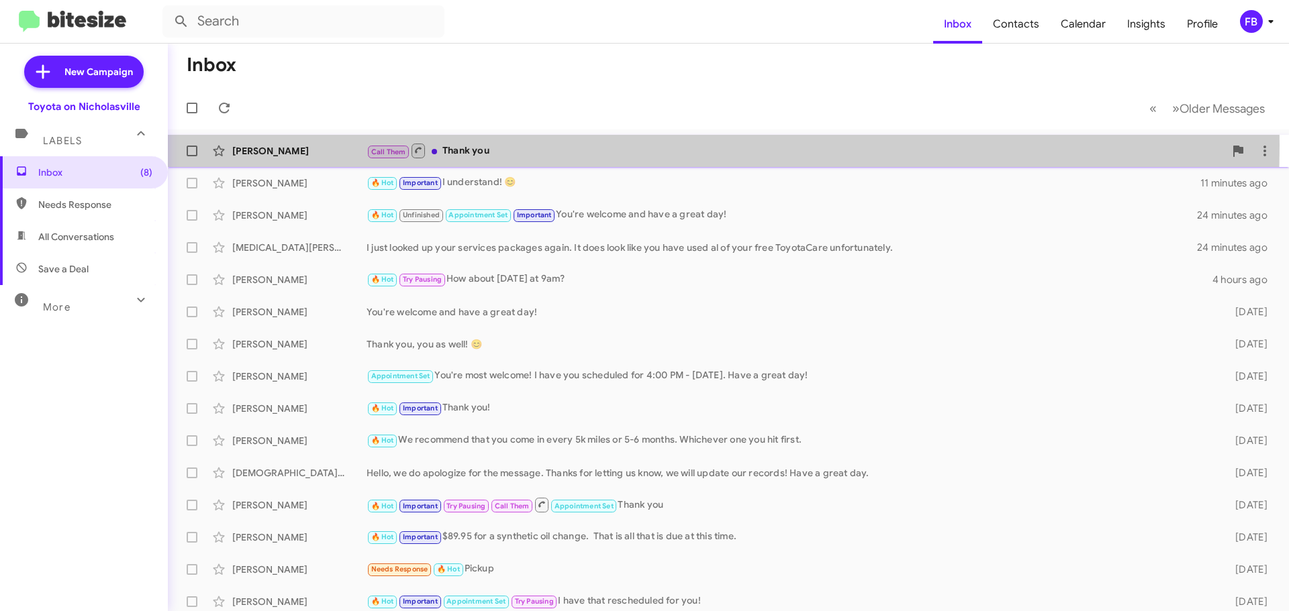
click at [547, 145] on div "Call Them Thank you" at bounding box center [795, 150] width 858 height 17
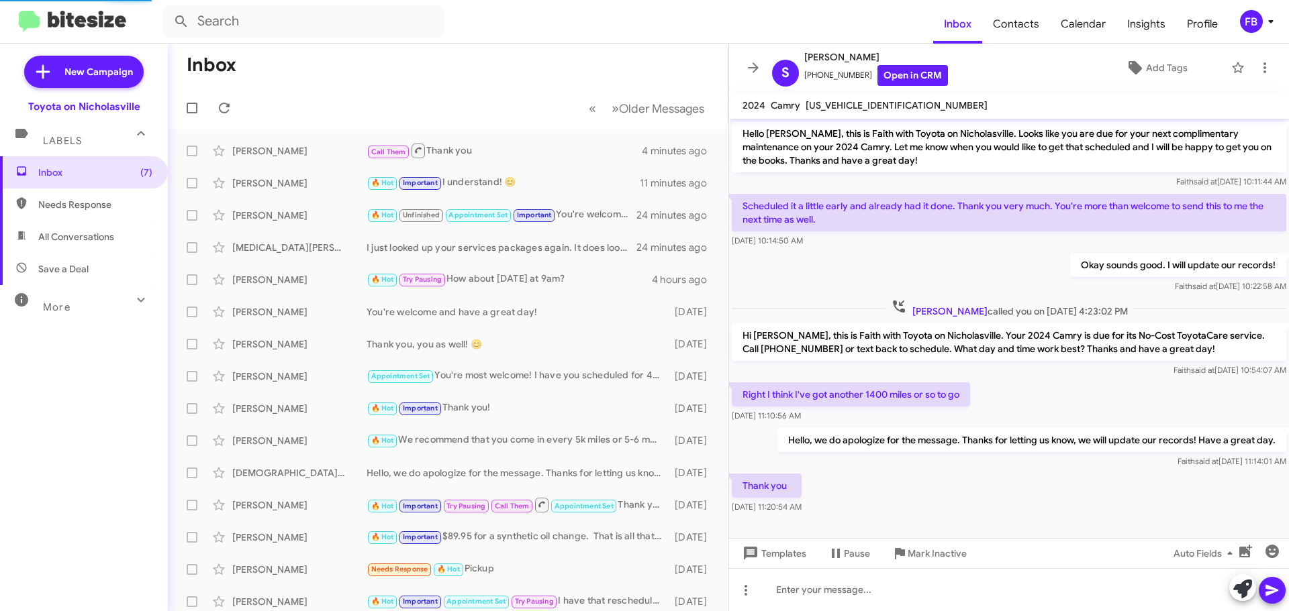
scroll to position [5, 0]
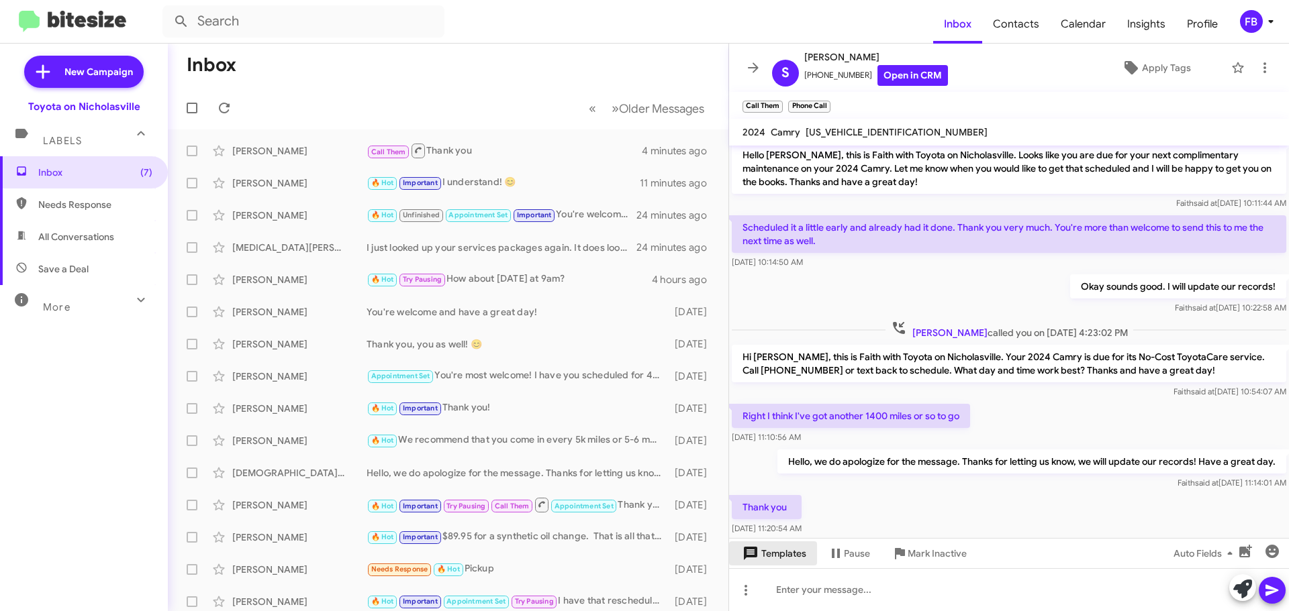
click at [790, 554] on span "Templates" at bounding box center [773, 554] width 66 height 24
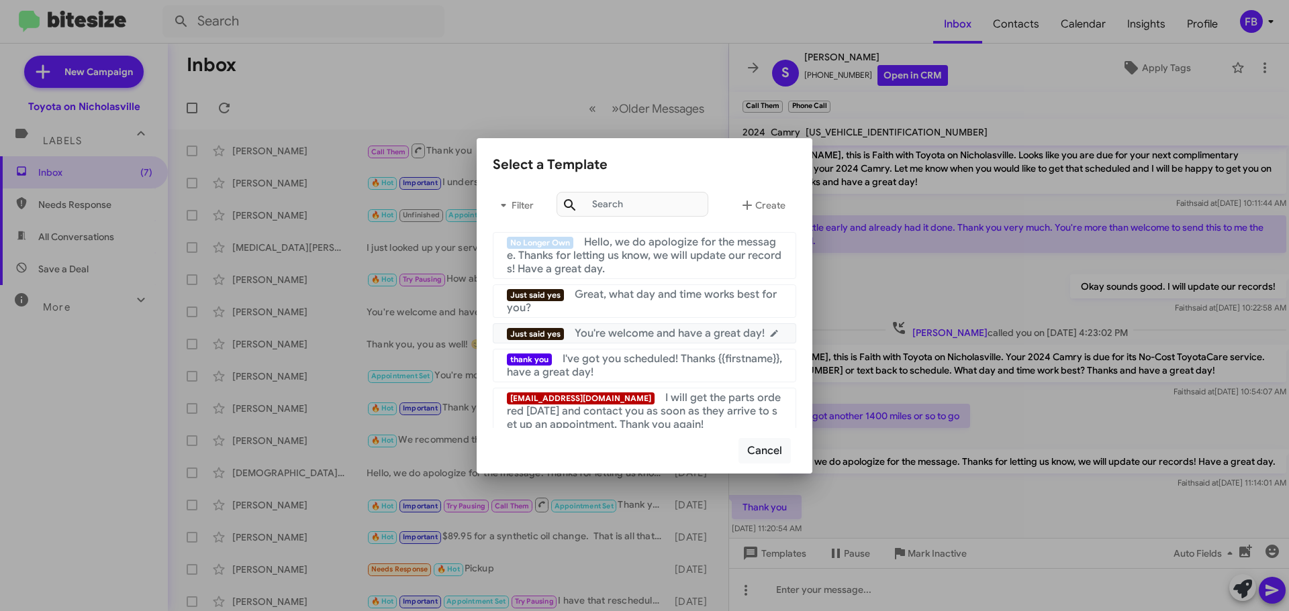
click at [644, 334] on span "You're welcome and have a great day!" at bounding box center [670, 333] width 190 height 13
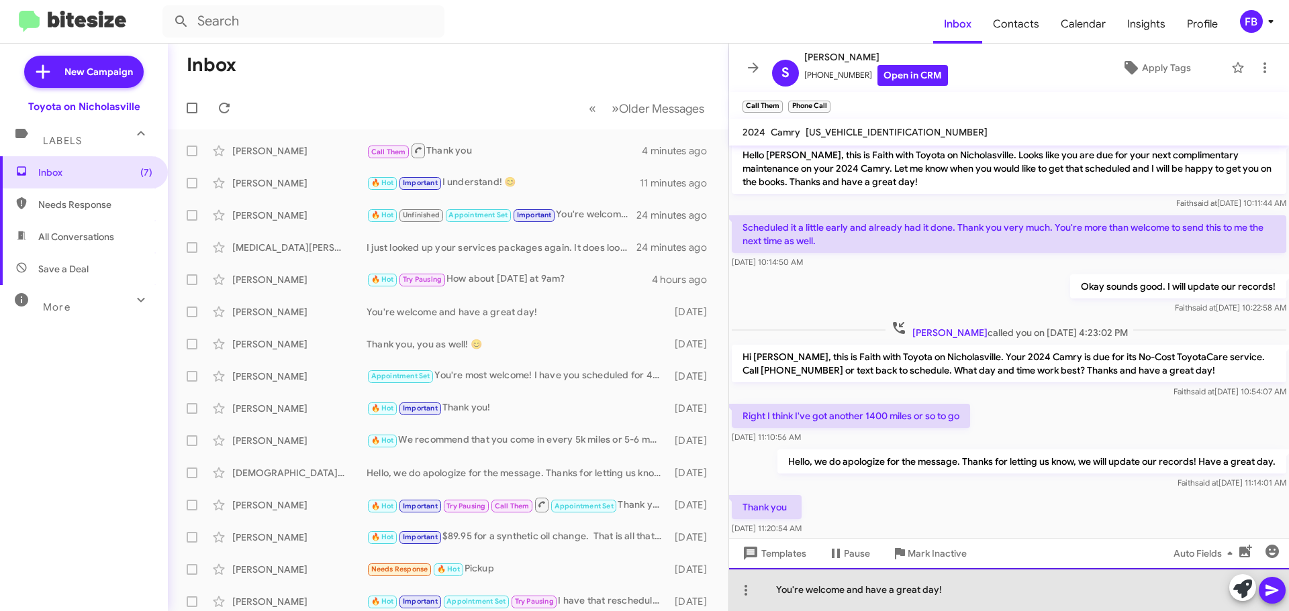
drag, startPoint x: 936, startPoint y: 589, endPoint x: 844, endPoint y: 585, distance: 92.0
click at [844, 585] on div "You're welcome and have a great day!" at bounding box center [1009, 589] width 560 height 43
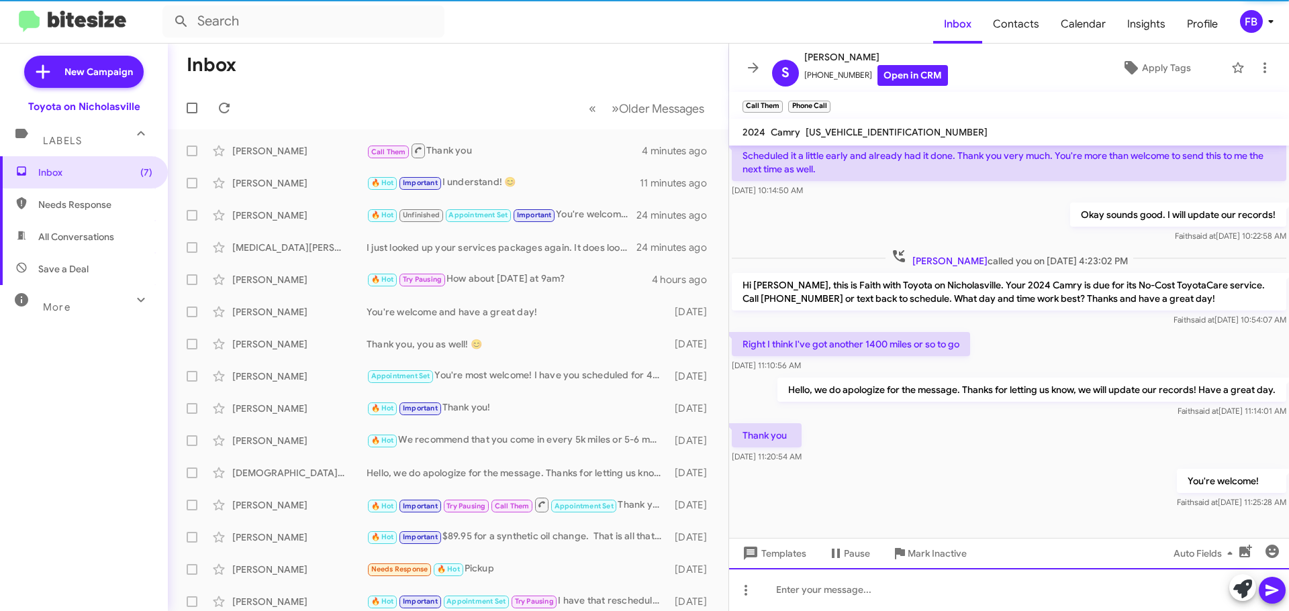
scroll to position [81, 0]
